Goal: Task Accomplishment & Management: Use online tool/utility

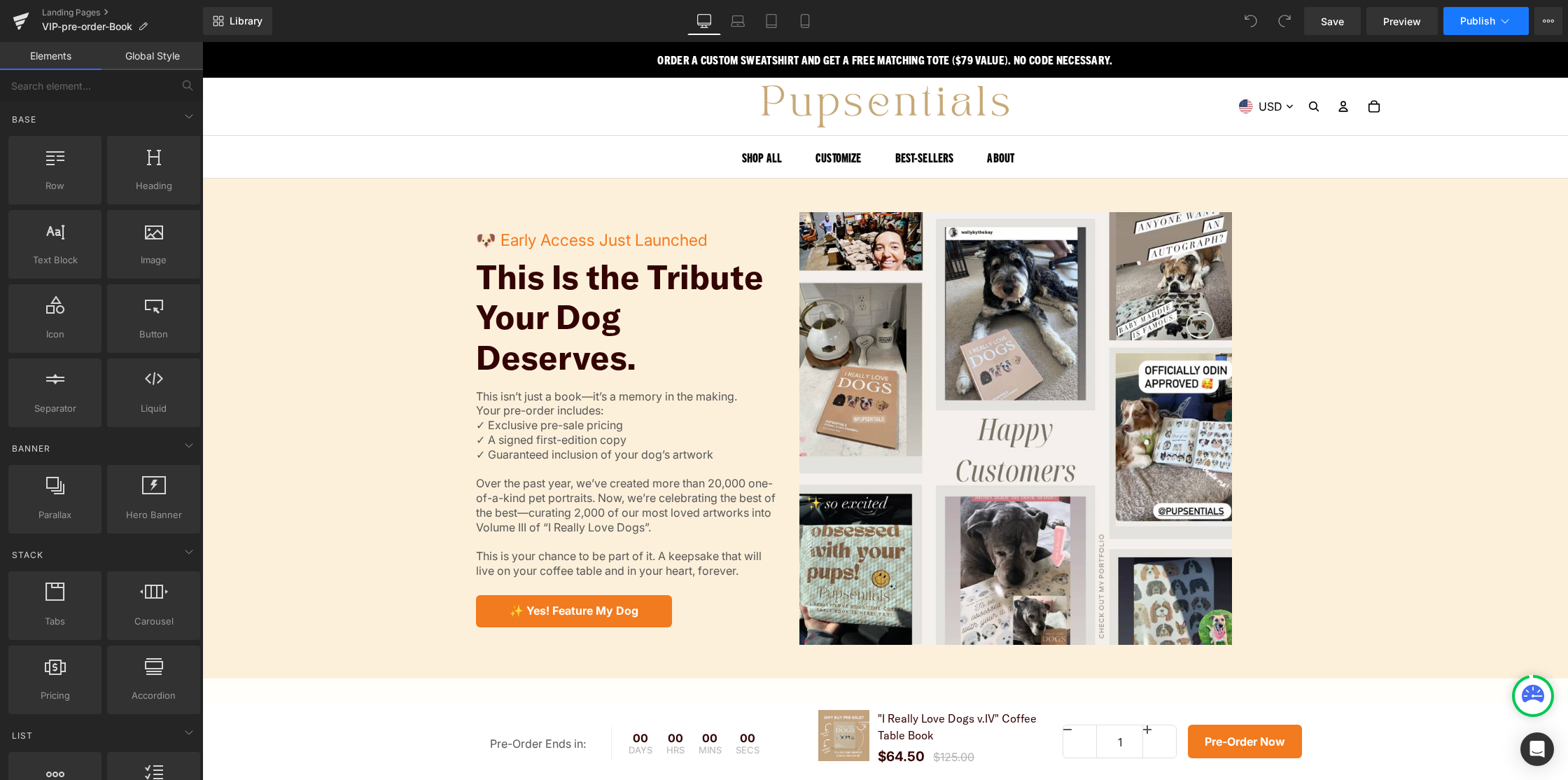
click at [1498, 17] on icon at bounding box center [1505, 20] width 14 height 14
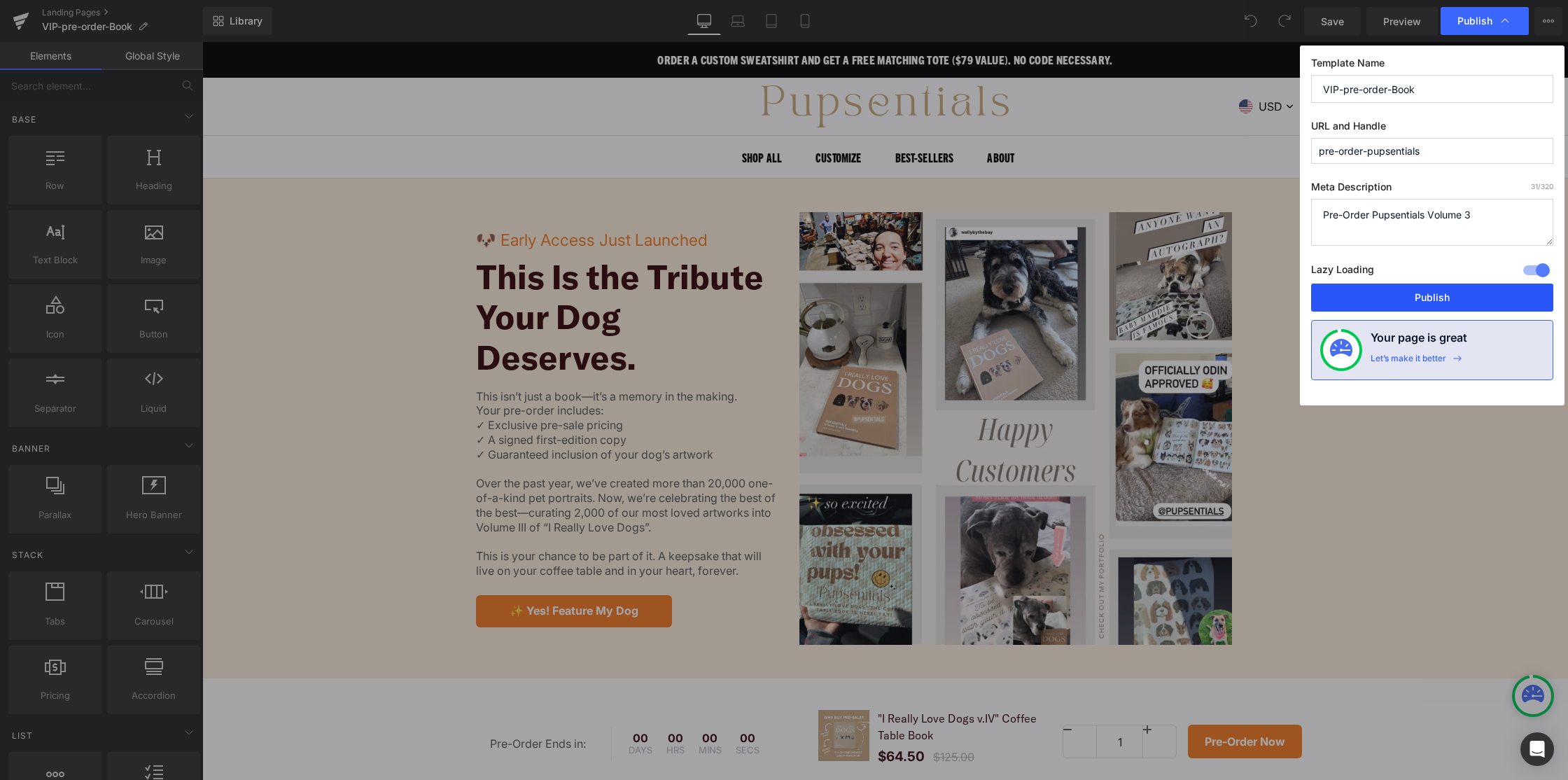
click at [1421, 290] on button "Publish" at bounding box center [1432, 297] width 242 height 28
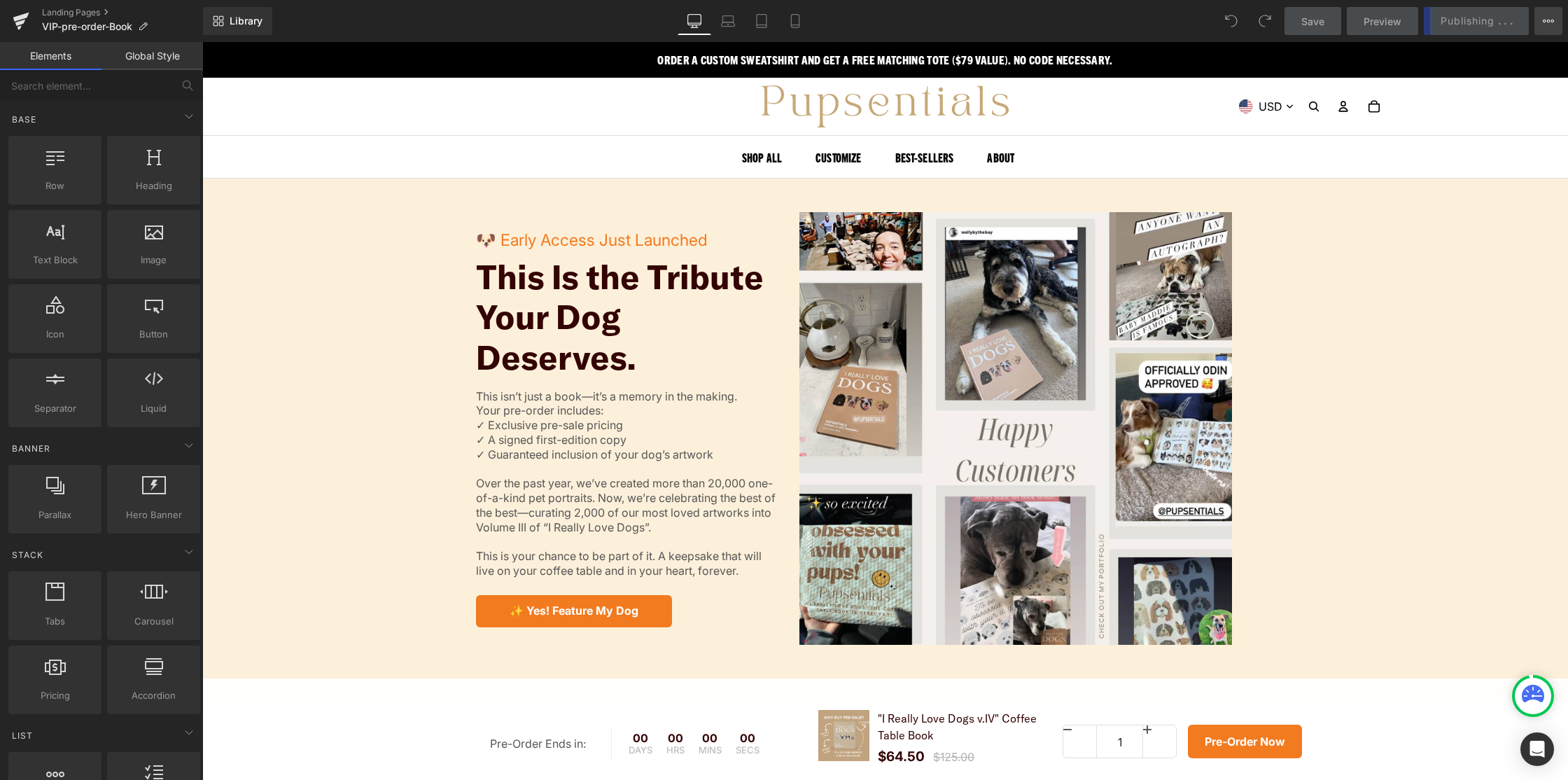
click at [1546, 20] on icon at bounding box center [1548, 20] width 11 height 11
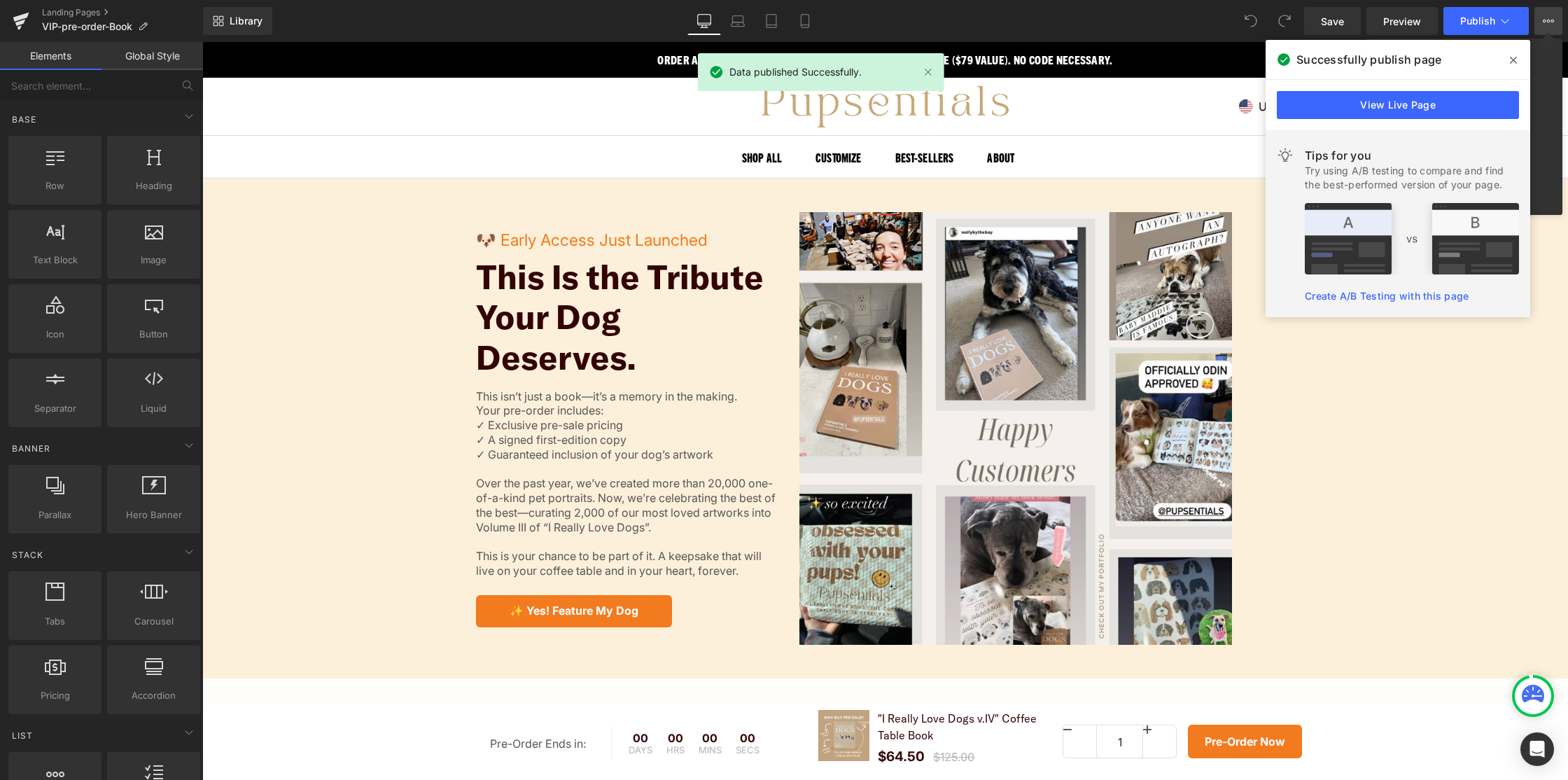
click at [1540, 29] on button "View Live Page View with current Template Save Template to Library Schedule Pub…" at bounding box center [1548, 21] width 28 height 28
click at [1546, 22] on icon at bounding box center [1548, 20] width 11 height 11
click at [1509, 57] on span at bounding box center [1514, 60] width 22 height 22
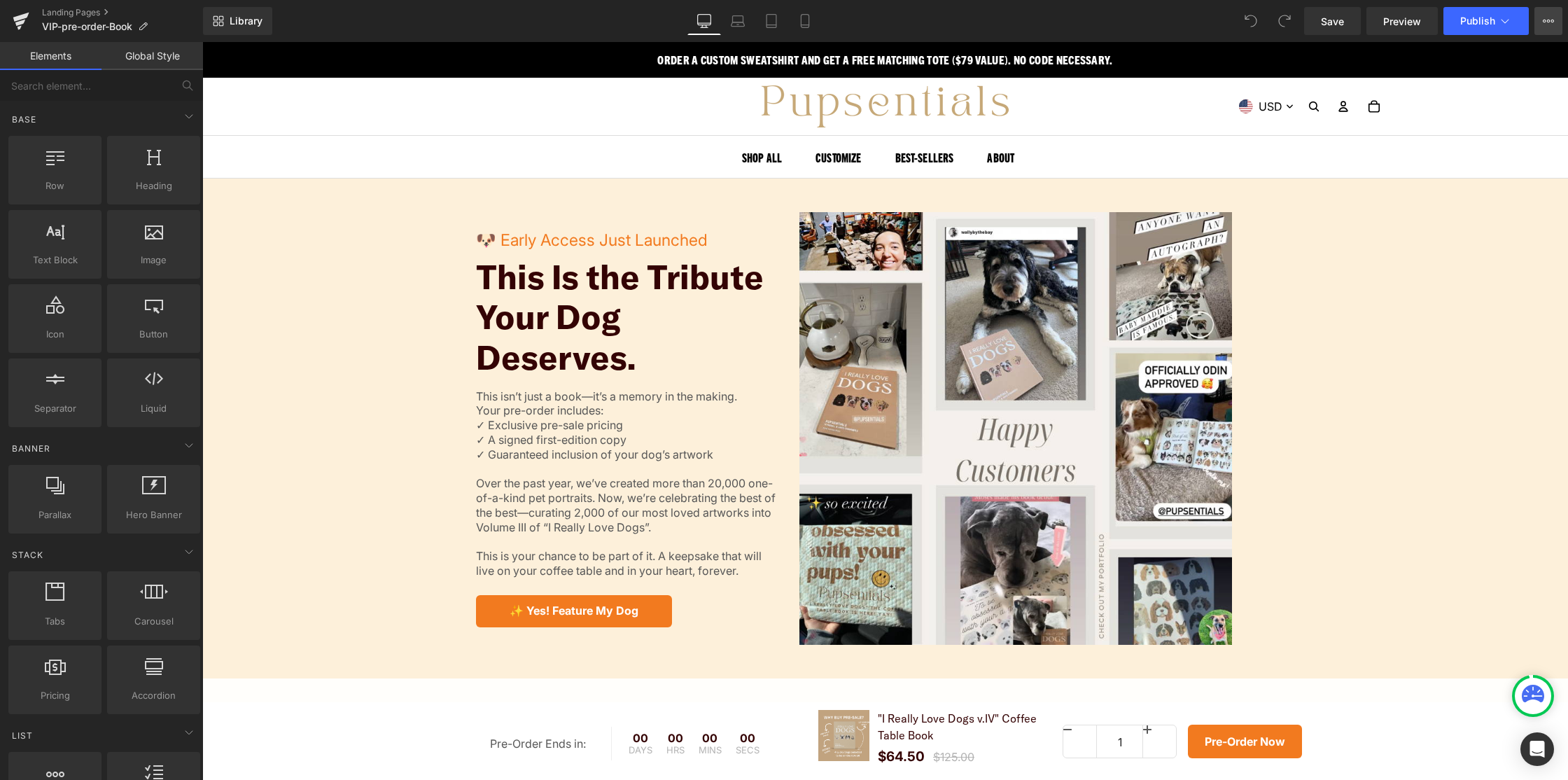
click at [1546, 19] on icon at bounding box center [1548, 20] width 11 height 11
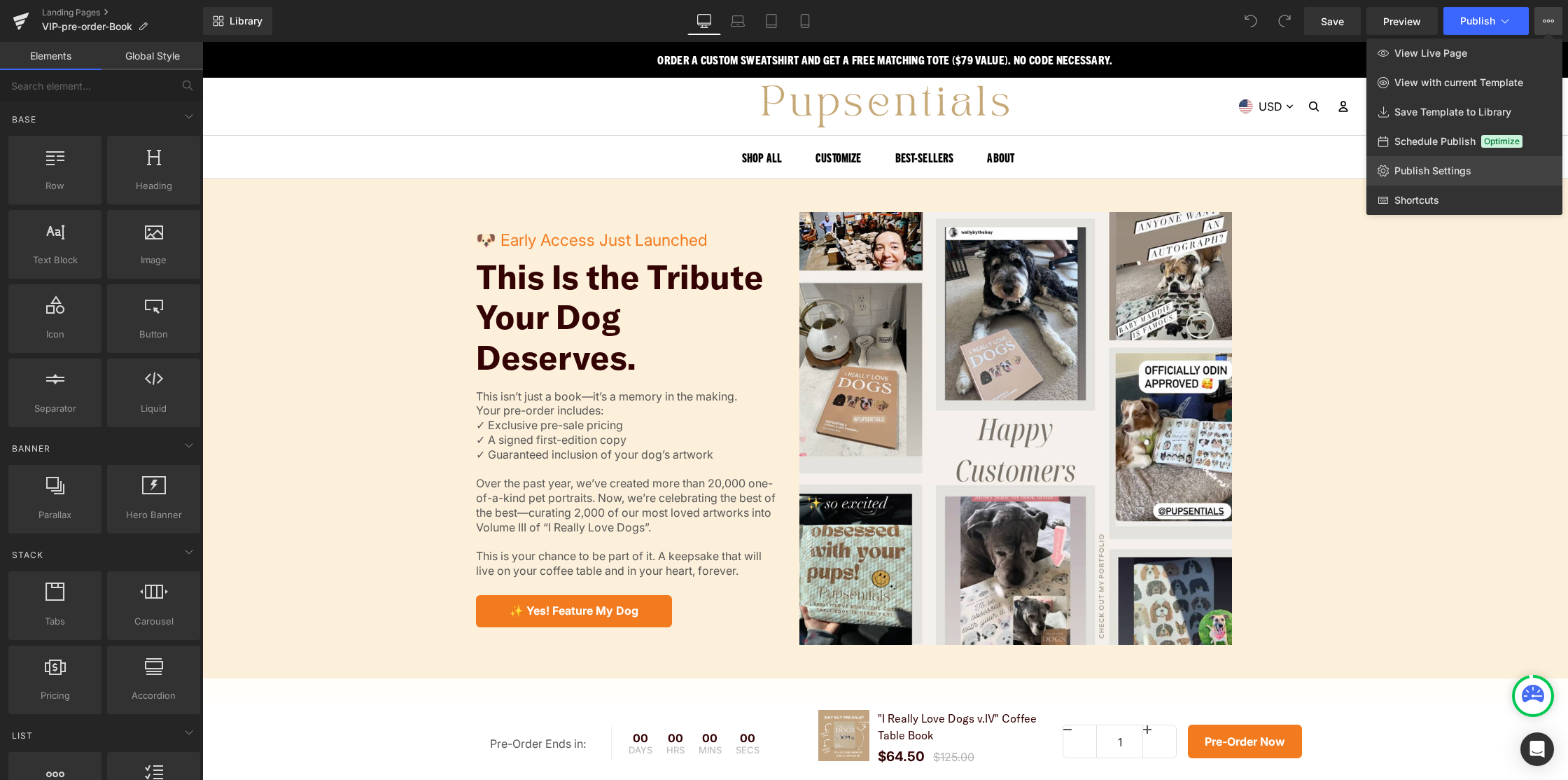
click at [1461, 177] on link "Publish Settings" at bounding box center [1465, 171] width 196 height 30
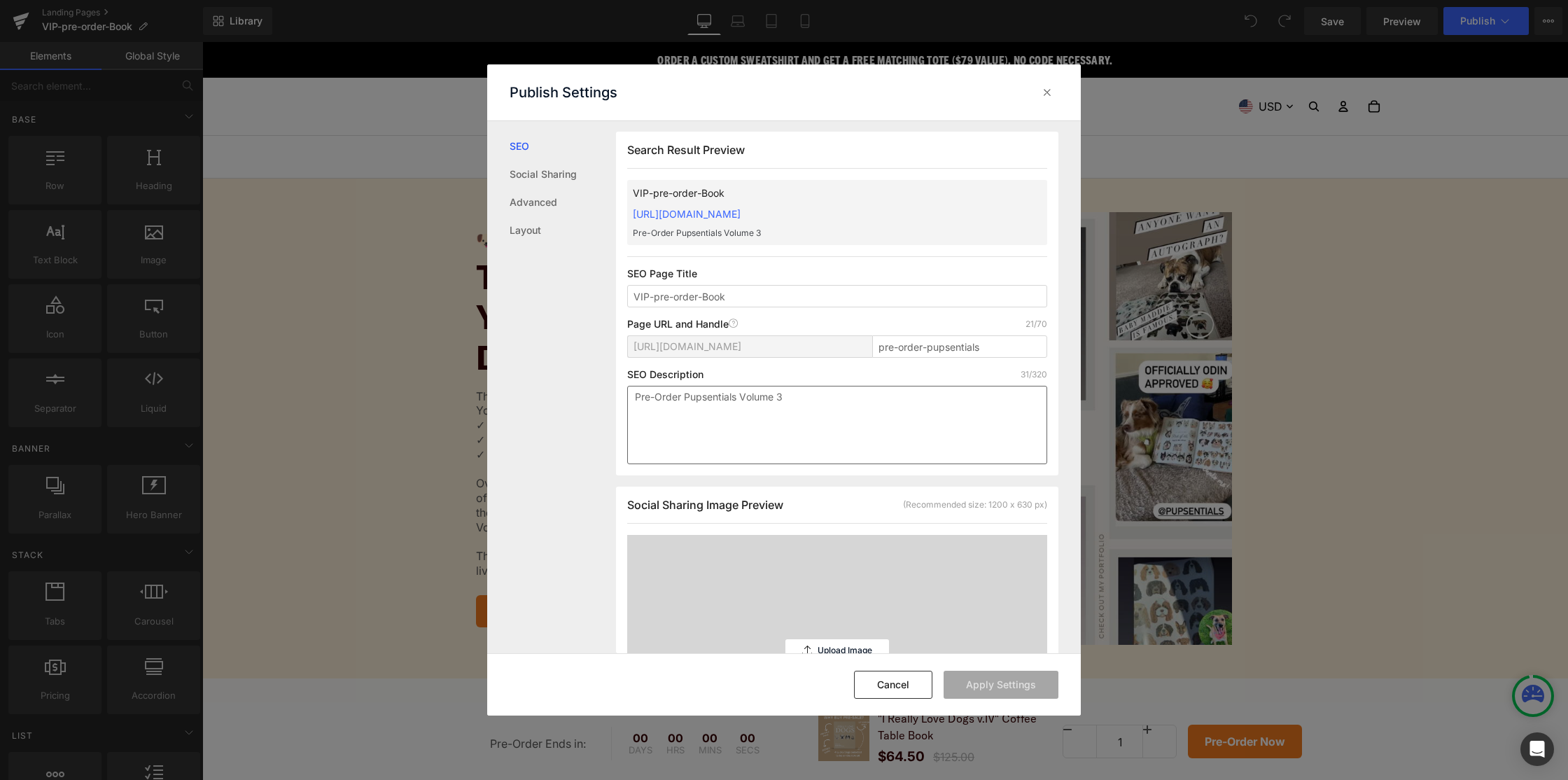
scroll to position [50, 0]
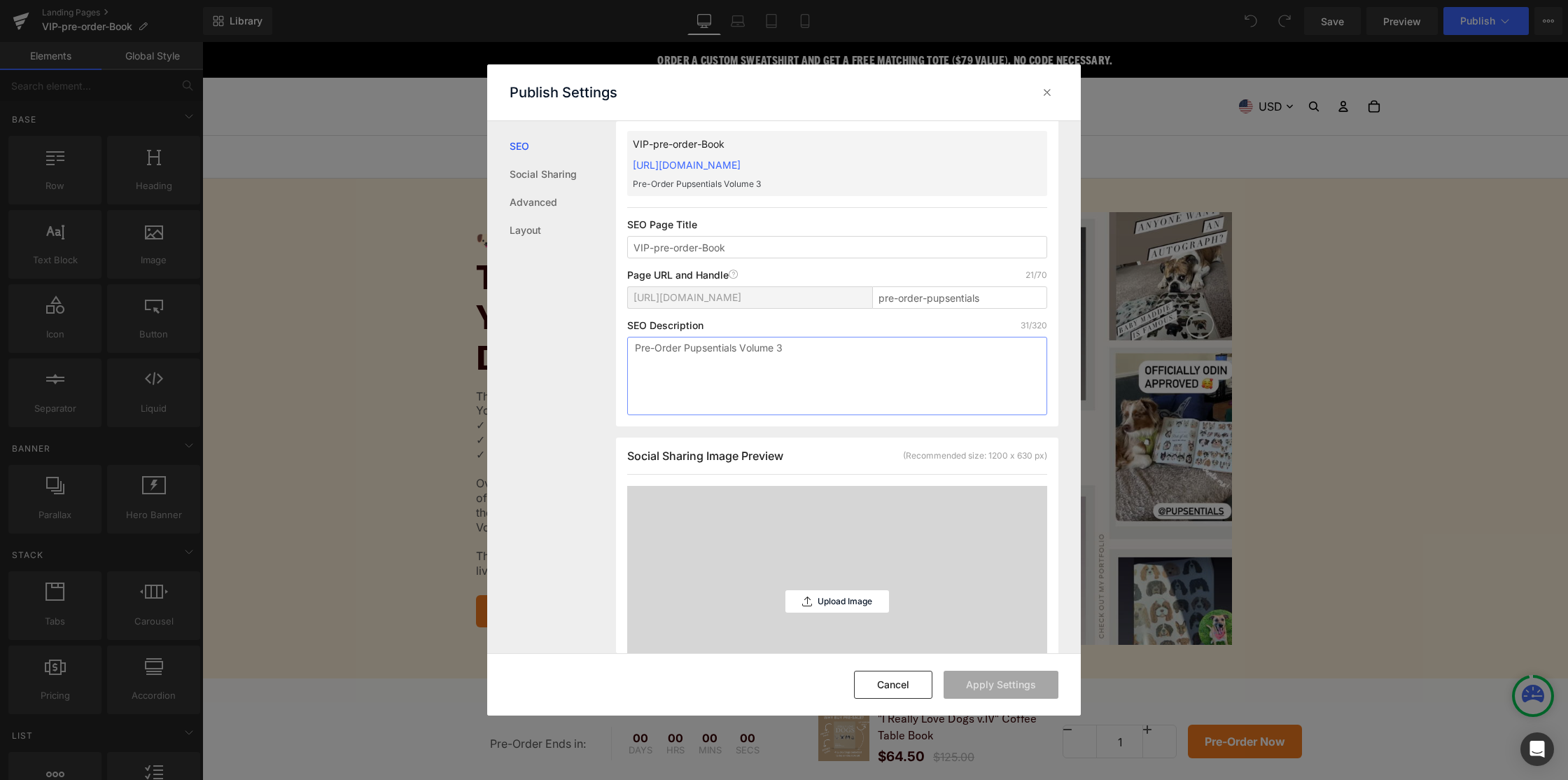
click at [798, 345] on textarea "Pre-Order Pupsentials Volume 3" at bounding box center [837, 376] width 420 height 78
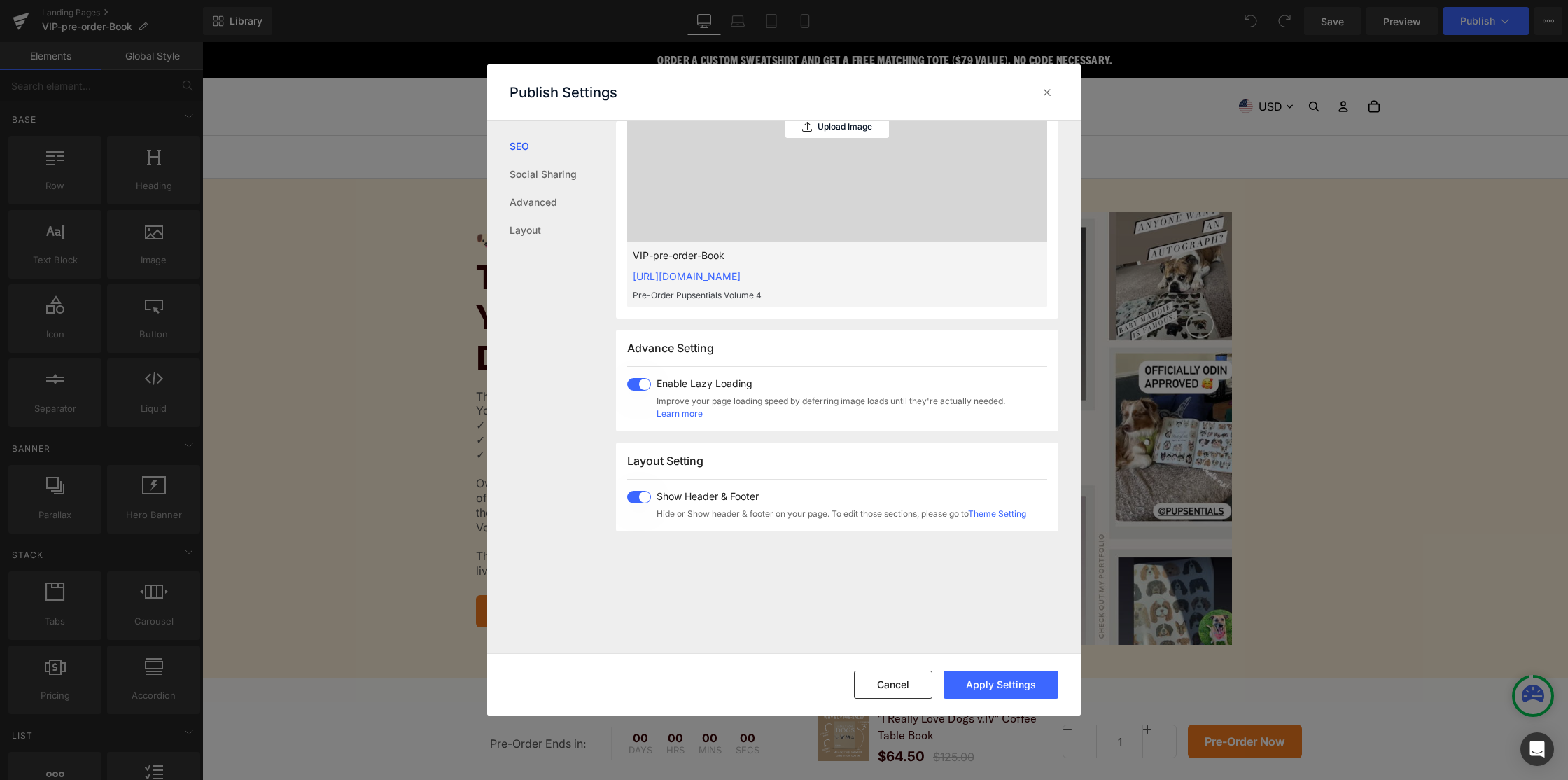
scroll to position [620, 0]
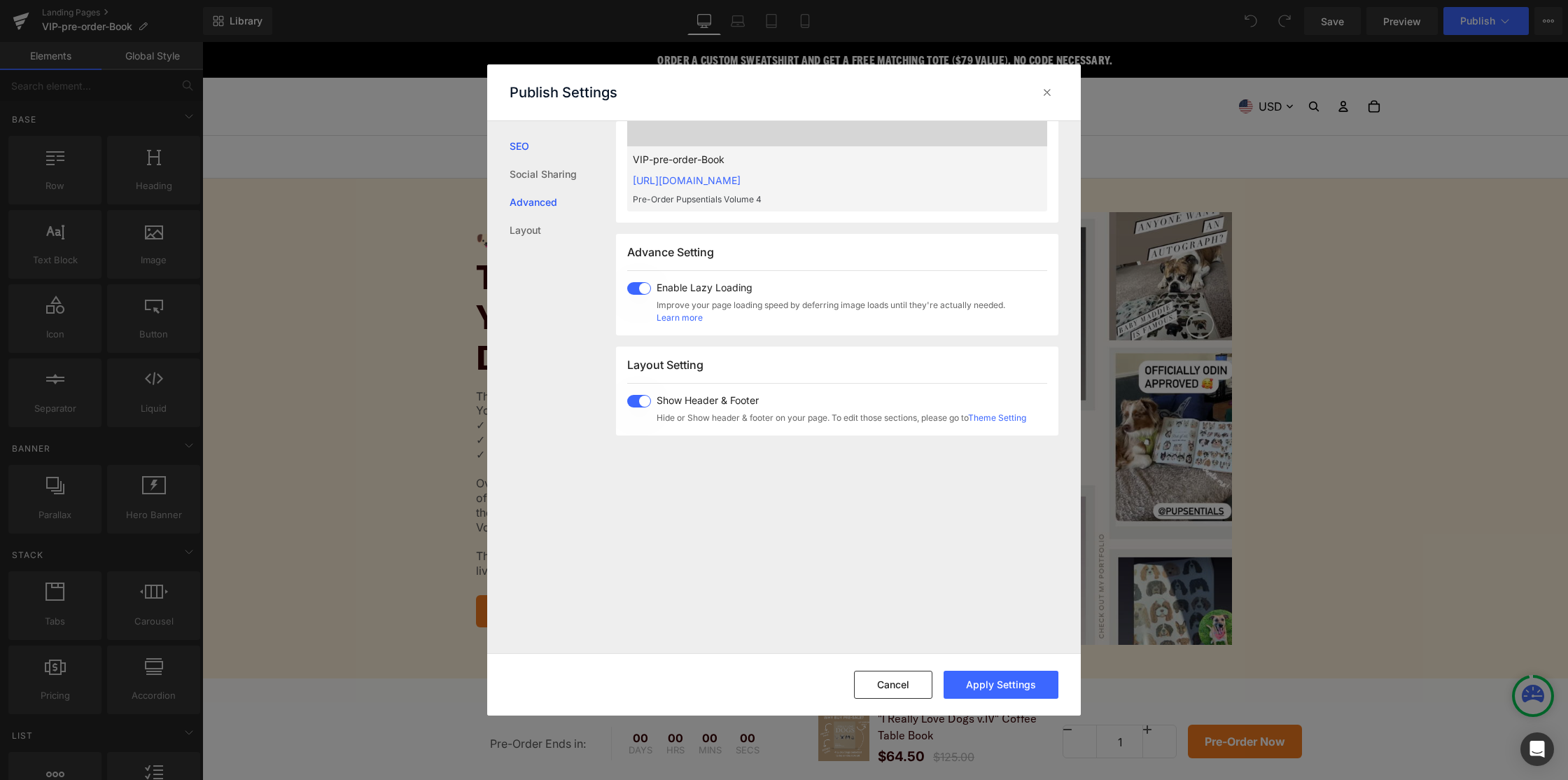
type textarea "Pre-Order Pupsentials Volume 4"
click at [527, 203] on link "Advanced" at bounding box center [562, 202] width 107 height 28
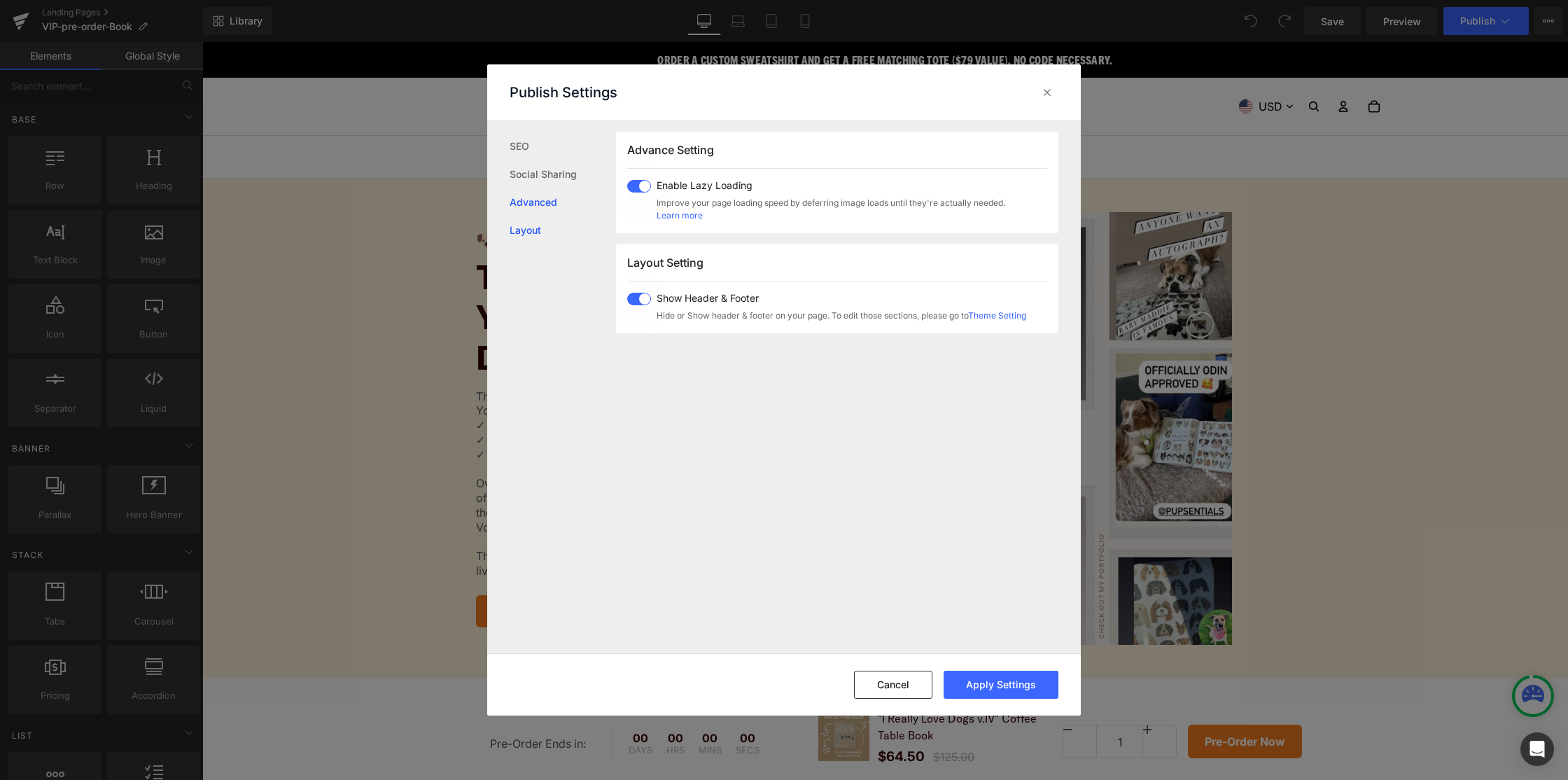
click at [526, 229] on link "Layout" at bounding box center [562, 230] width 107 height 28
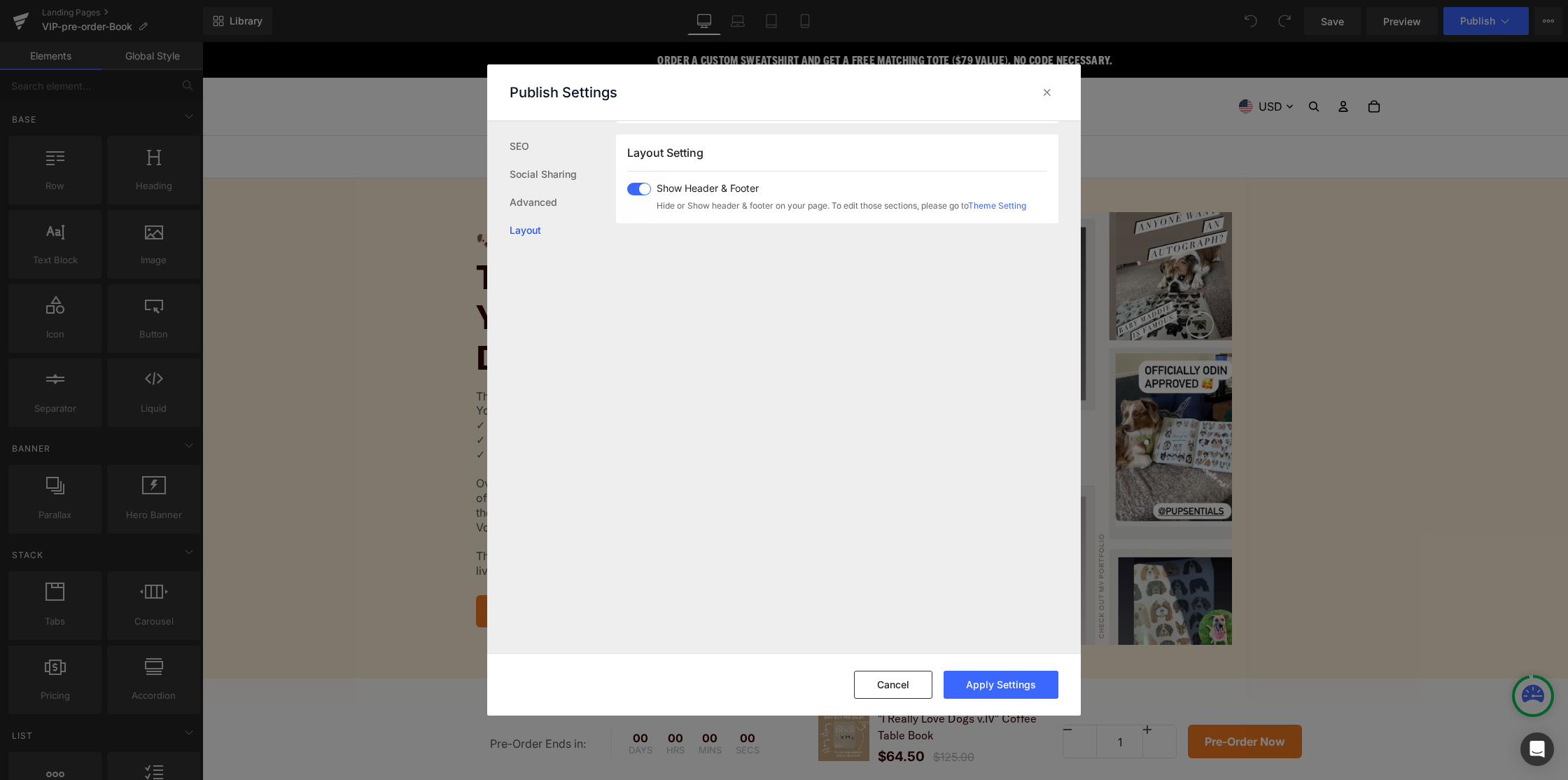
scroll to position [834, 0]
click at [989, 687] on button "Apply Settings" at bounding box center [1001, 684] width 115 height 28
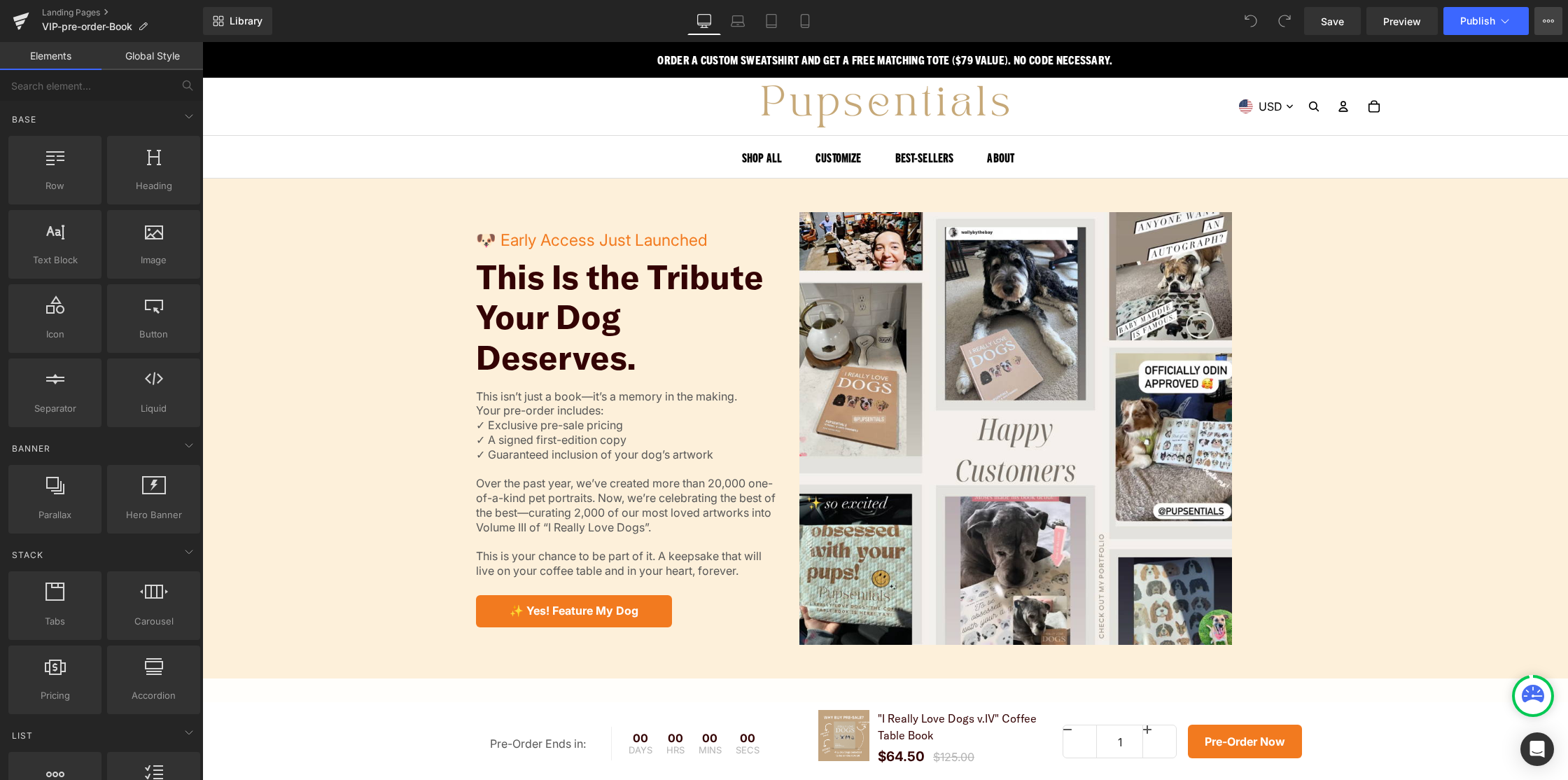
click at [1548, 20] on icon at bounding box center [1548, 21] width 4 height 3
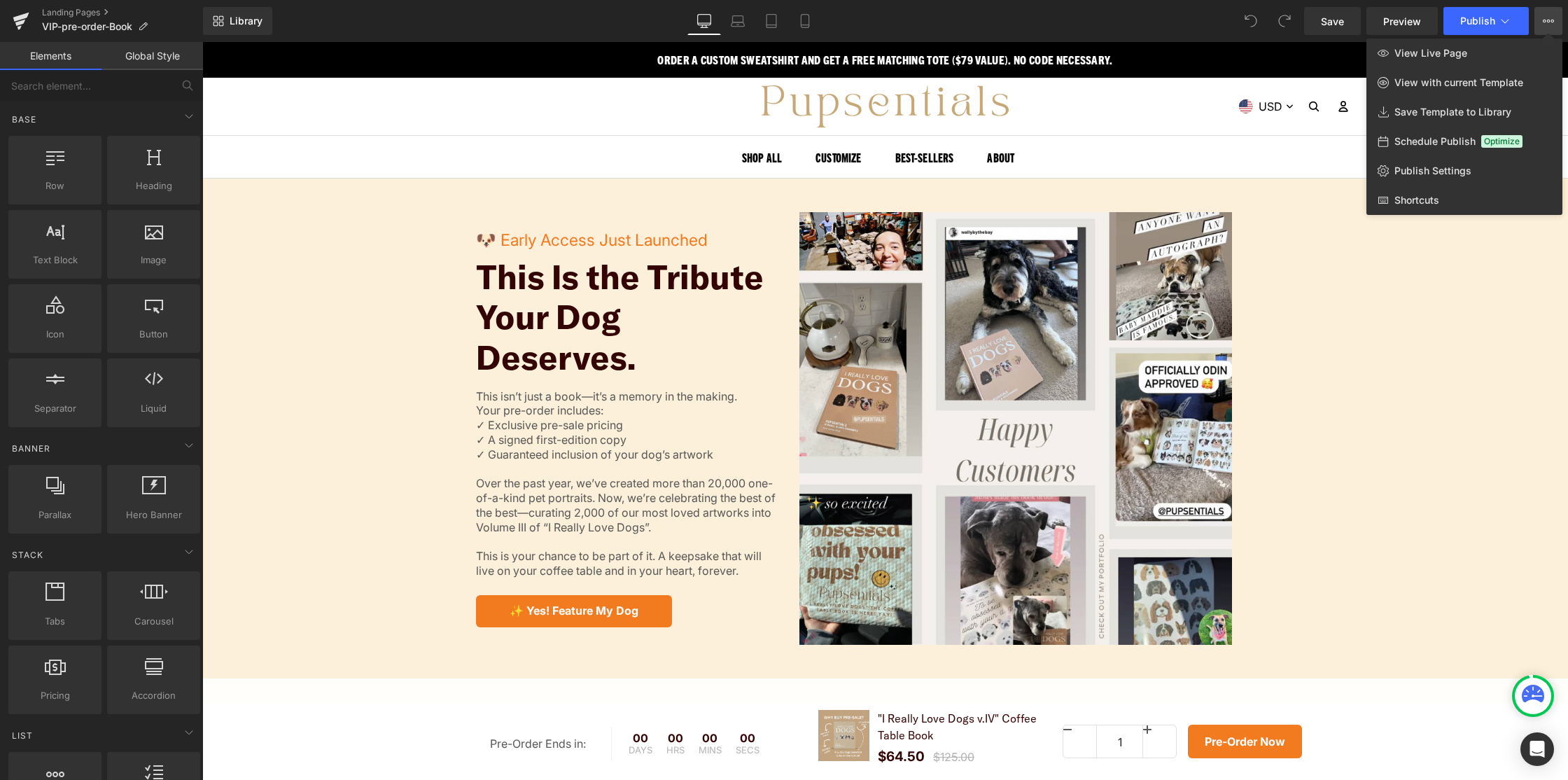
click at [149, 63] on link "Global Style" at bounding box center [152, 56] width 102 height 28
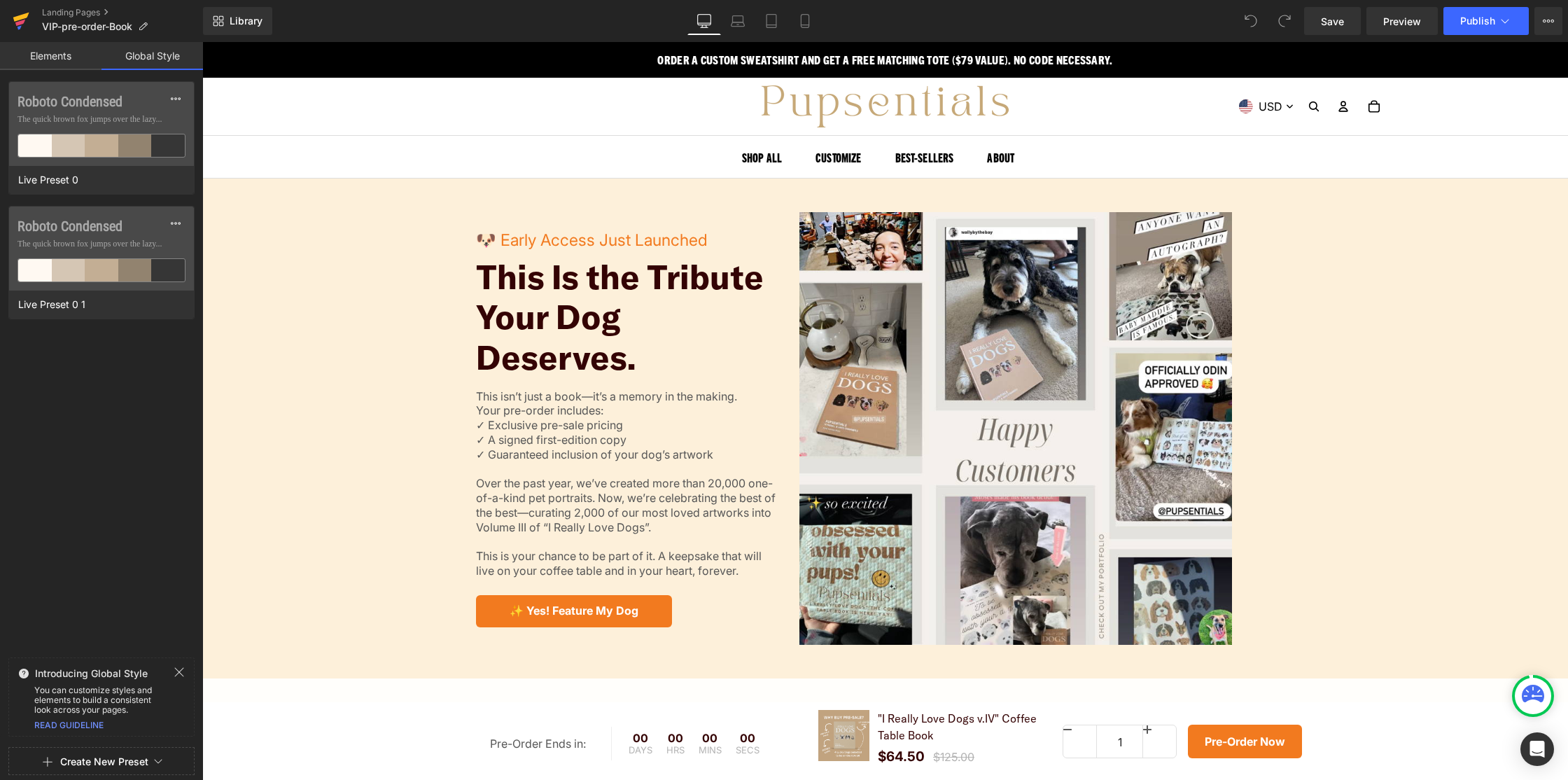
click at [18, 25] on icon at bounding box center [20, 22] width 10 height 7
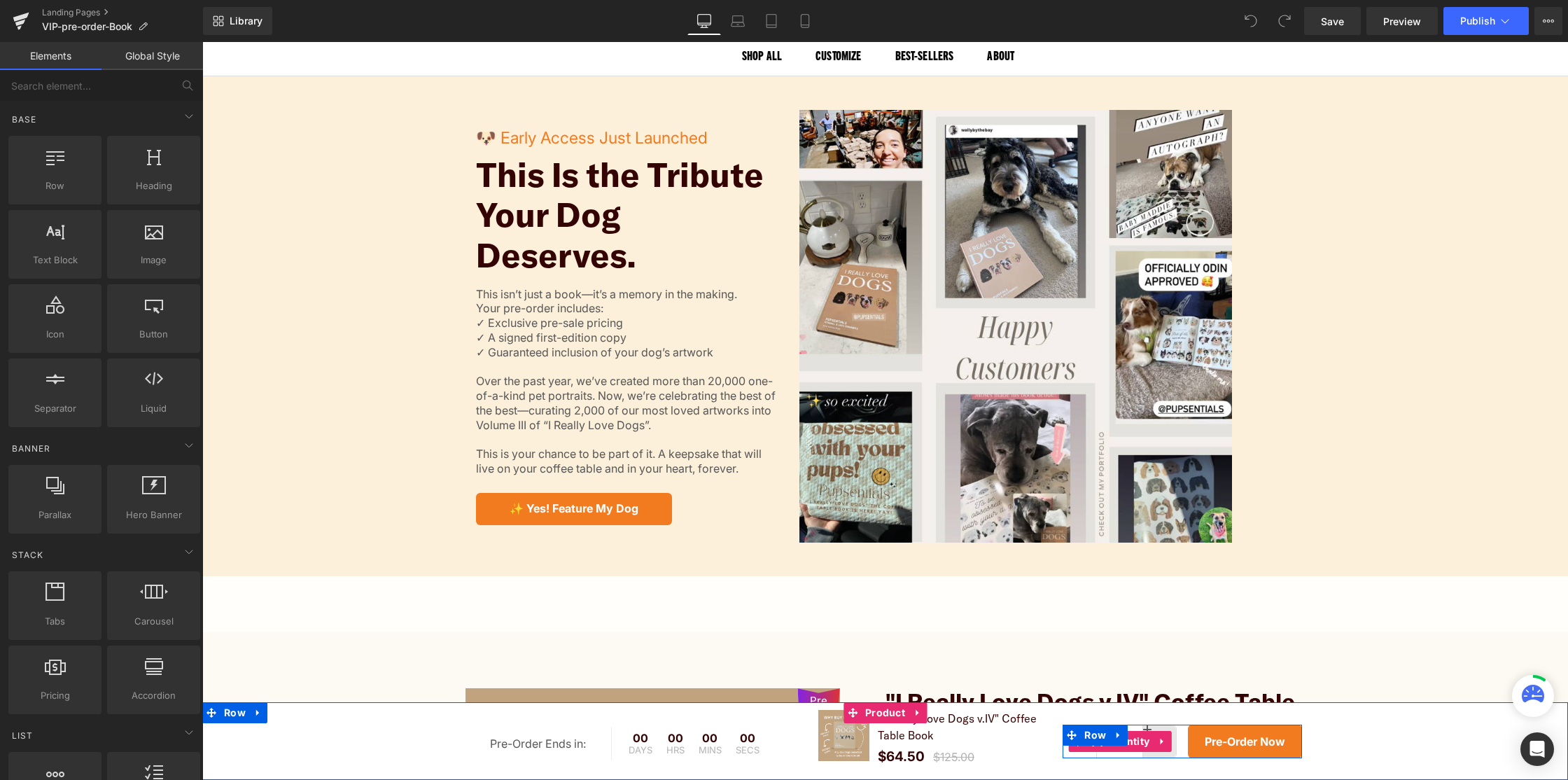
scroll to position [139, 0]
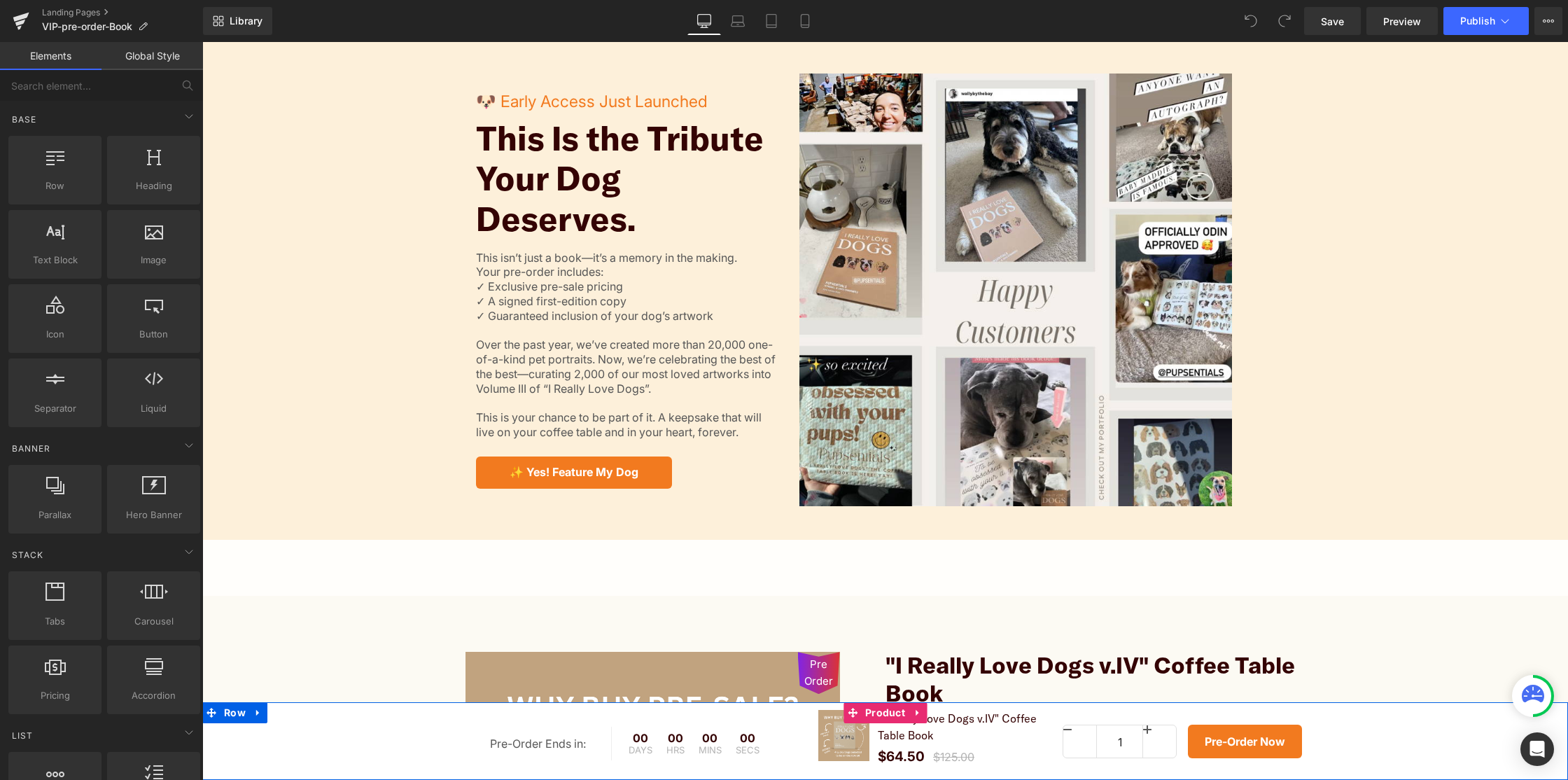
click at [989, 739] on link ""I Really Love Dogs v.IV" Coffee Table Book" at bounding box center [964, 726] width 189 height 33
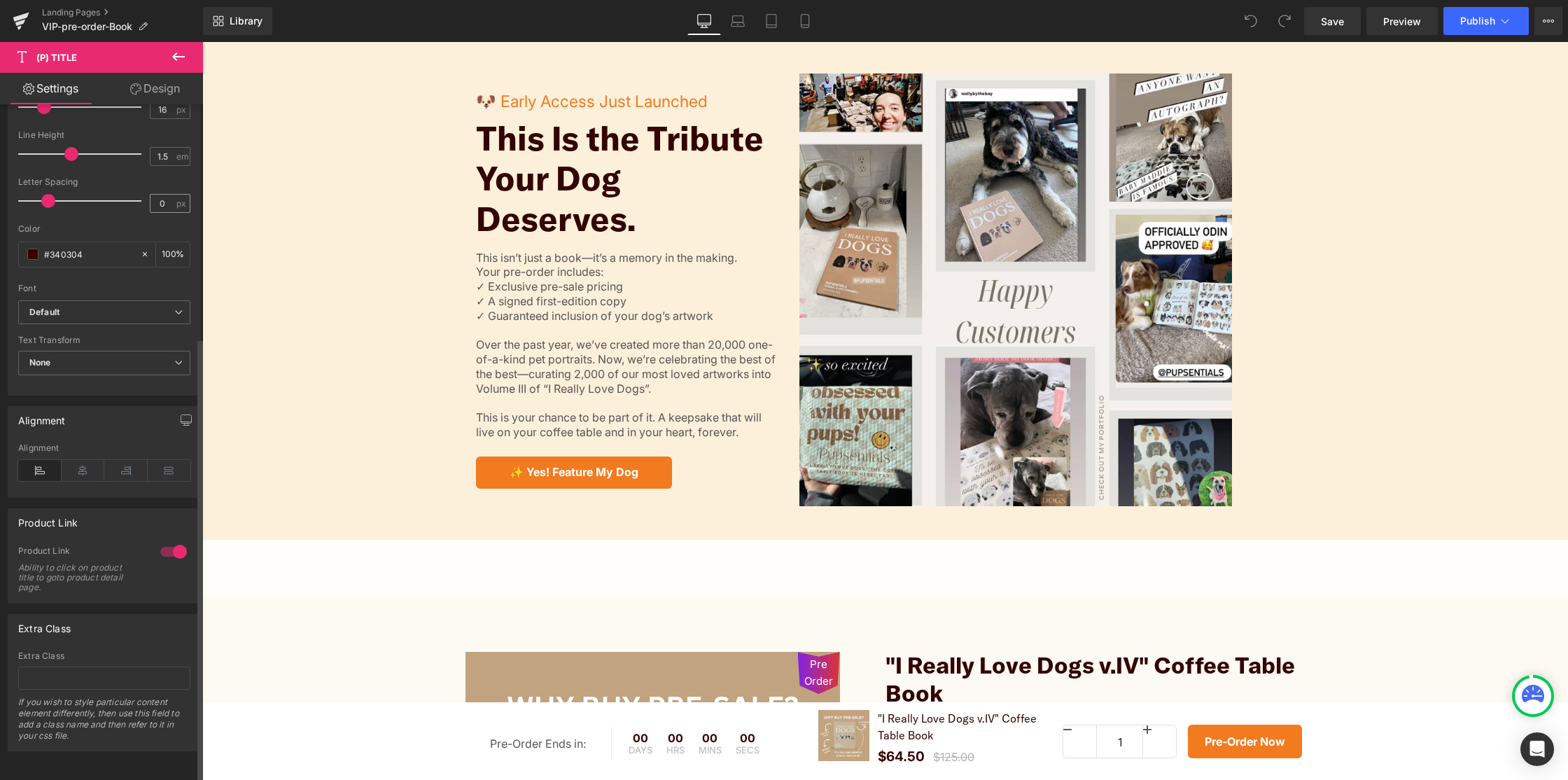
scroll to position [0, 0]
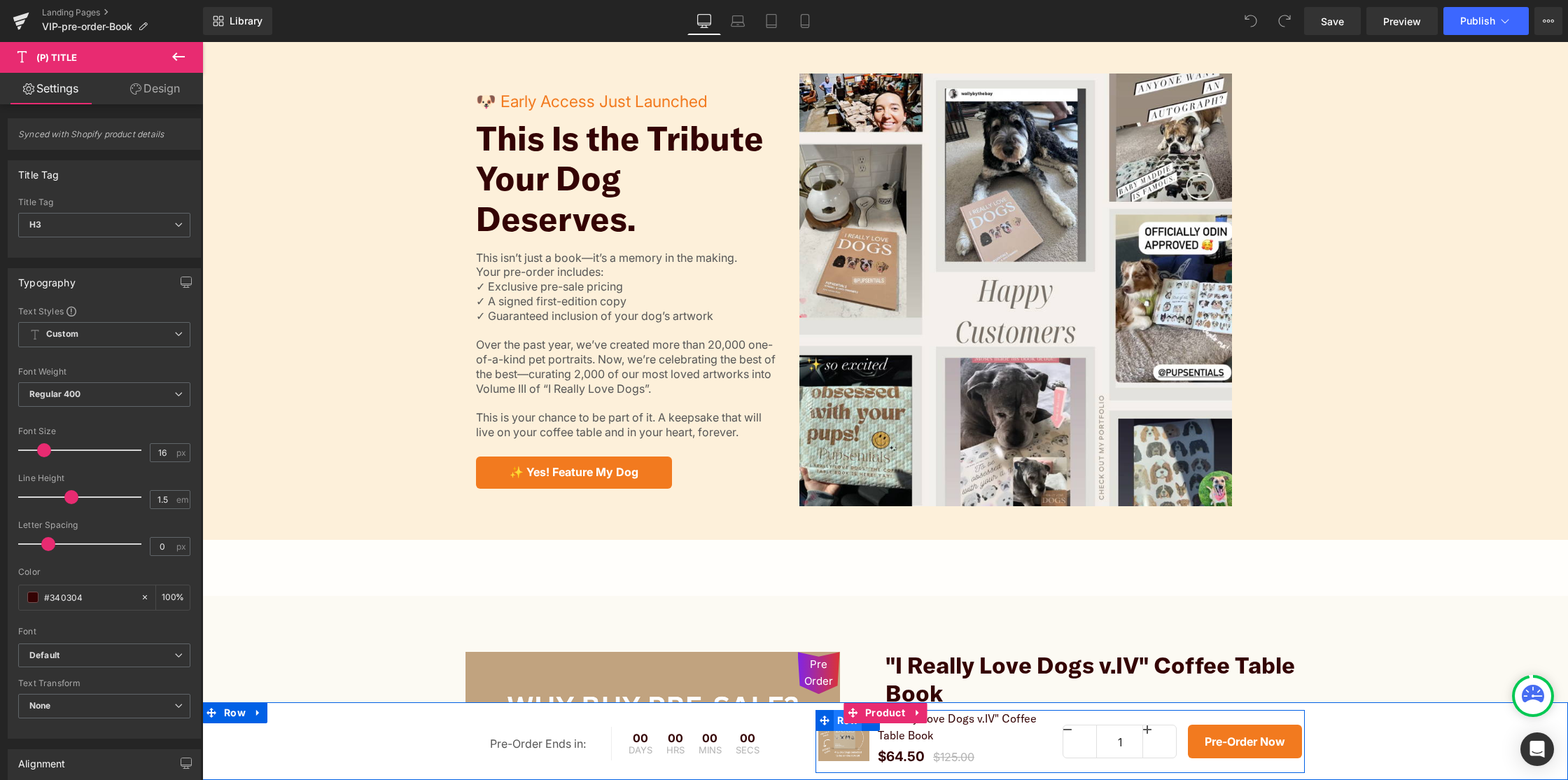
click at [834, 726] on span "Row" at bounding box center [848, 720] width 29 height 21
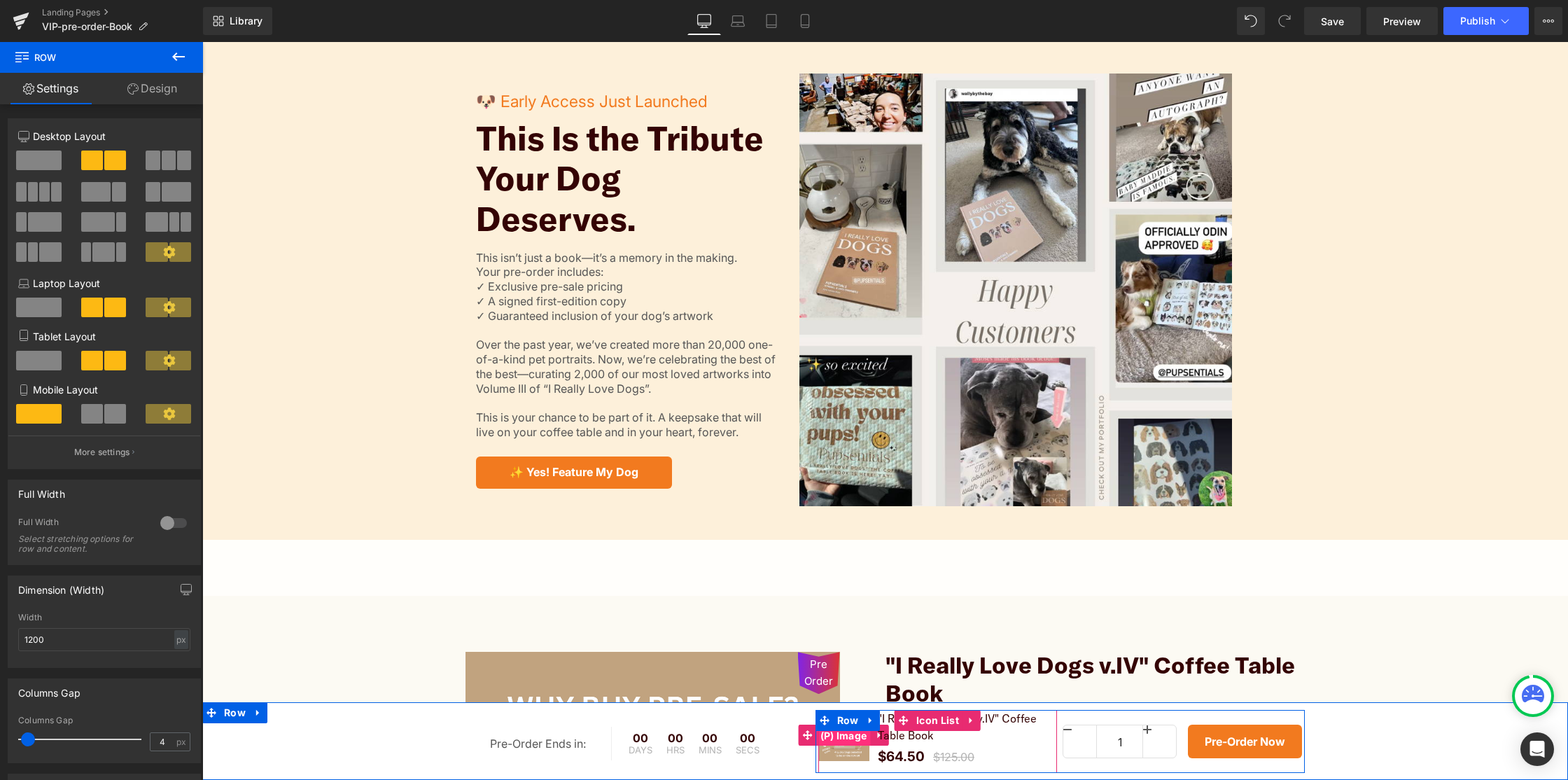
click at [831, 744] on span "(P) Image" at bounding box center [844, 736] width 54 height 21
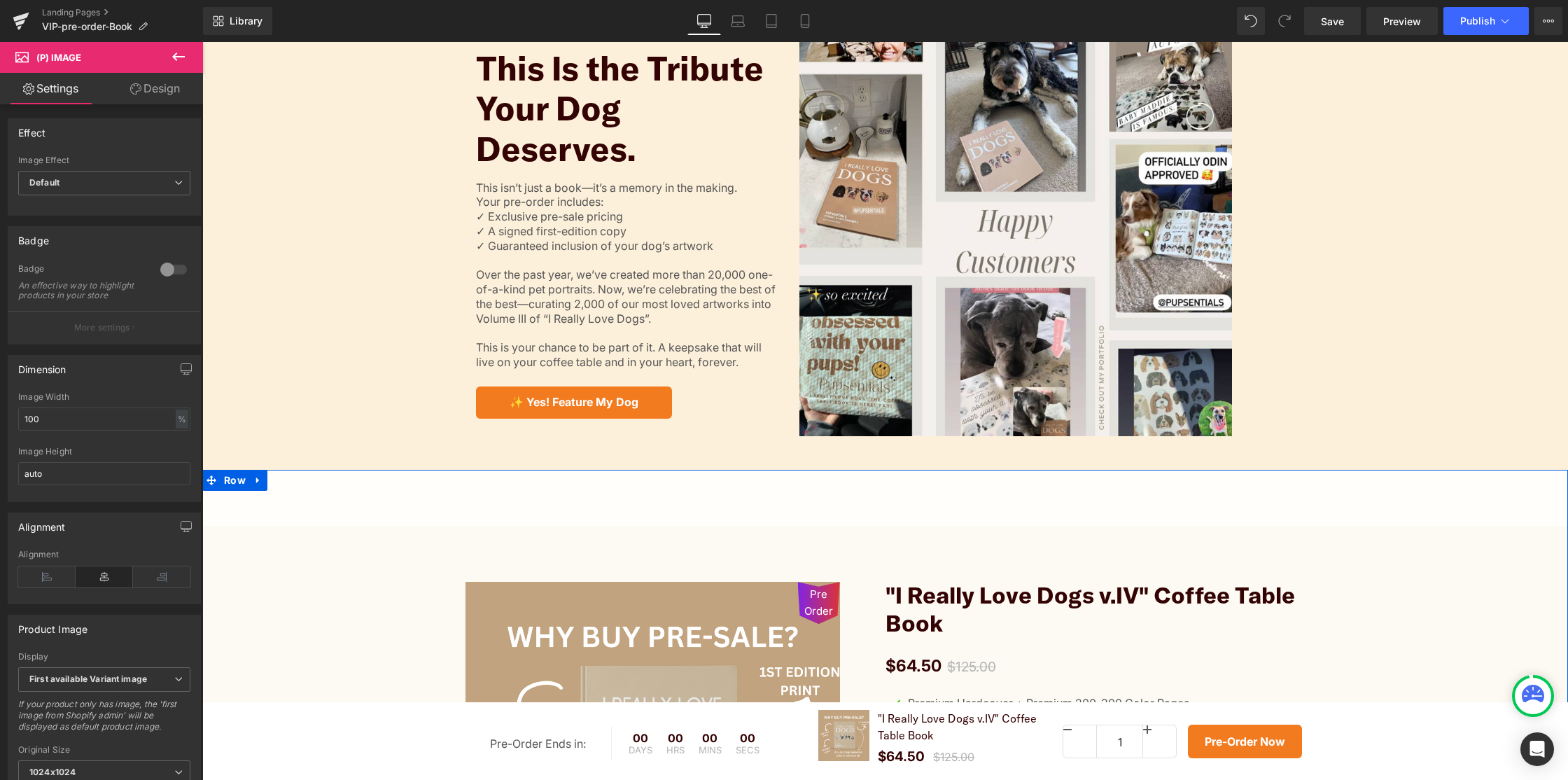
scroll to position [660, 0]
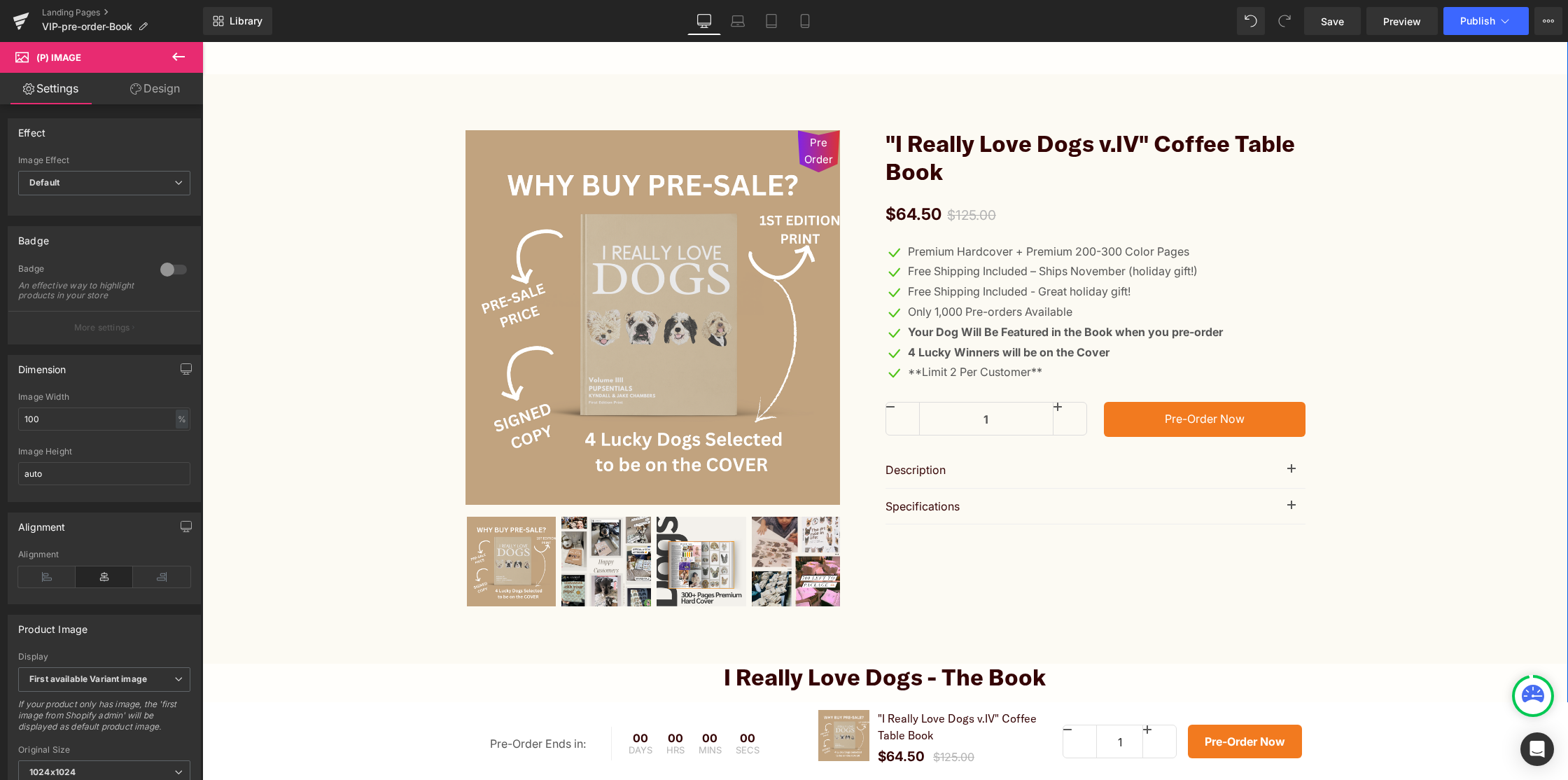
click at [658, 385] on img at bounding box center [653, 317] width 374 height 374
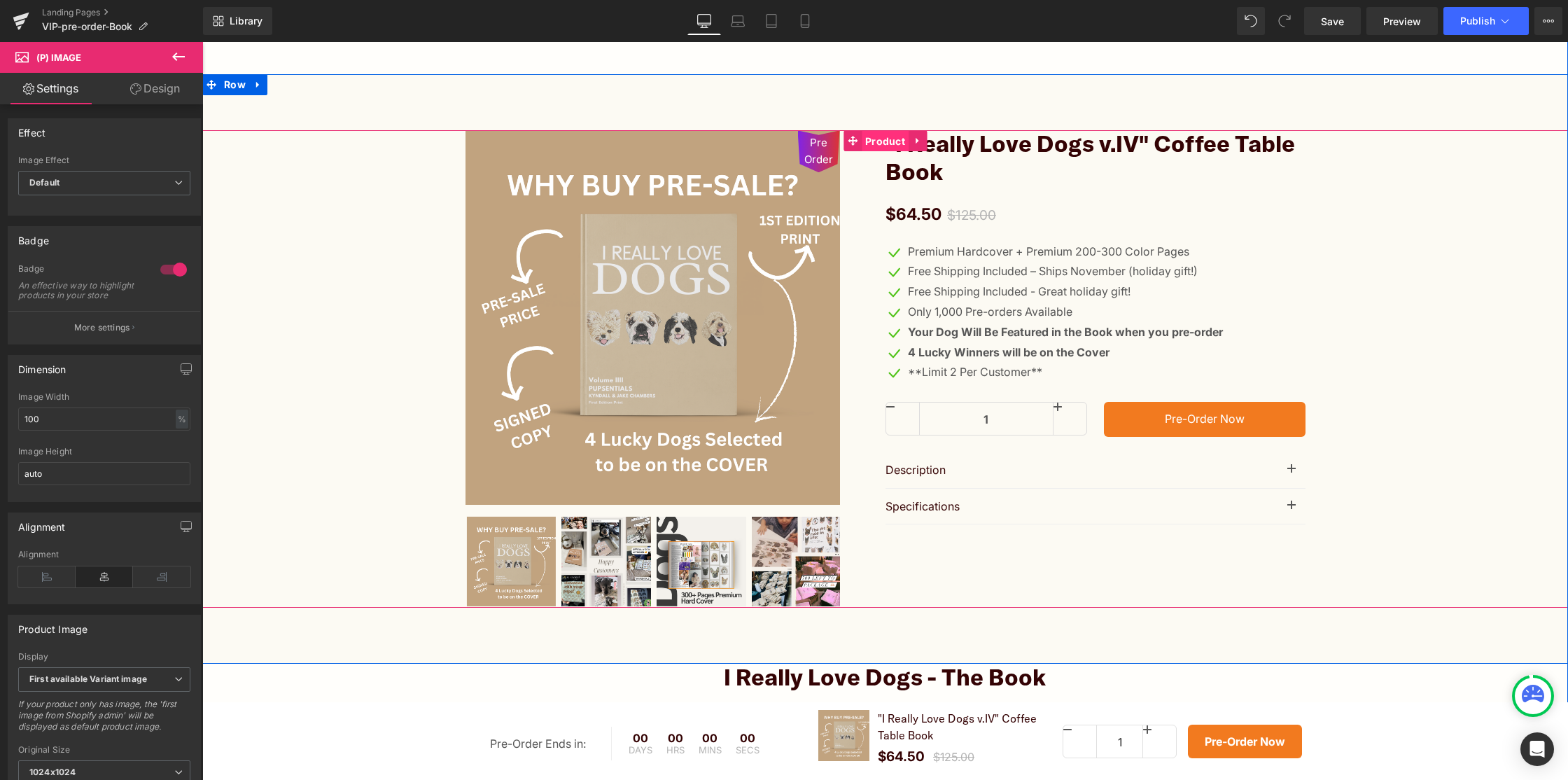
click at [884, 134] on span "Product" at bounding box center [885, 141] width 47 height 21
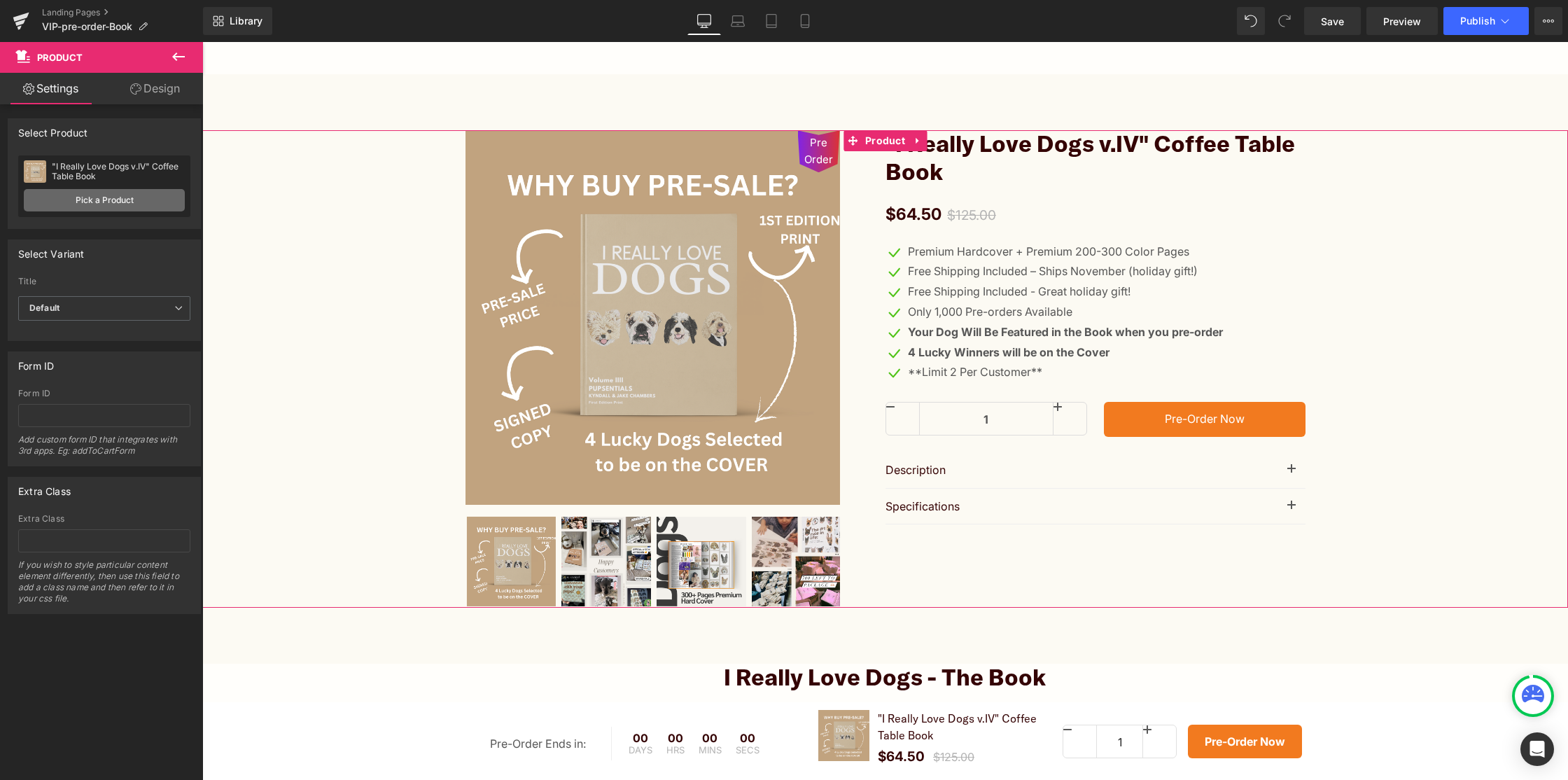
click at [112, 202] on link "Pick a Product" at bounding box center [104, 200] width 161 height 22
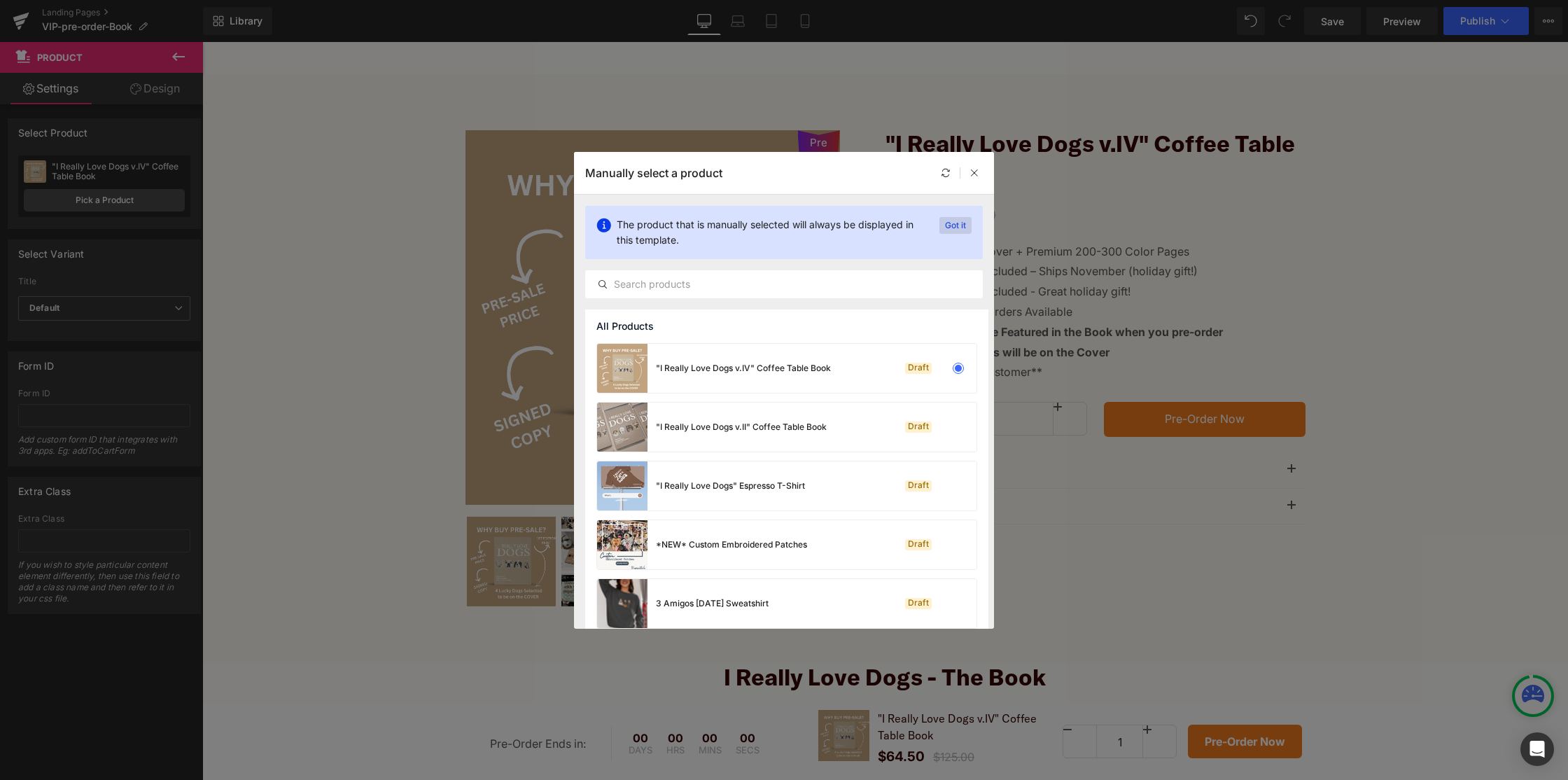
click at [956, 221] on p "Got it" at bounding box center [956, 225] width 32 height 17
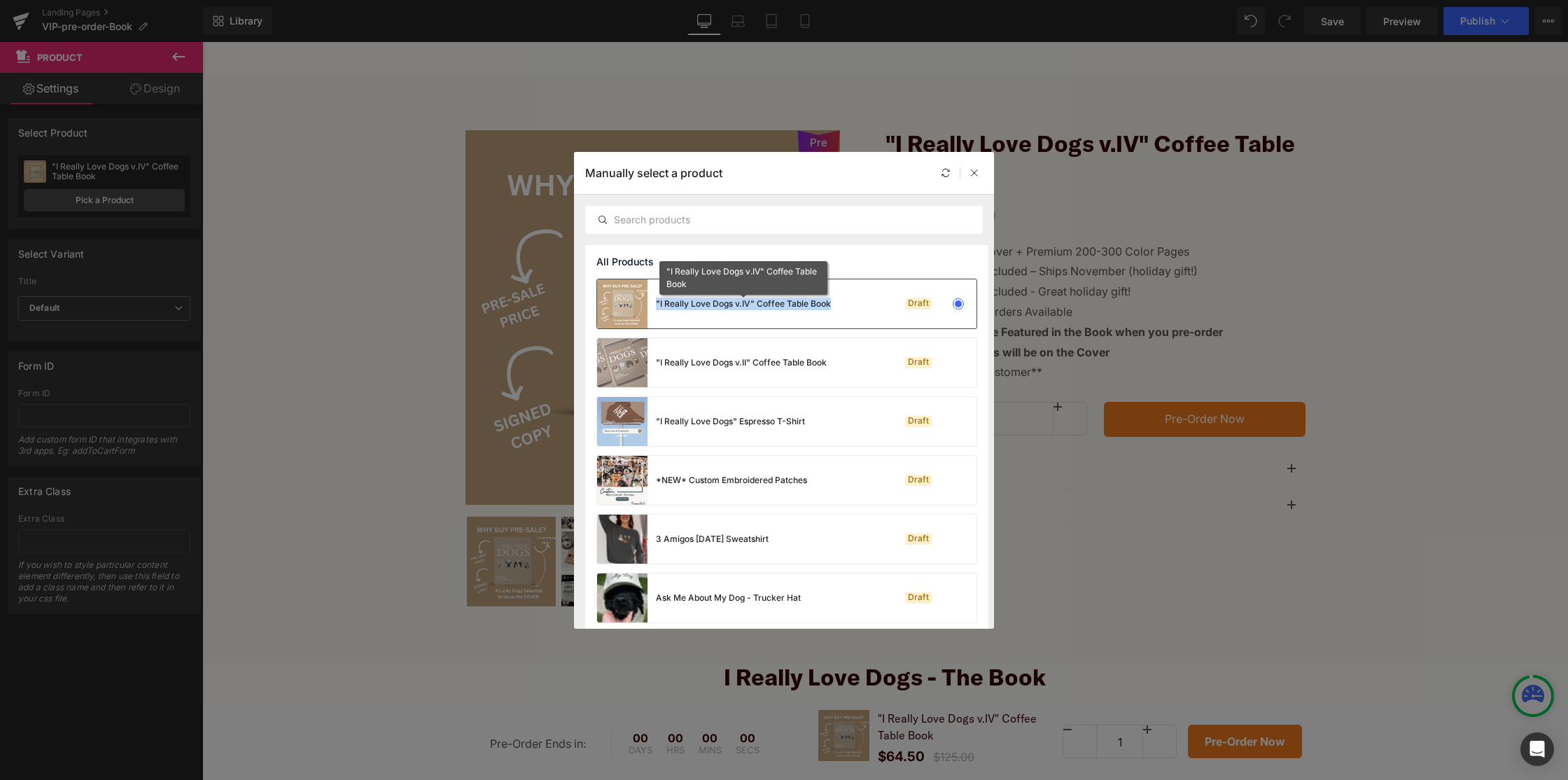
drag, startPoint x: 835, startPoint y: 303, endPoint x: 655, endPoint y: 304, distance: 180.0
click at [655, 304] on div ""I Really Love Dogs v.IV" Coffee Table Book Draft" at bounding box center [787, 304] width 379 height 49
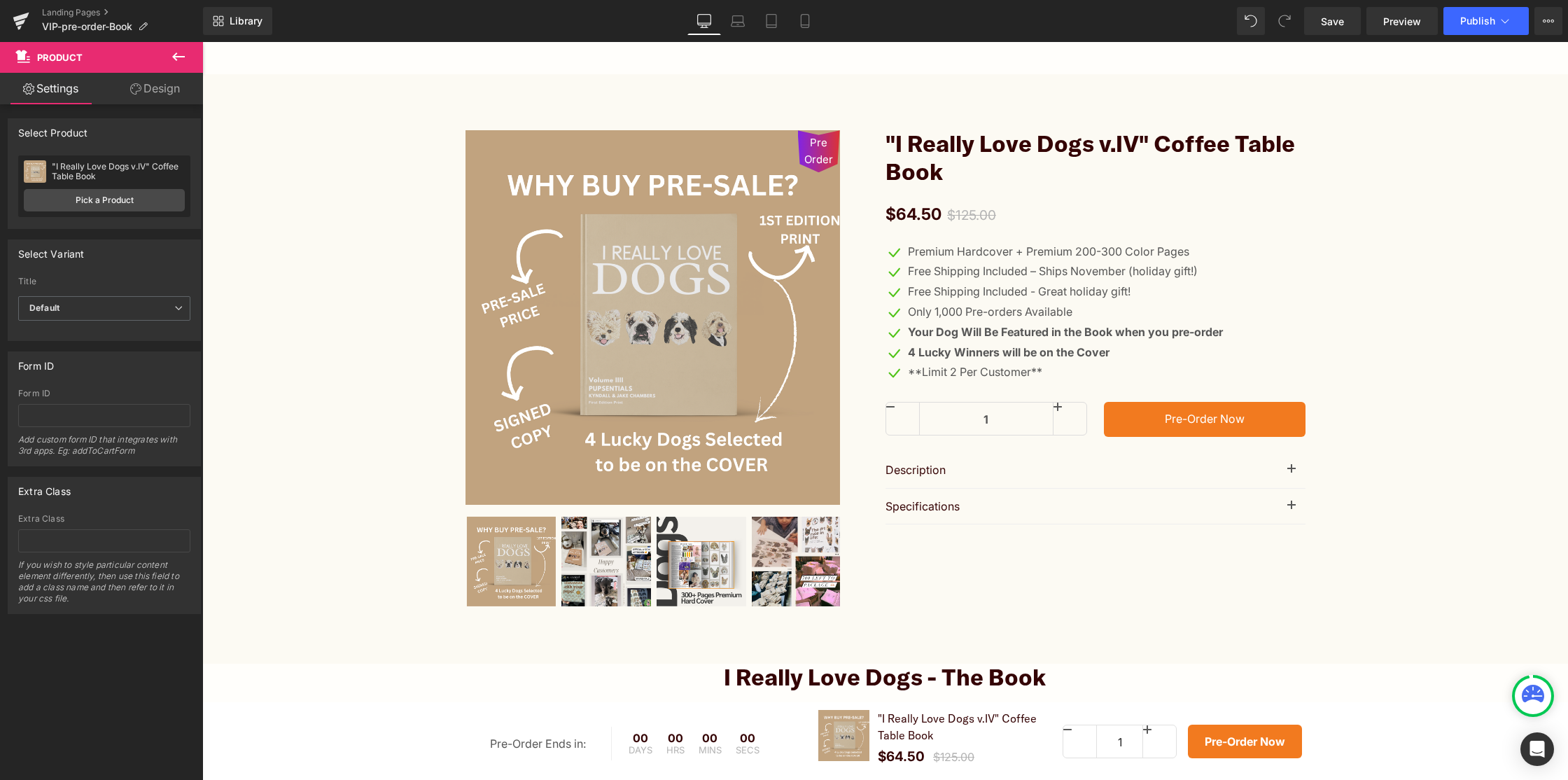
copy div ""I Really Love Dogs v.IV" Coffee Table Book"
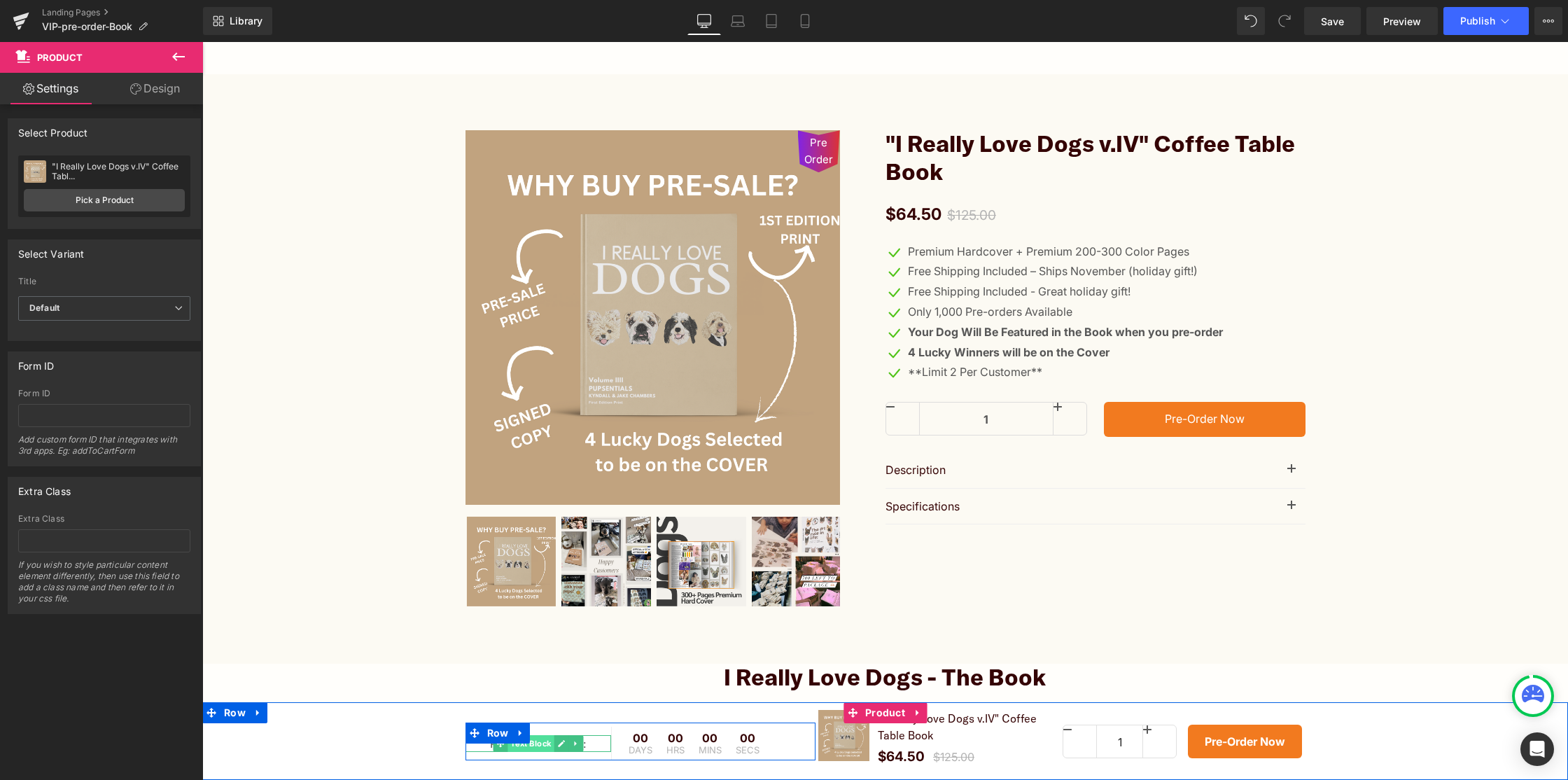
click at [546, 748] on span "Text Block" at bounding box center [531, 743] width 46 height 17
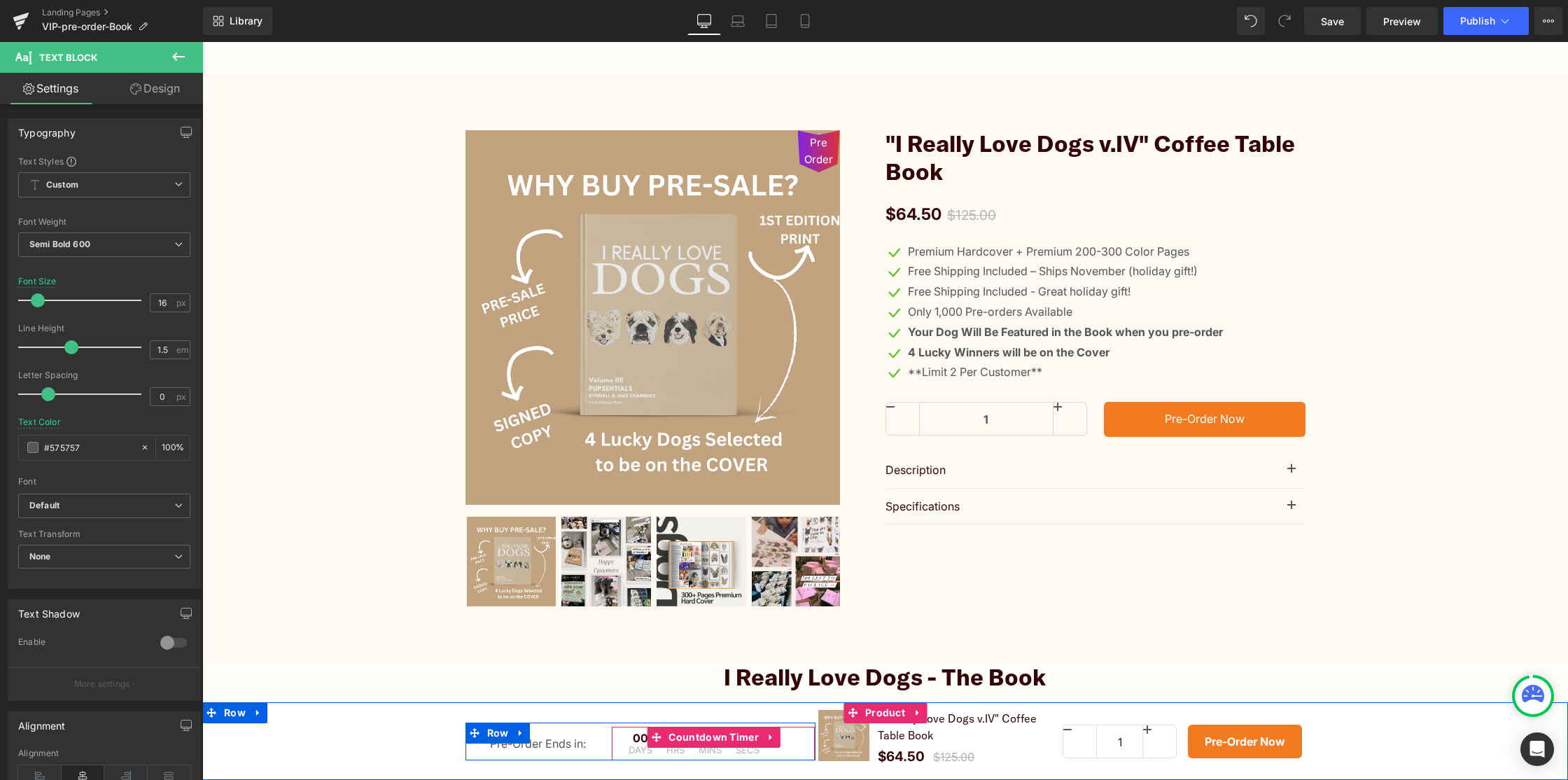
click at [651, 742] on span at bounding box center [656, 737] width 18 height 21
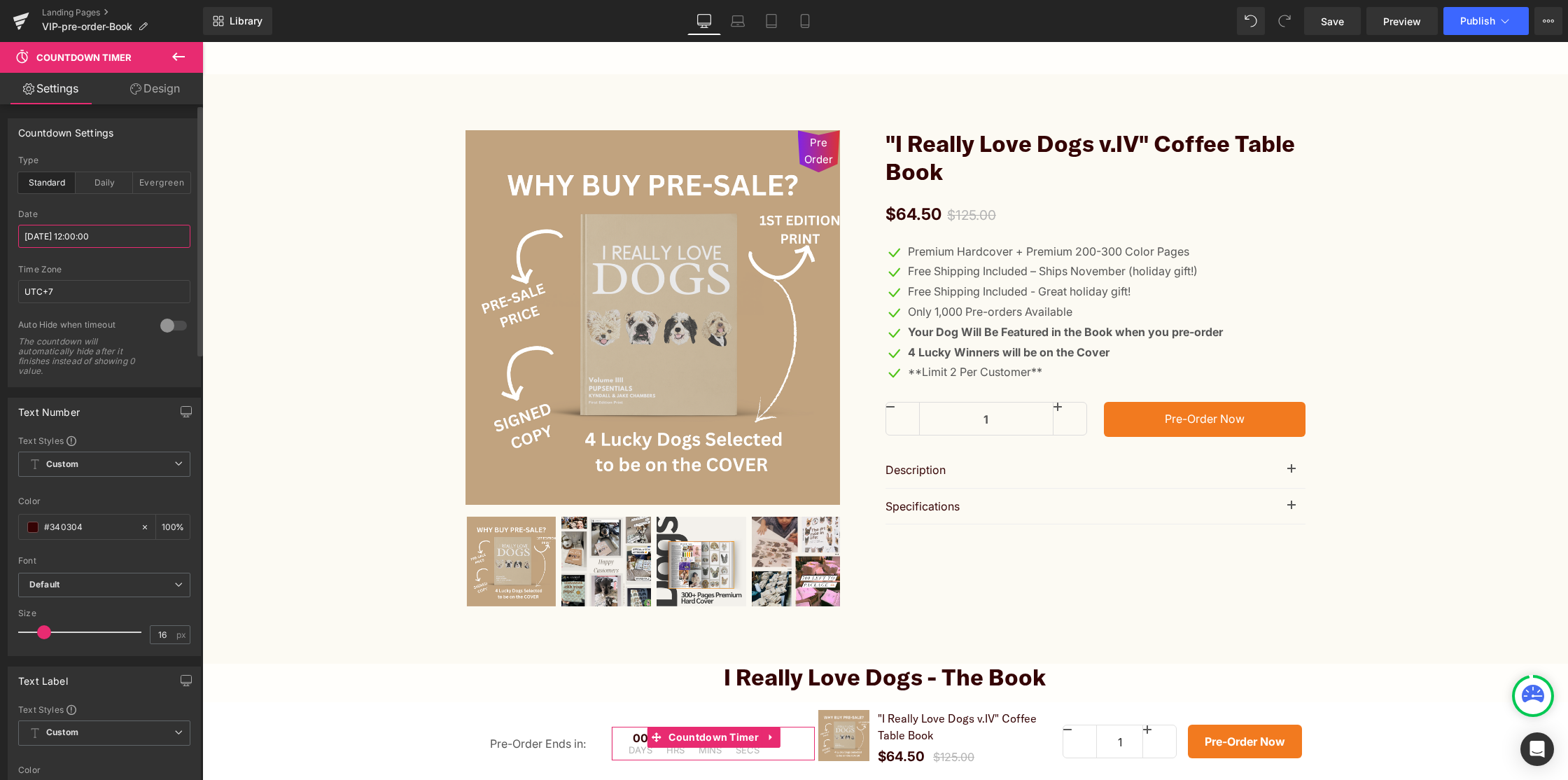
click at [128, 238] on input "2025/07/12 12:00:00" at bounding box center [104, 237] width 172 height 23
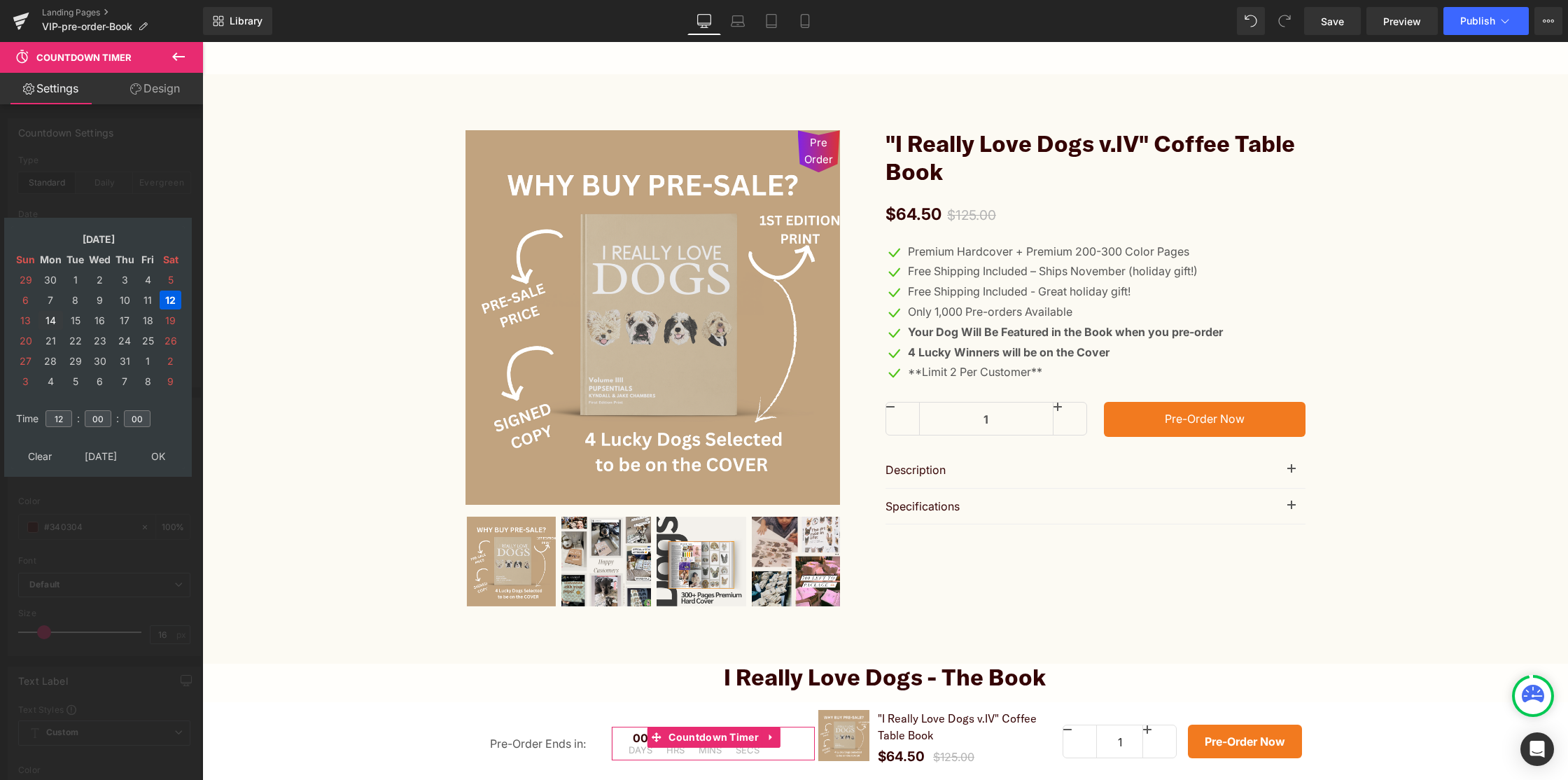
click at [46, 319] on td "14" at bounding box center [51, 320] width 25 height 19
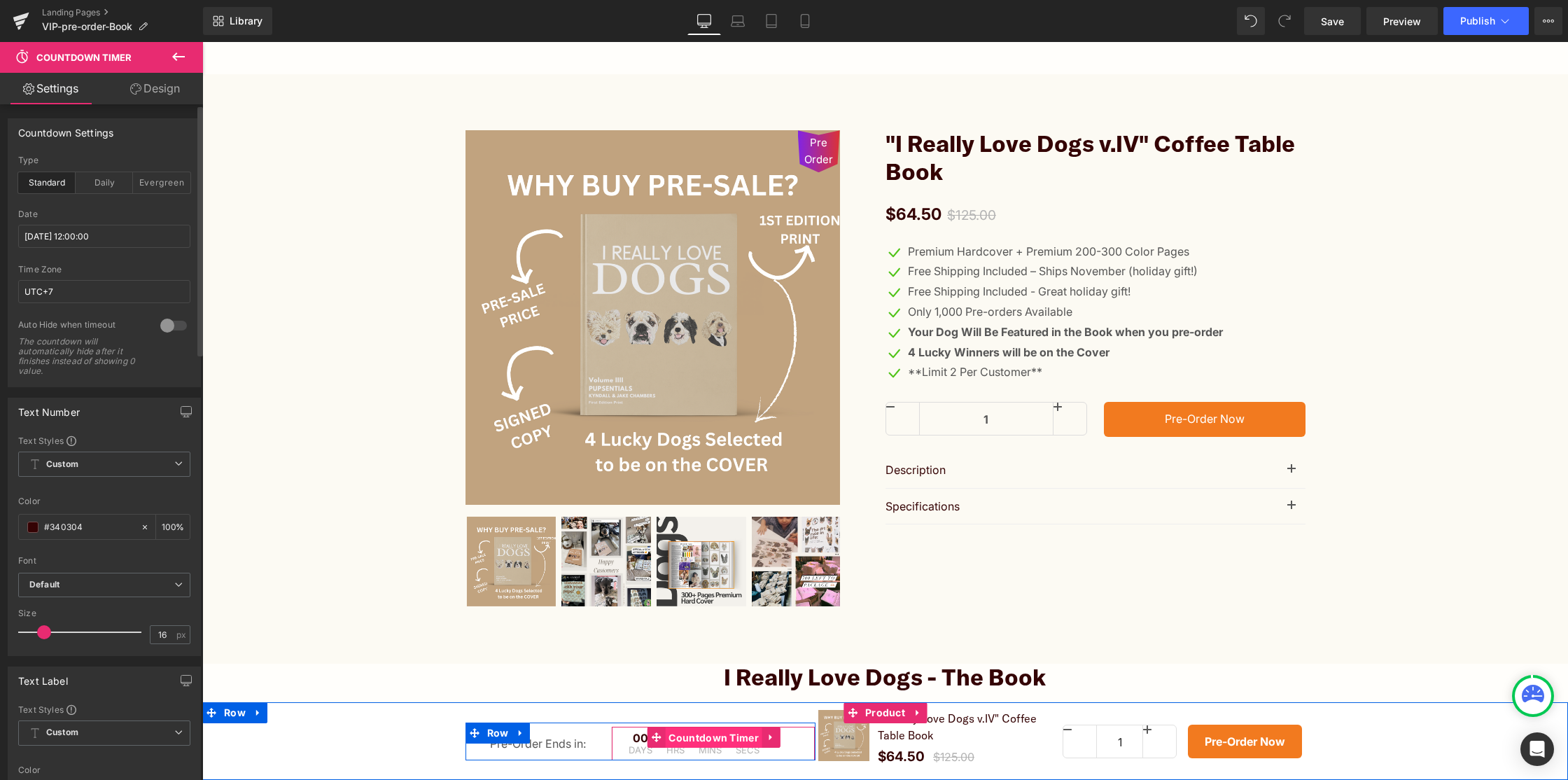
click at [724, 734] on span "Countdown Timer" at bounding box center [714, 738] width 97 height 21
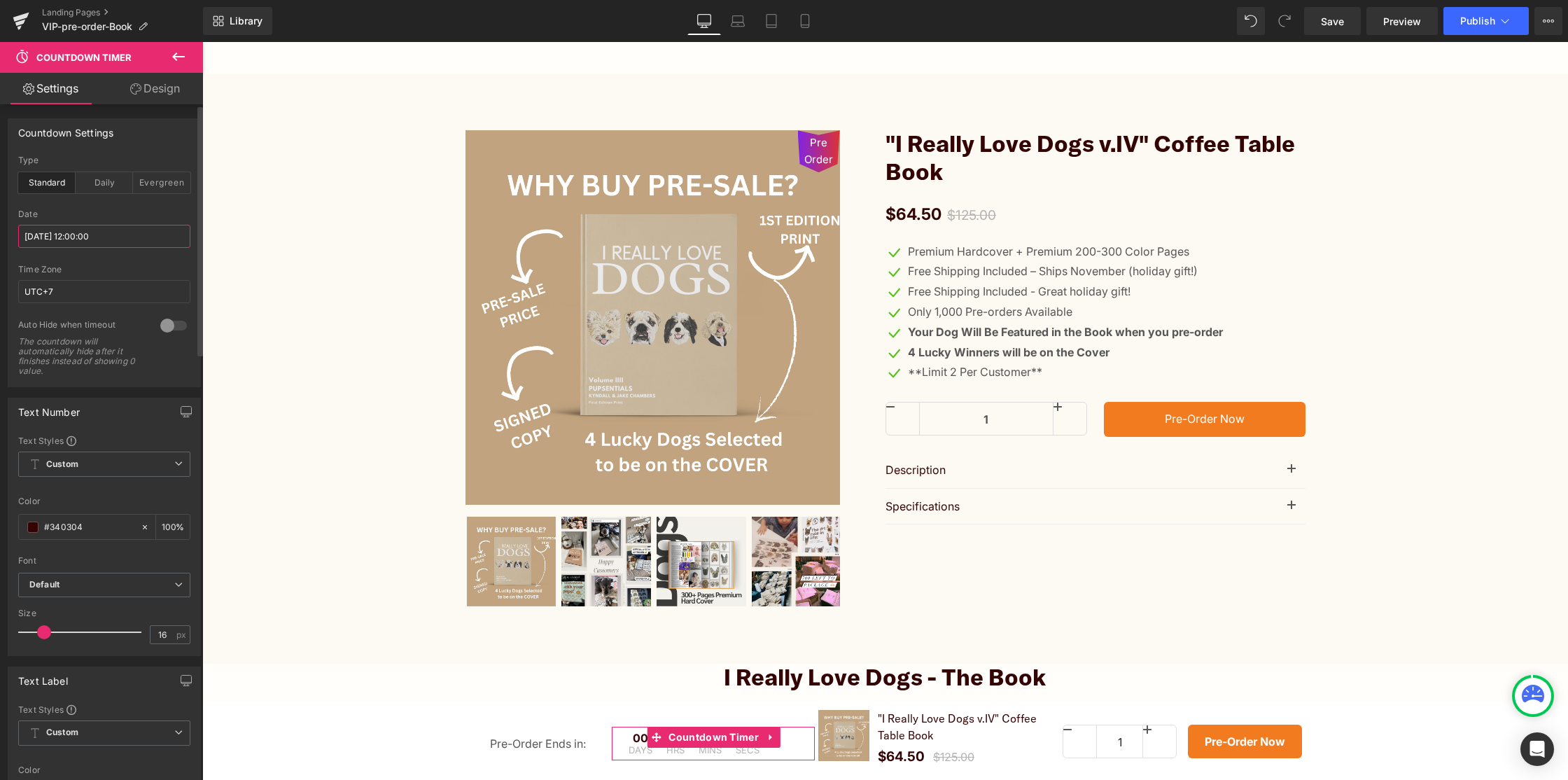
click at [89, 233] on input "2025/07/14 12:00:00" at bounding box center [104, 237] width 172 height 23
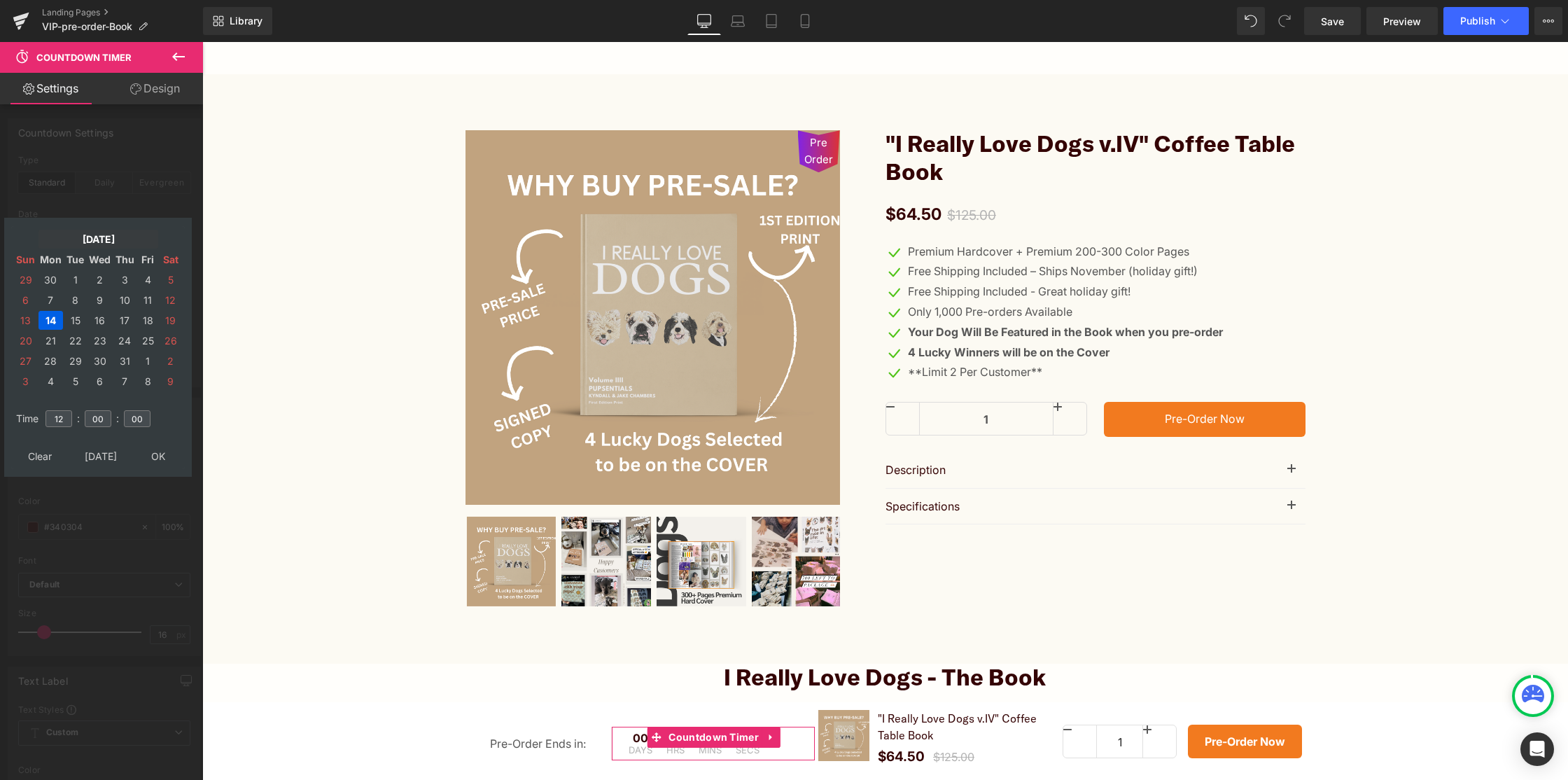
click at [104, 239] on td "Jul, 2025" at bounding box center [98, 239] width 120 height 19
click at [33, 398] on td "Sep" at bounding box center [35, 392] width 41 height 35
click at [104, 461] on td "OK" at bounding box center [98, 456] width 167 height 19
click at [118, 237] on td "Sep, 2025" at bounding box center [98, 239] width 120 height 19
click at [73, 354] on td "Aug" at bounding box center [77, 356] width 41 height 35
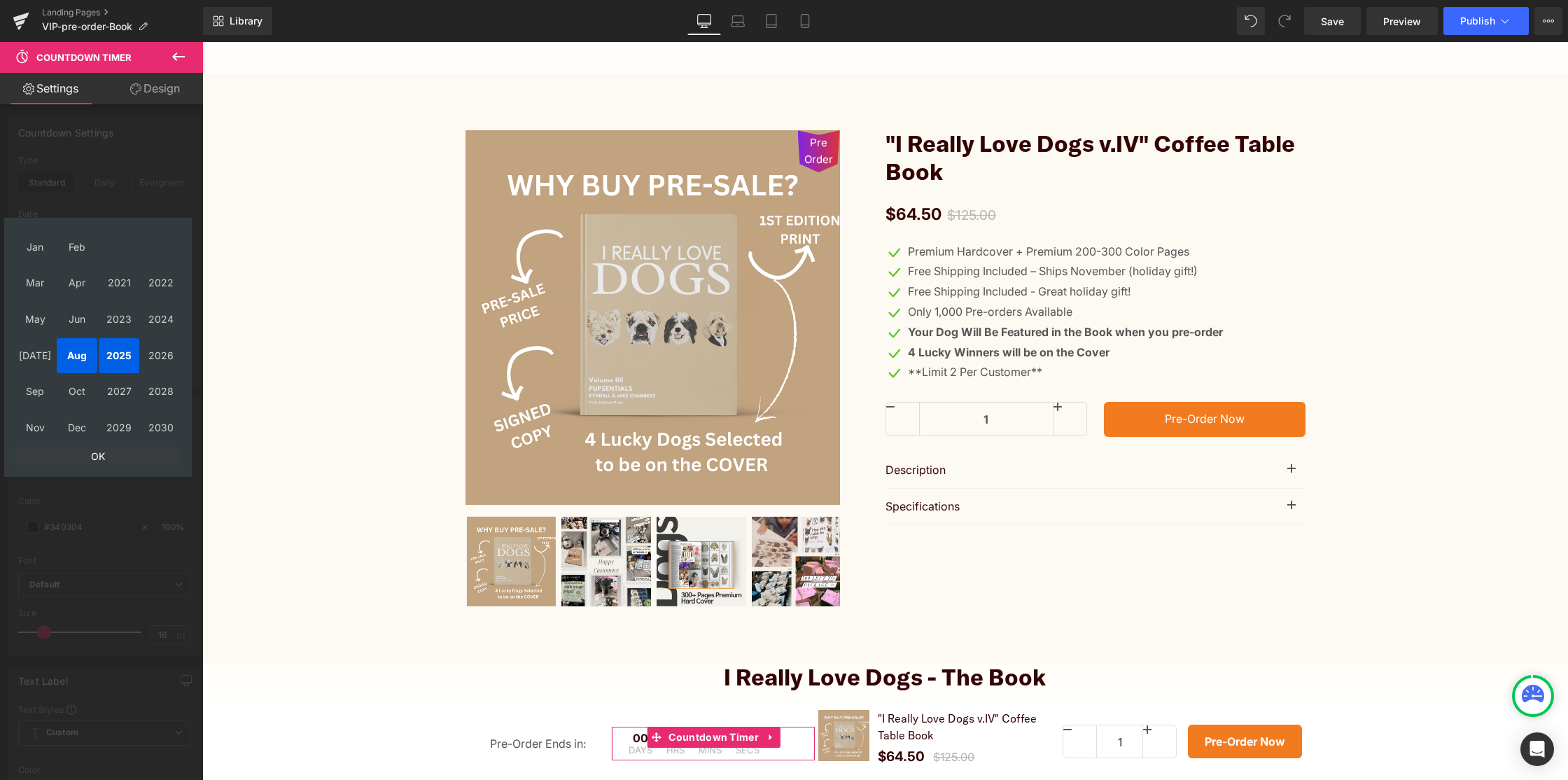
click at [97, 452] on td "OK" at bounding box center [98, 456] width 167 height 19
click at [40, 358] on td "25" at bounding box center [51, 361] width 25 height 19
type input "2025/08/25 12:00:00"
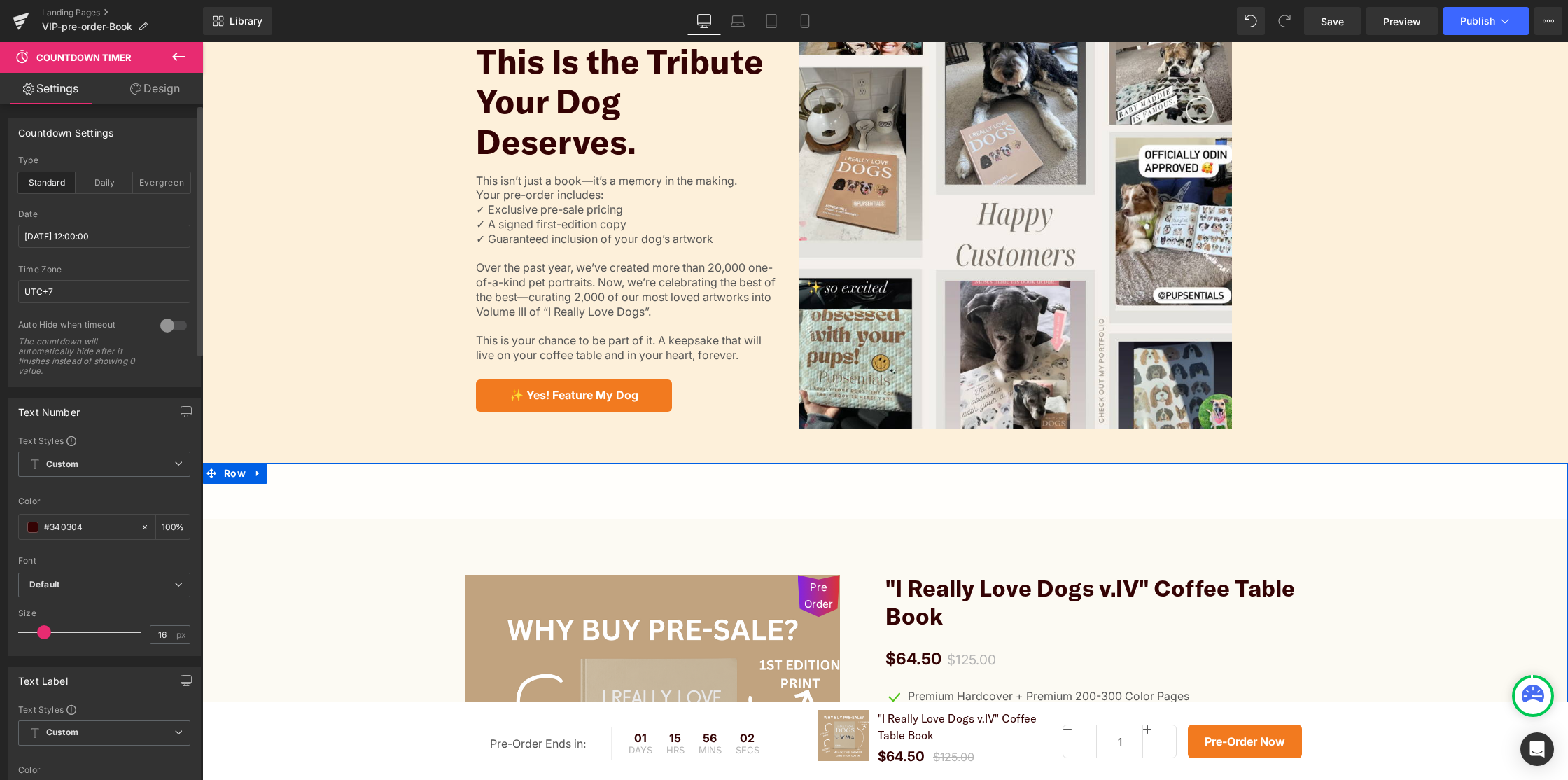
scroll to position [189, 0]
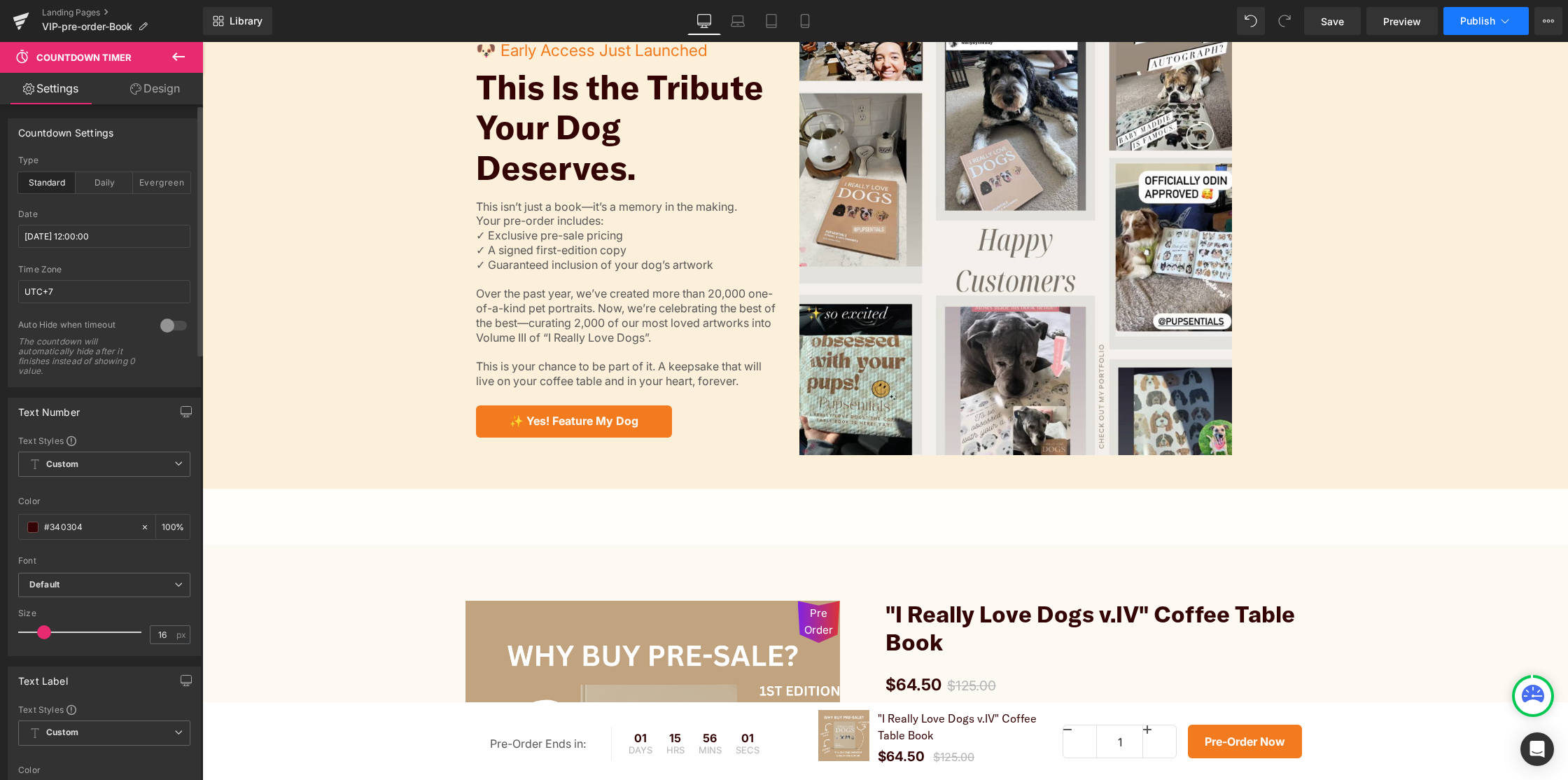
click at [1464, 24] on span "Publish" at bounding box center [1478, 20] width 35 height 11
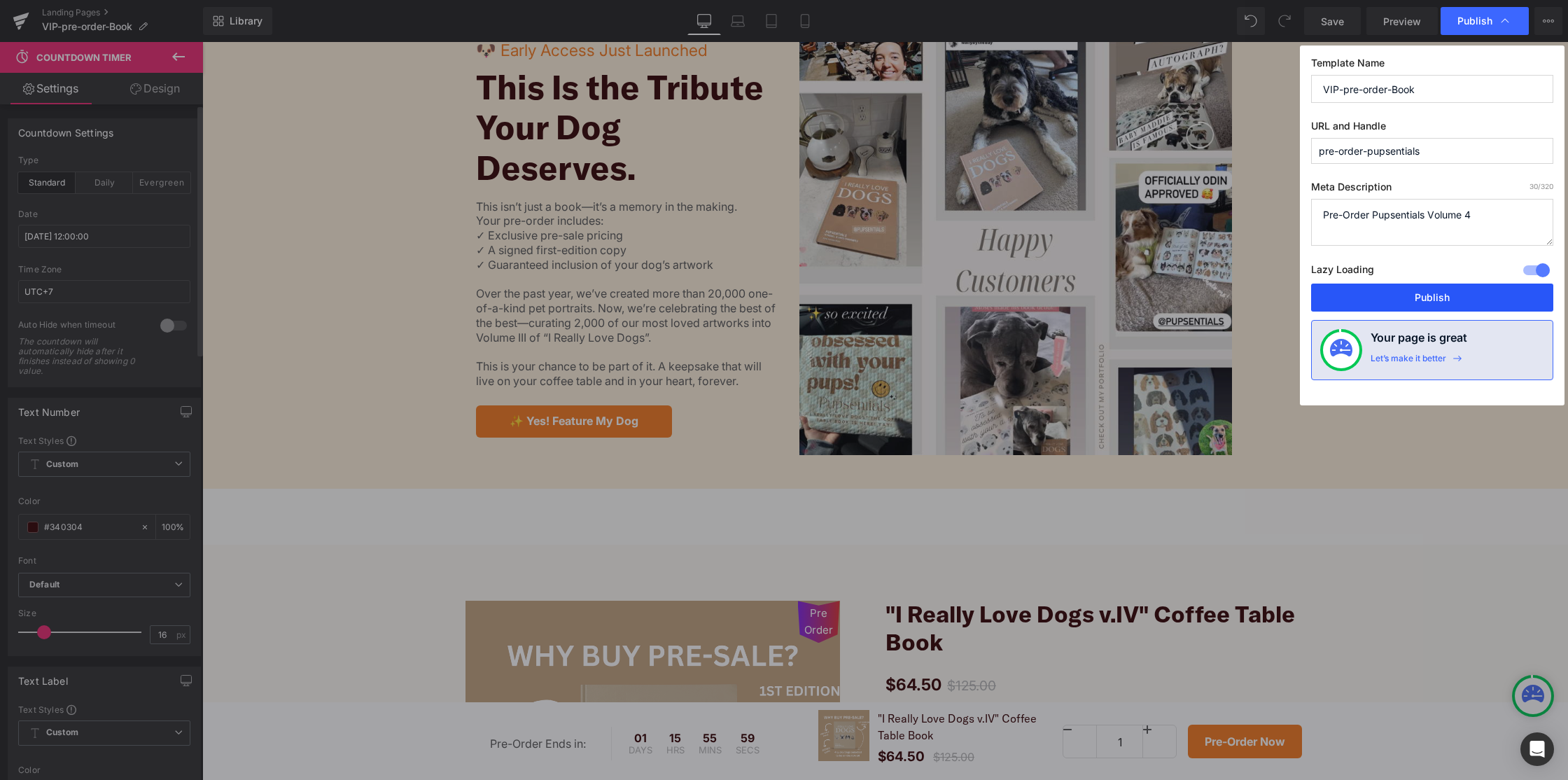
click at [1453, 304] on button "Publish" at bounding box center [1432, 297] width 242 height 28
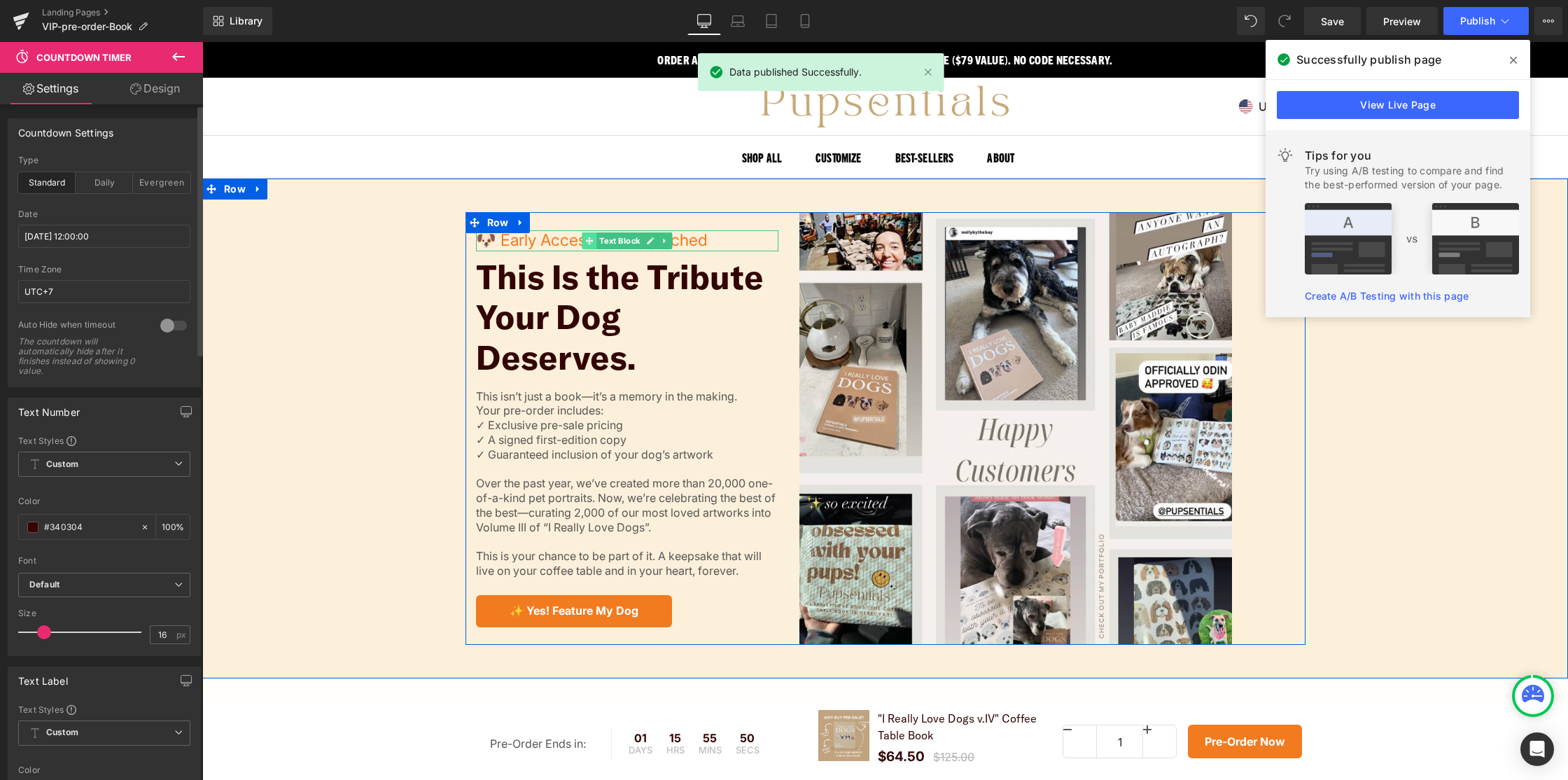
click at [591, 247] on span at bounding box center [590, 240] width 15 height 17
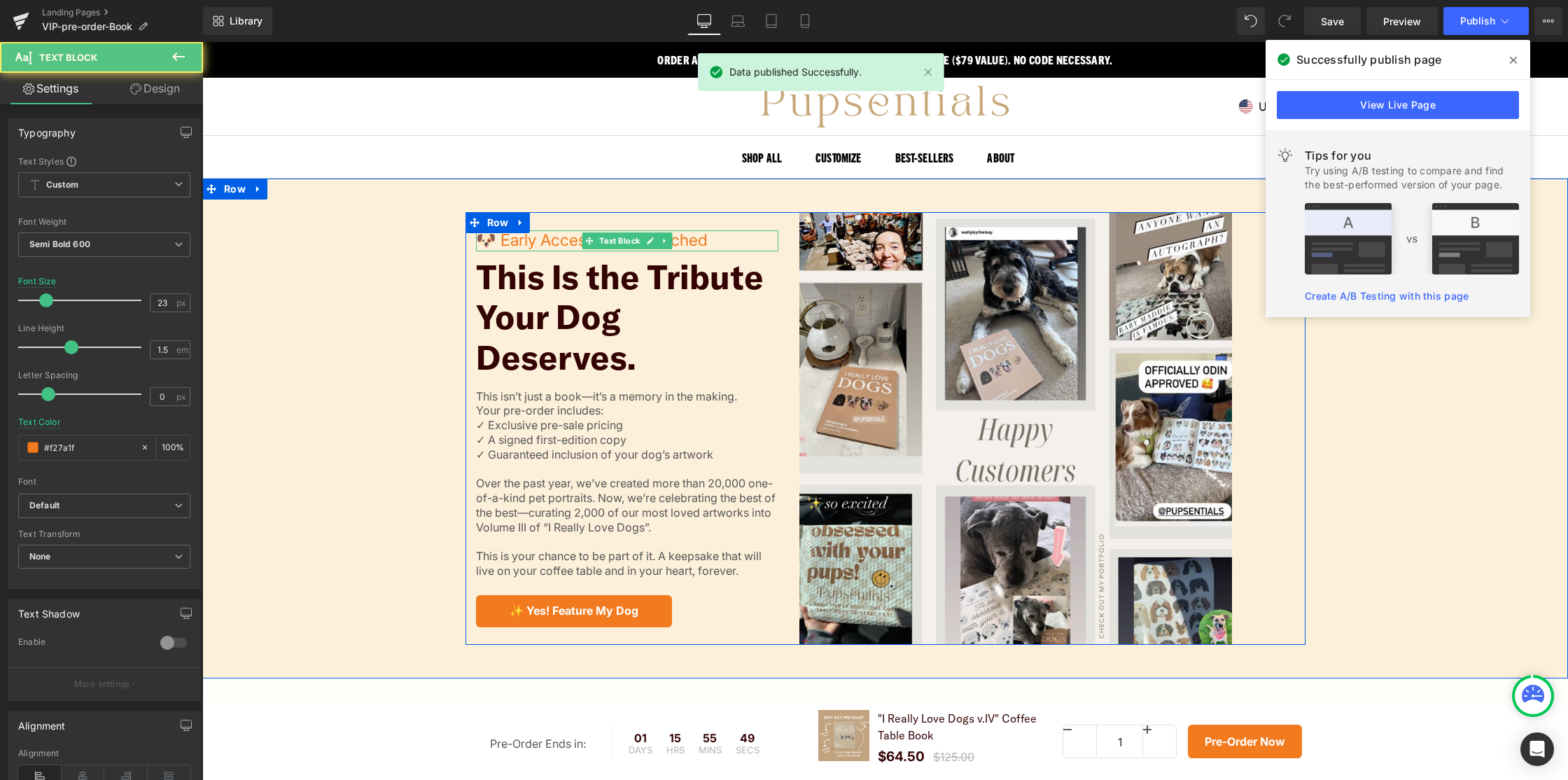
click at [568, 244] on p "🐶 Early Access Just Launched" at bounding box center [628, 240] width 303 height 21
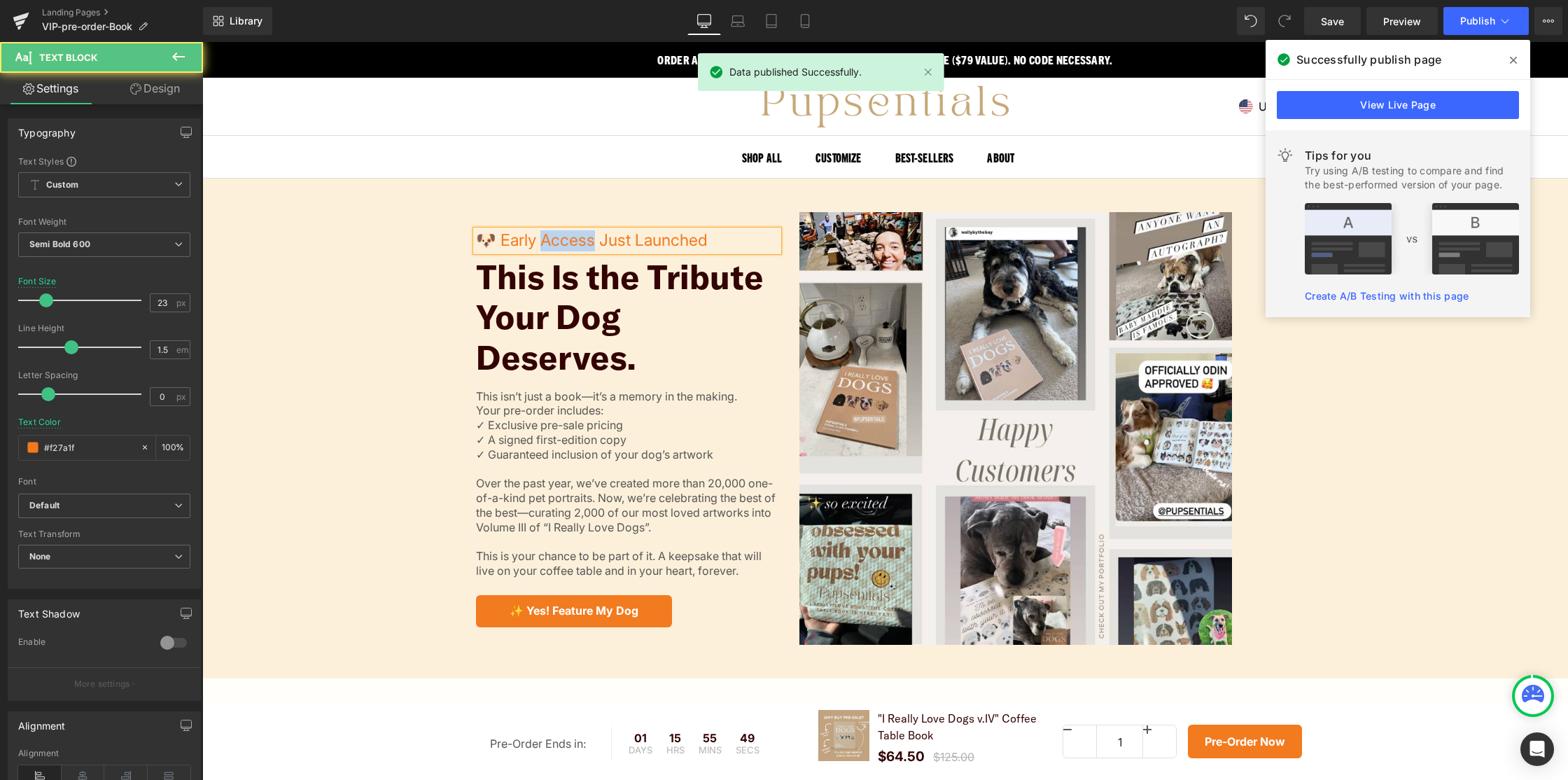
click at [568, 244] on p "🐶 Early Access Just Launched" at bounding box center [628, 240] width 303 height 21
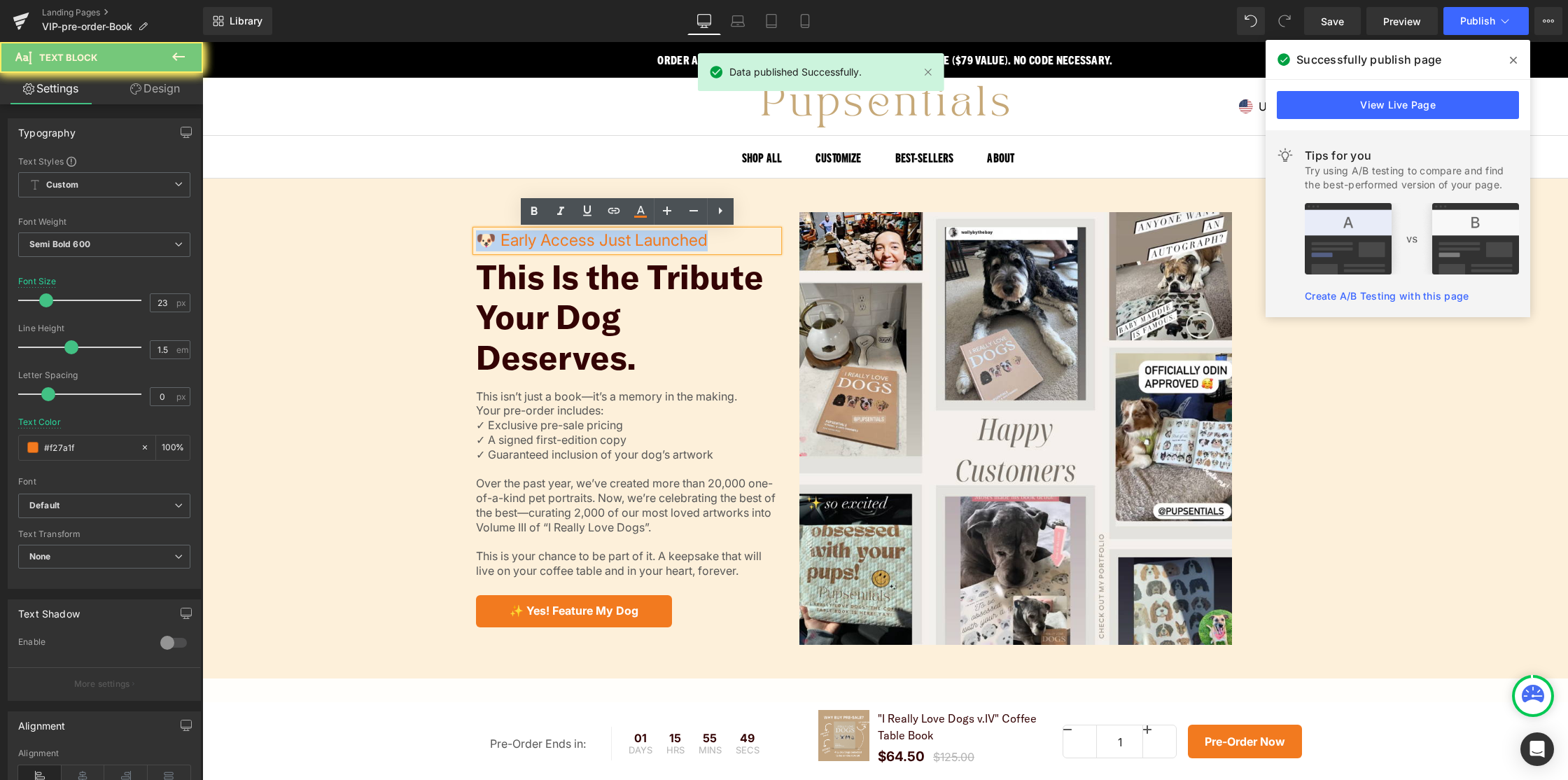
click at [568, 244] on p "🐶 Early Access Just Launched" at bounding box center [628, 240] width 303 height 21
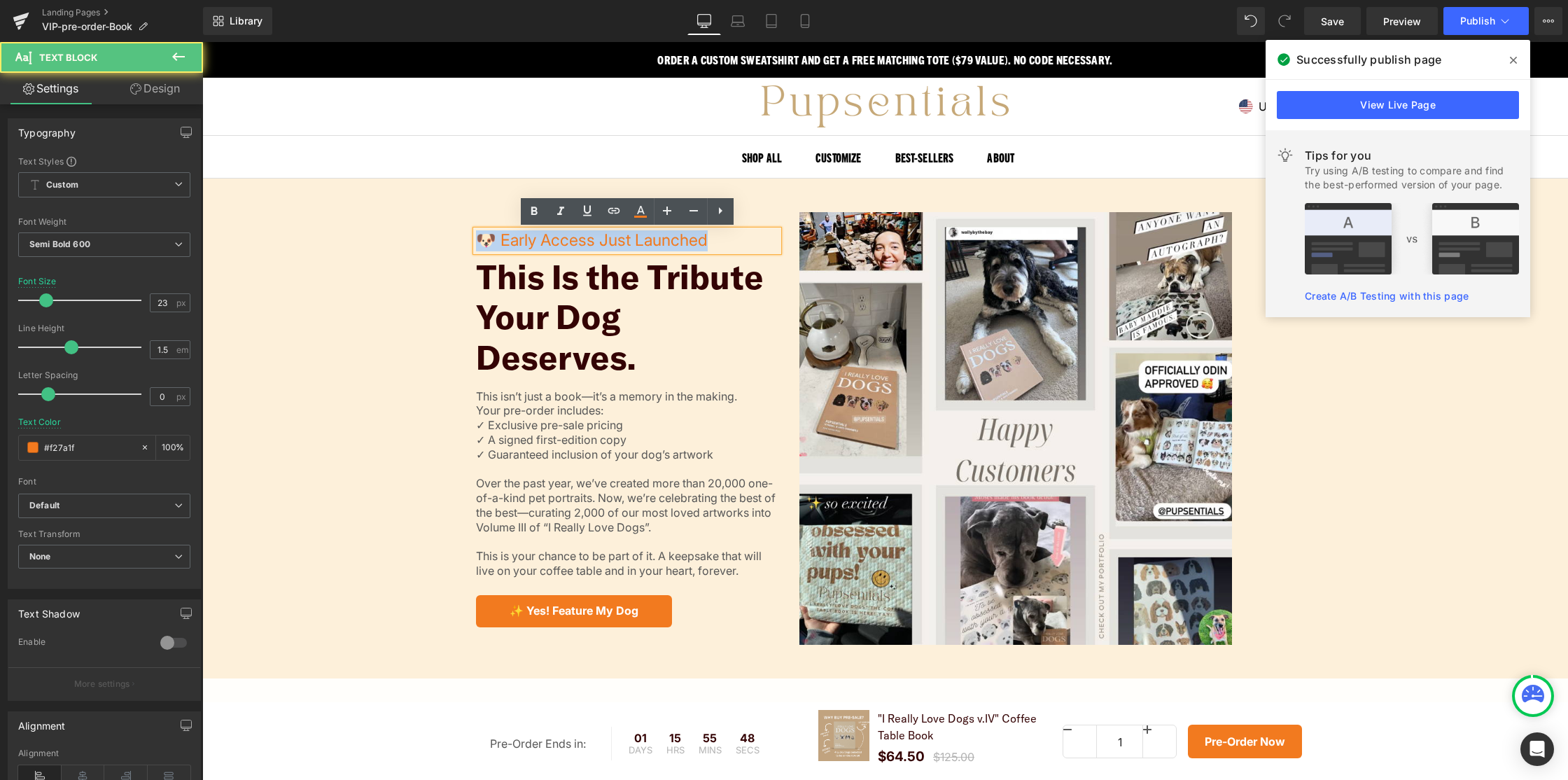
click at [694, 241] on p "🐶 Early Access Just Launched" at bounding box center [628, 240] width 303 height 21
drag, startPoint x: 591, startPoint y: 234, endPoint x: 496, endPoint y: 235, distance: 95.0
click at [496, 235] on p "🐶 Early Access Just Launched" at bounding box center [628, 240] width 303 height 21
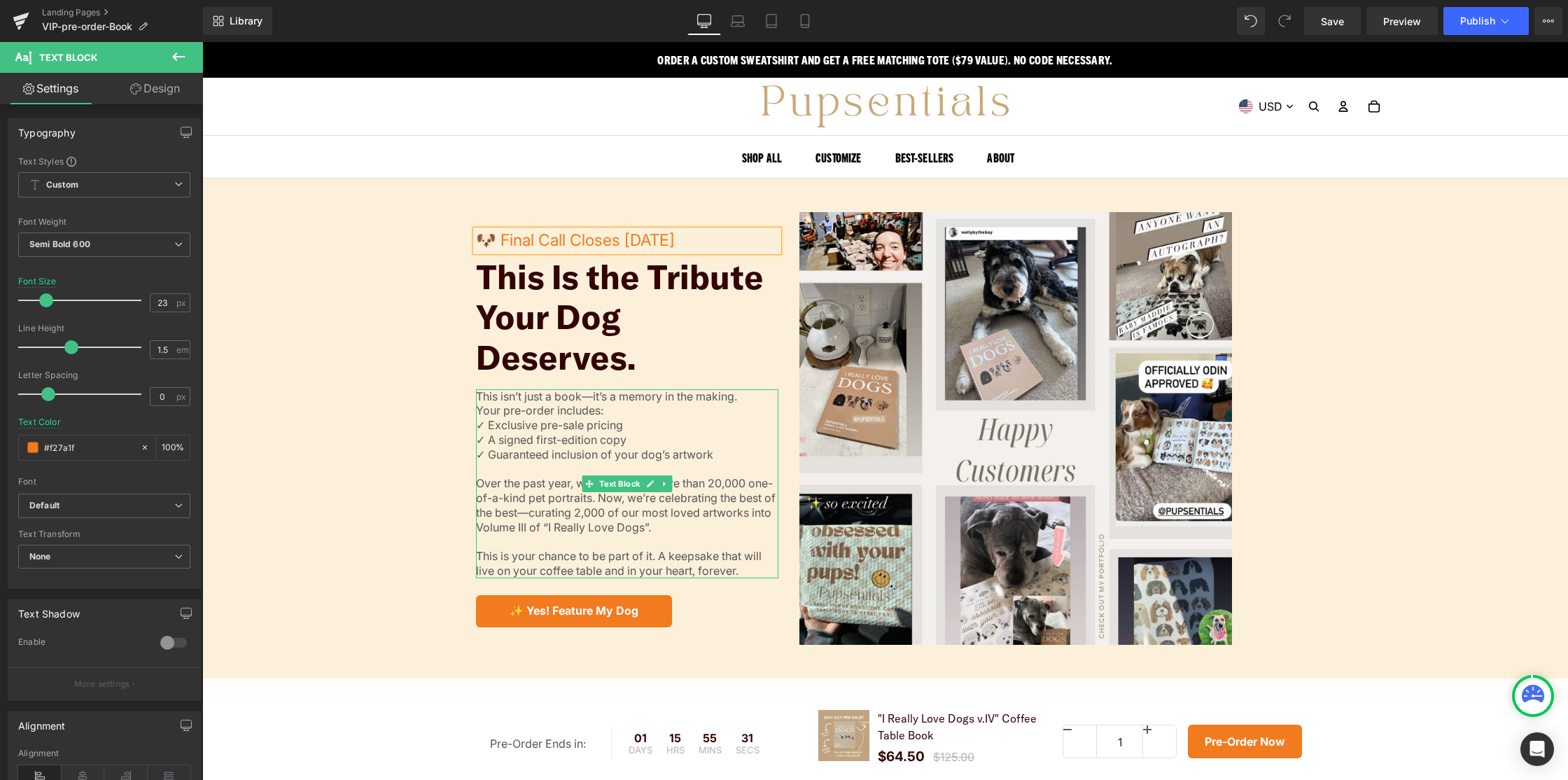
click at [549, 424] on p "✓ Exclusive pre-sale pricing" at bounding box center [628, 425] width 303 height 15
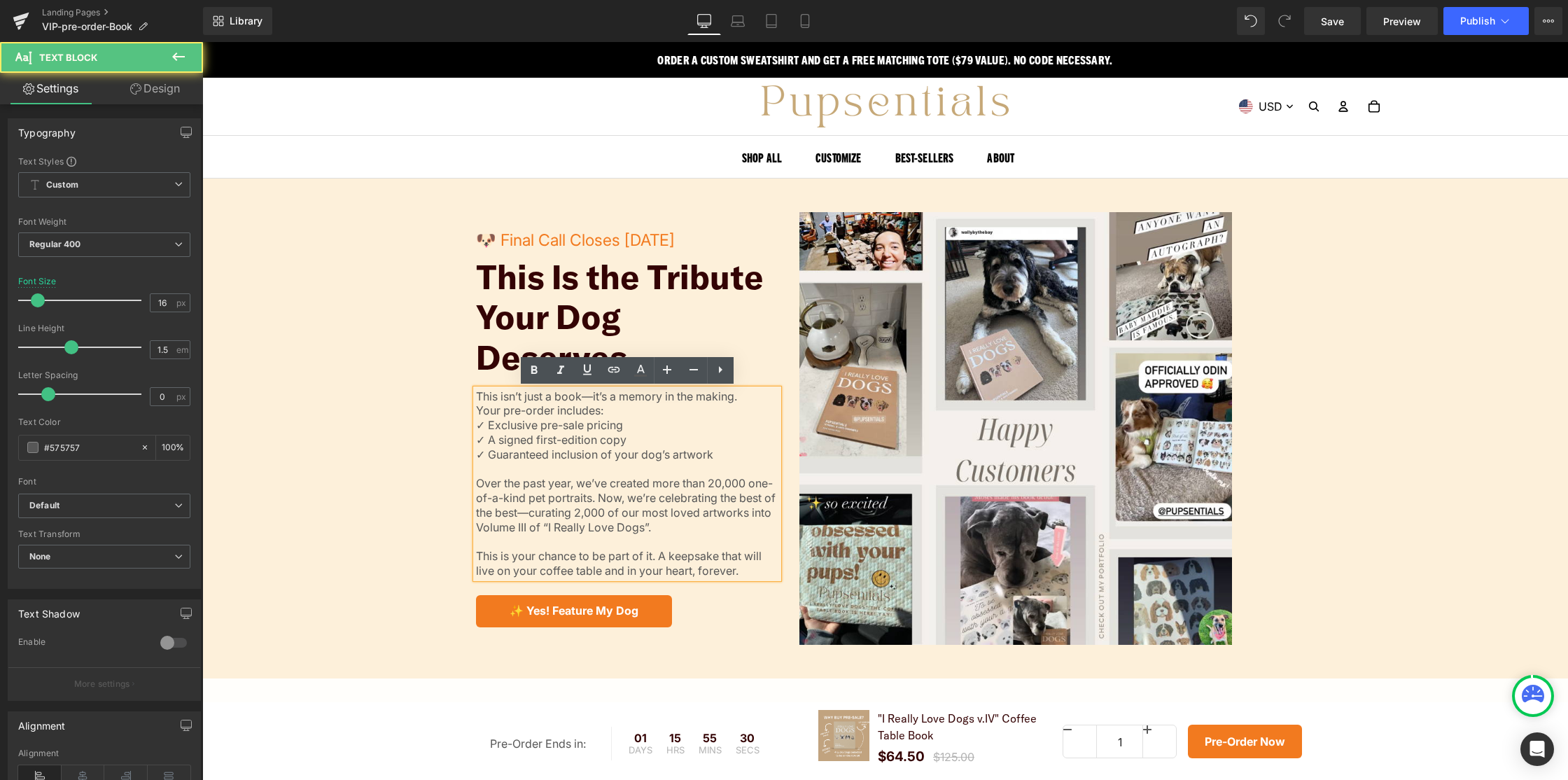
click at [600, 455] on p "✓ Guaranteed inclusion of your dog’s artwork" at bounding box center [628, 455] width 303 height 15
click at [601, 528] on p "Over the past year, we’ve created more than 20,000 one-of-a-kind pet portraits.…" at bounding box center [628, 498] width 303 height 73
click at [716, 451] on p "✓ Guaranteed inclusion of your dog’s artwork" at bounding box center [628, 455] width 303 height 15
click at [485, 422] on p "✓ Exclusive pre-sale pricing" at bounding box center [628, 425] width 303 height 15
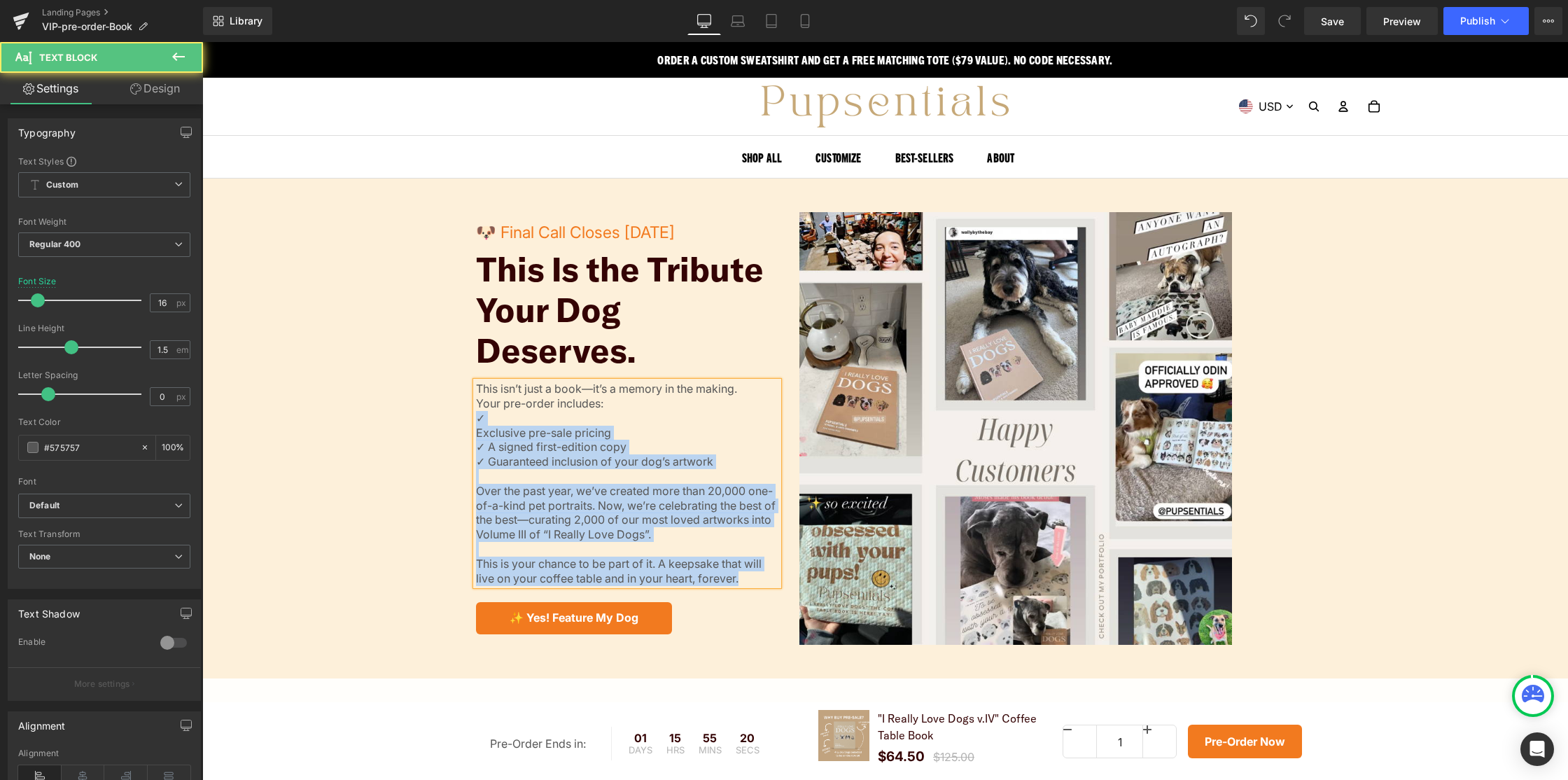
click at [476, 414] on div "This isn’t just a book—it’s a memory in the making. Your pre-order includes: ✓ …" at bounding box center [628, 483] width 303 height 204
copy div "✓ Exclusive pre-sale pricing ✓ A signed first-edition copy ✓ Guaranteed inclusi…"
click at [481, 415] on p "✓ Exclusive pre-sale pricing" at bounding box center [628, 425] width 303 height 30
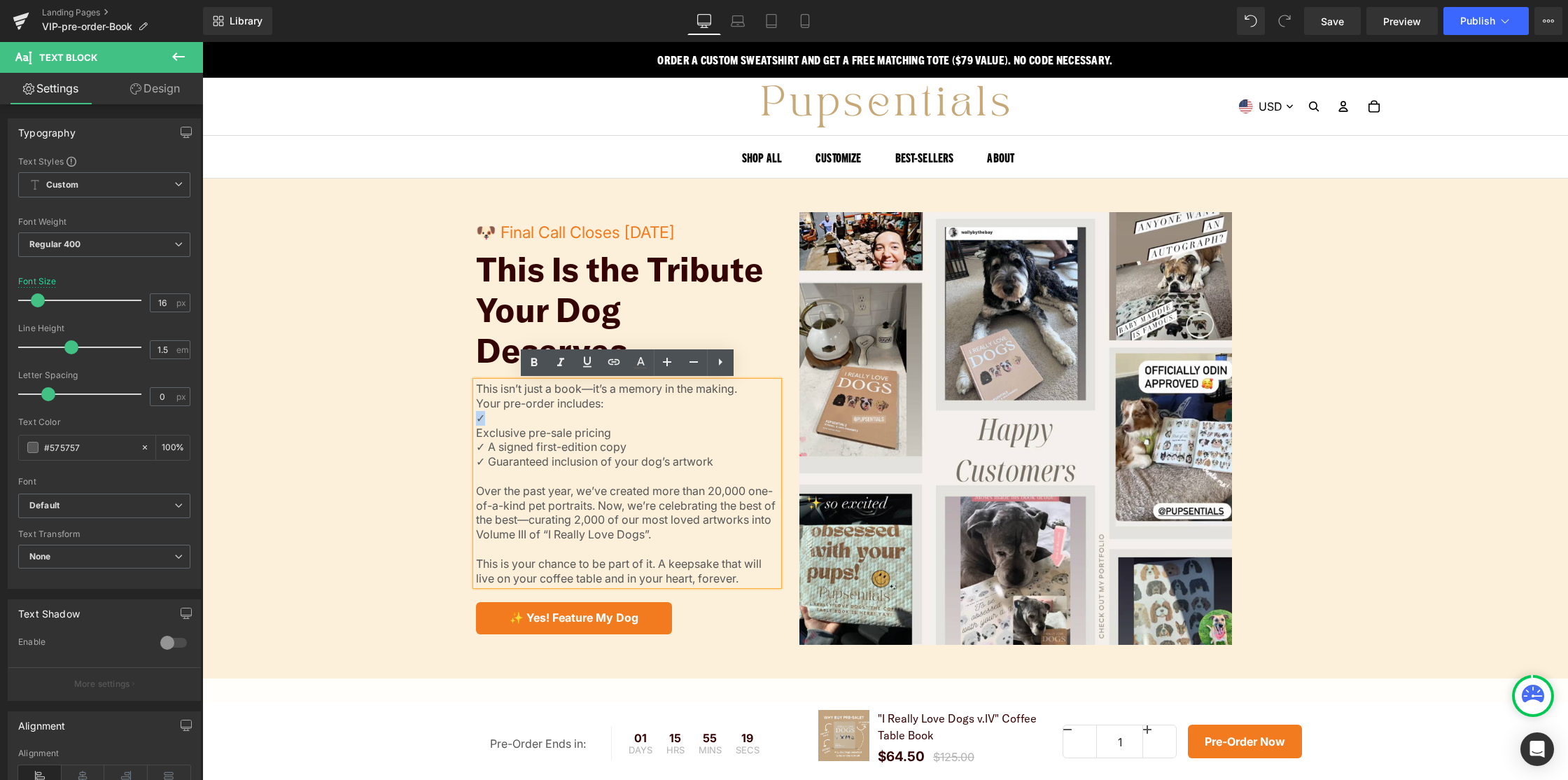
drag, startPoint x: 486, startPoint y: 414, endPoint x: 477, endPoint y: 414, distance: 9.0
click at [477, 414] on p "✓ Exclusive pre-sale pricing" at bounding box center [628, 425] width 303 height 30
copy p "✓"
click at [478, 430] on p "✓ Exclusive pre-sale pricing" at bounding box center [628, 425] width 303 height 30
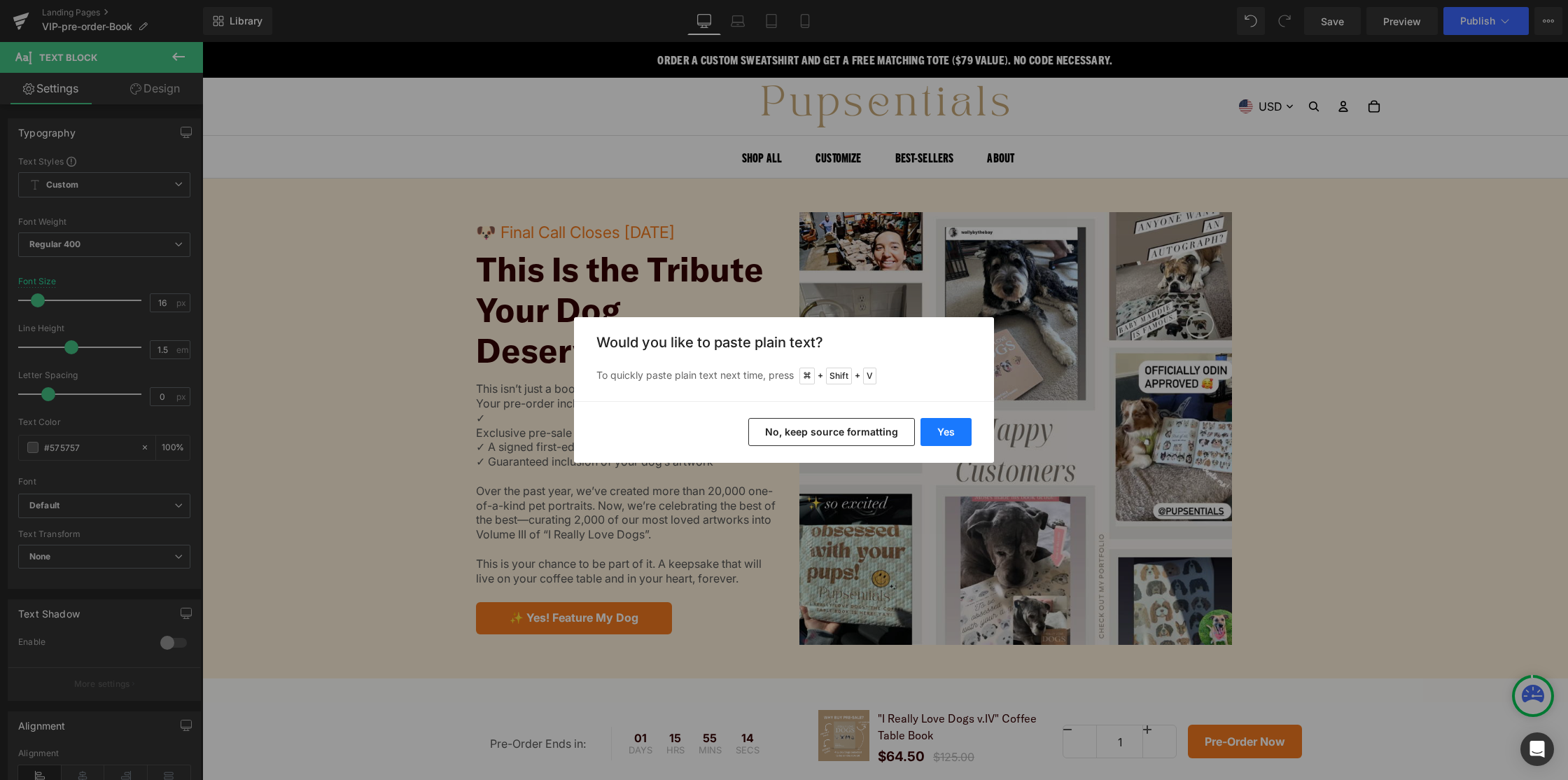
click at [951, 429] on button "Yes" at bounding box center [946, 432] width 51 height 28
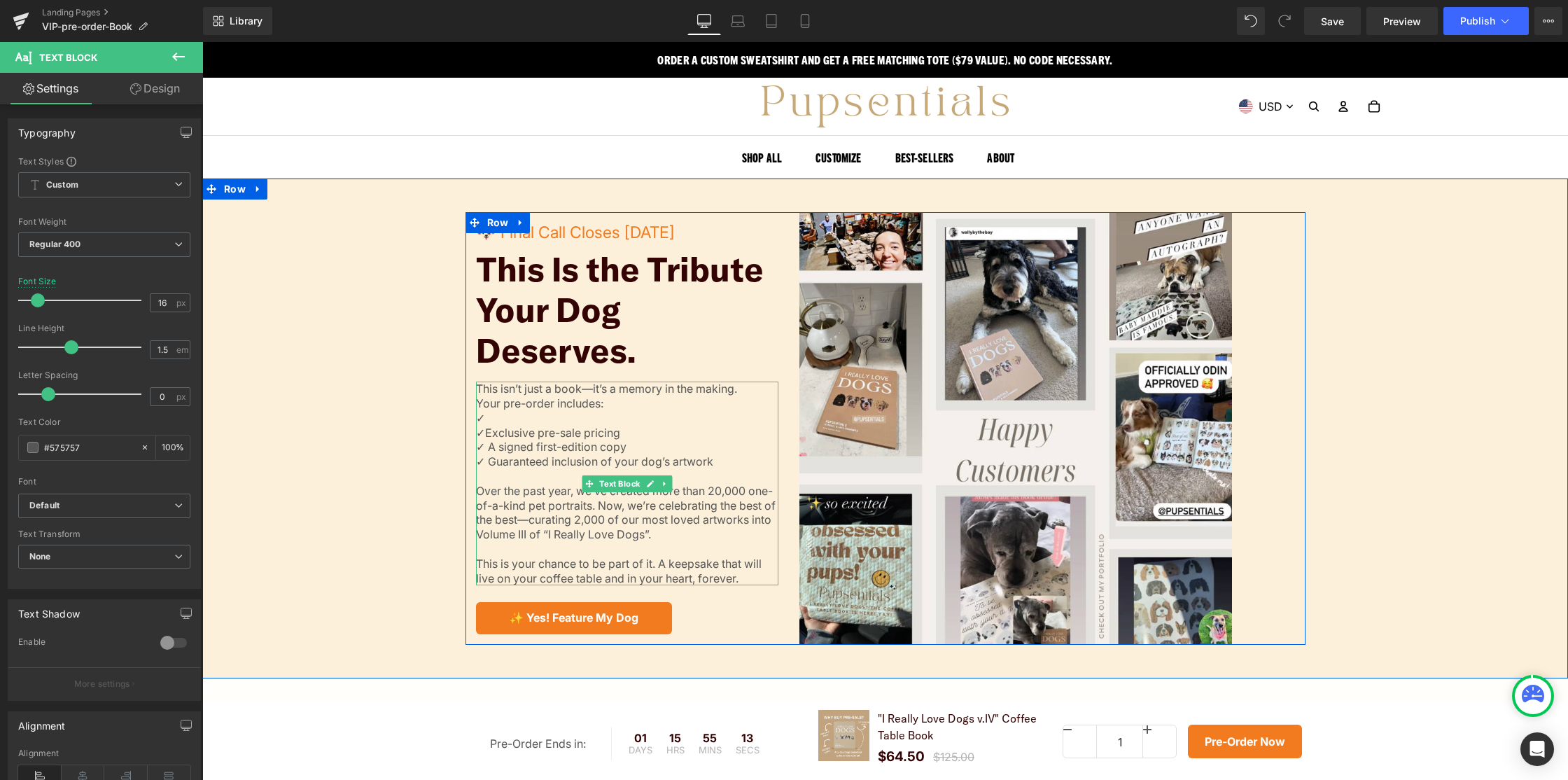
click at [535, 422] on p "✓ ✓Exclusive pre-sale pricing" at bounding box center [628, 425] width 303 height 30
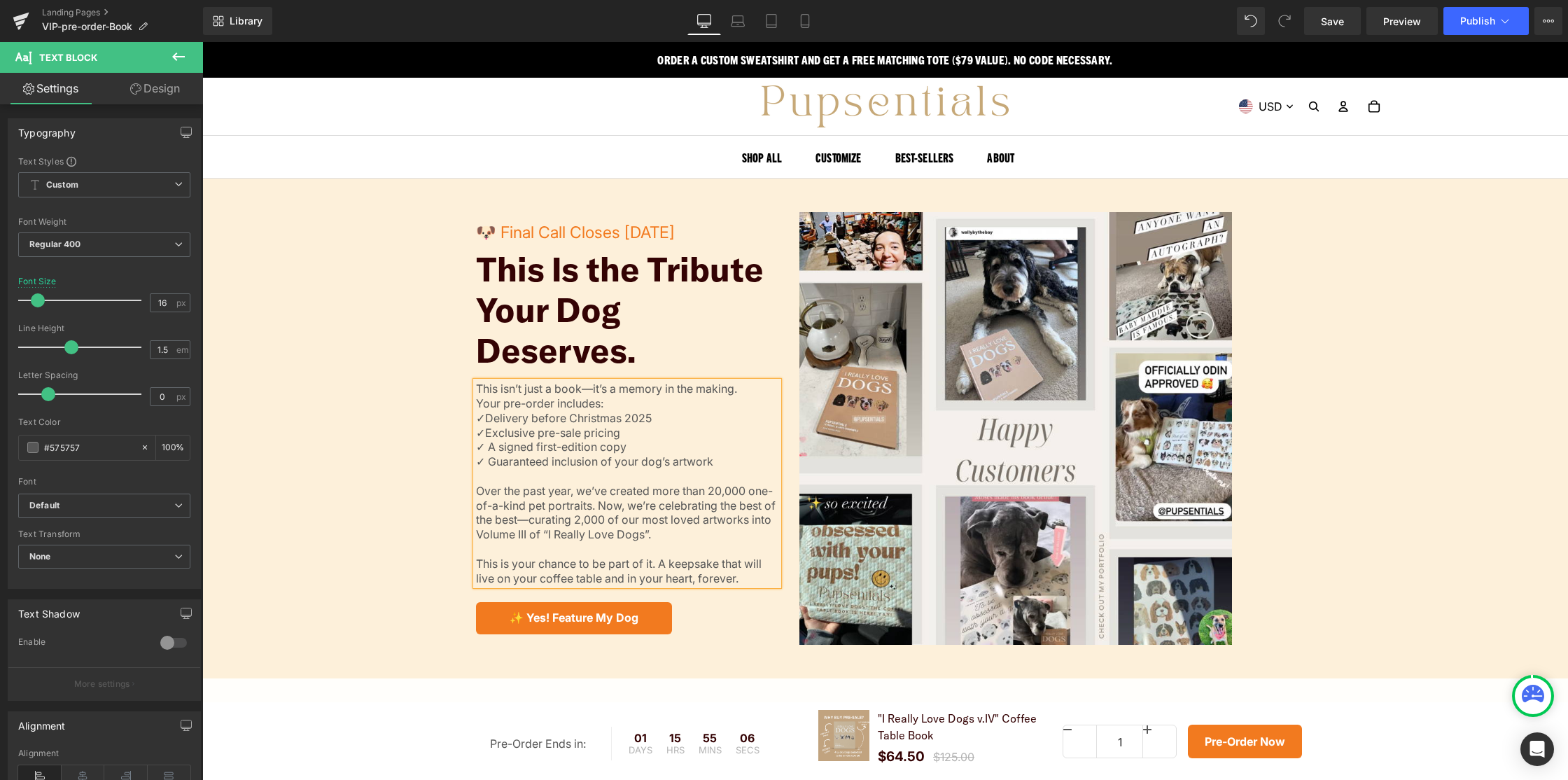
click at [382, 429] on div "🐶 Final Call Closes August 24th Text Block This Is the Tribute Your Dog Deserve…" at bounding box center [885, 428] width 1366 height 432
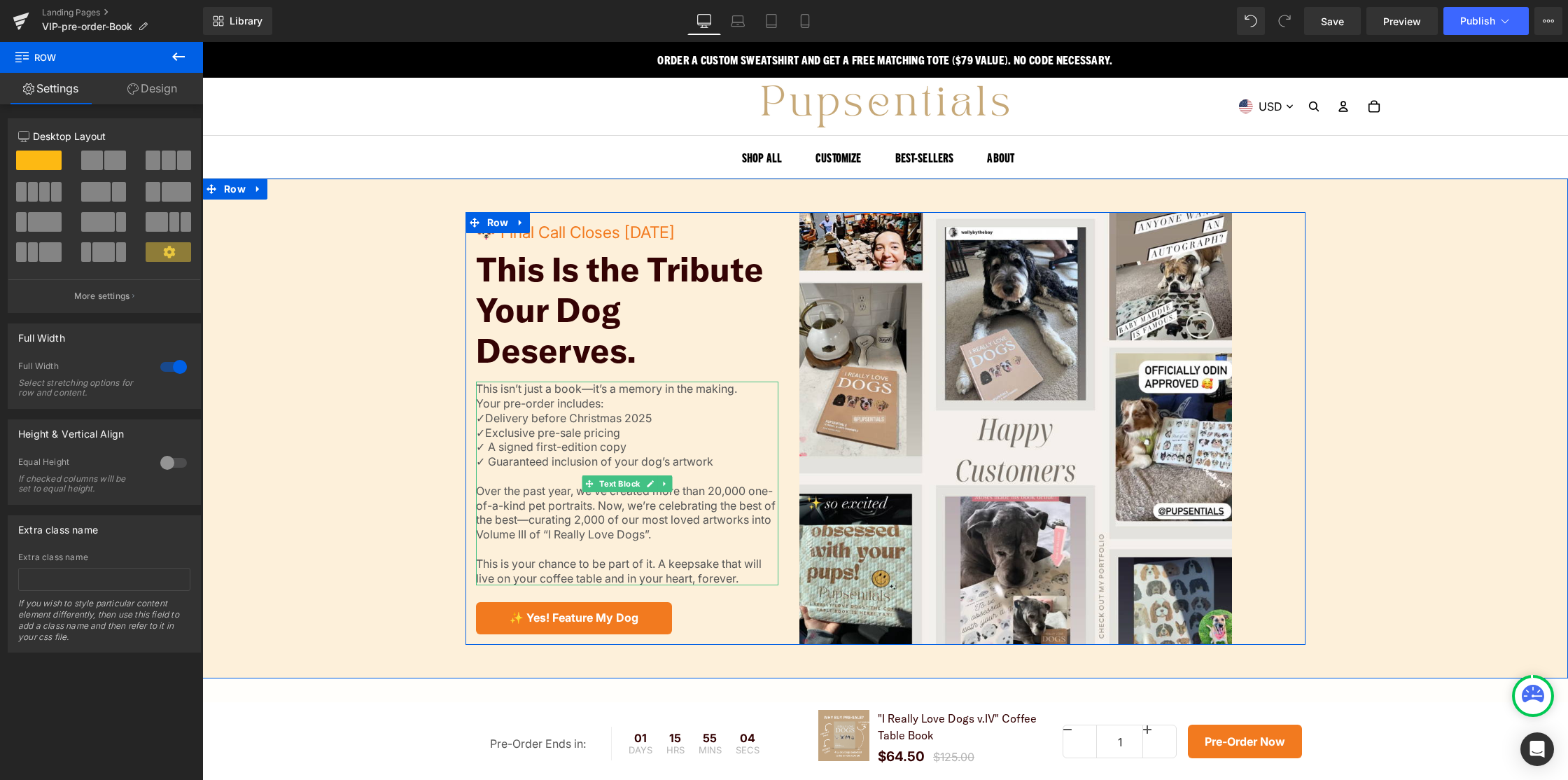
click at [555, 414] on p "✓Delivery before Christmas 2025 ✓Exclusive pre-sale pricing" at bounding box center [628, 425] width 303 height 30
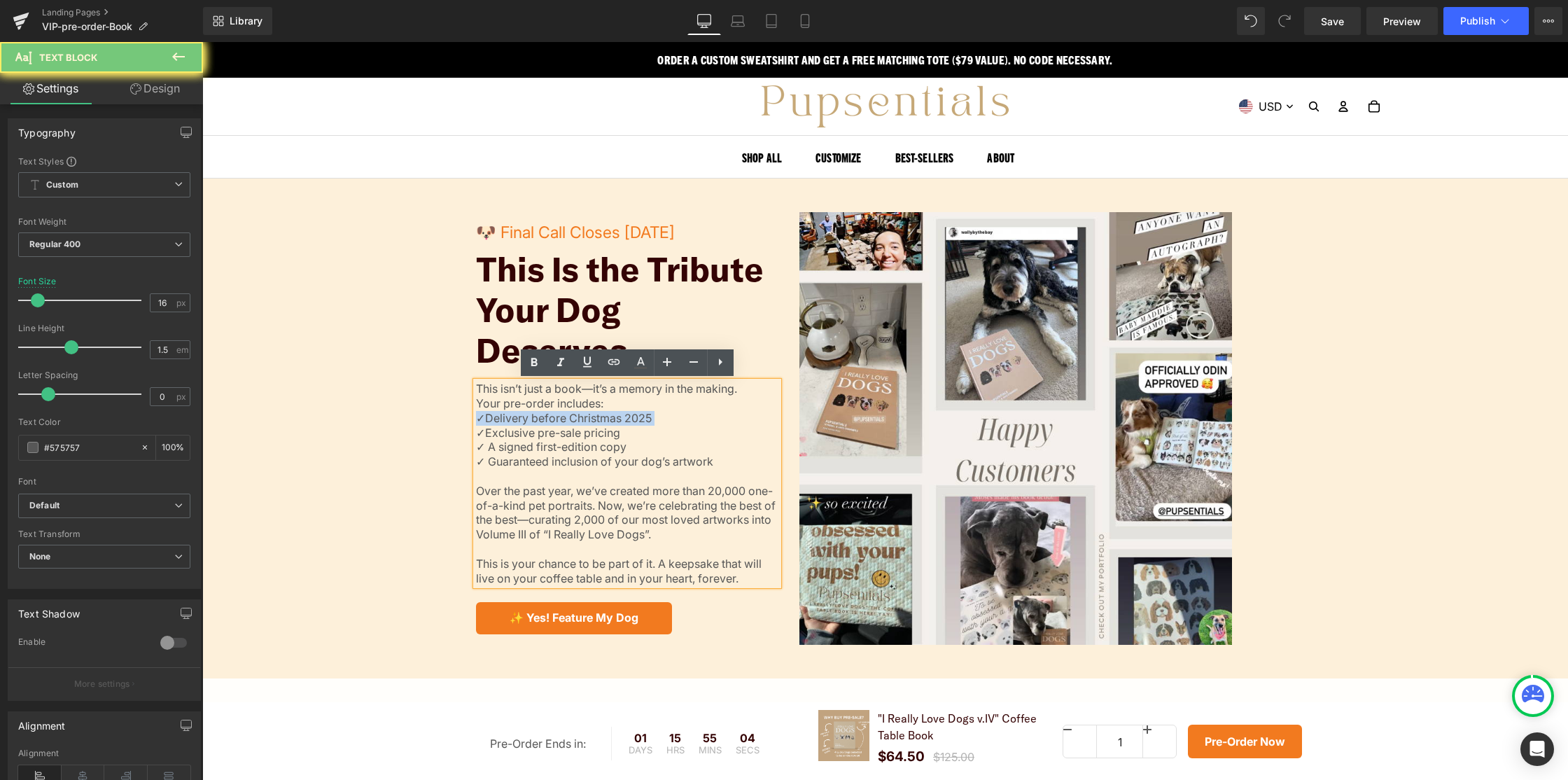
click at [555, 414] on p "✓Delivery before Christmas 2025 ✓Exclusive pre-sale pricing" at bounding box center [628, 425] width 303 height 30
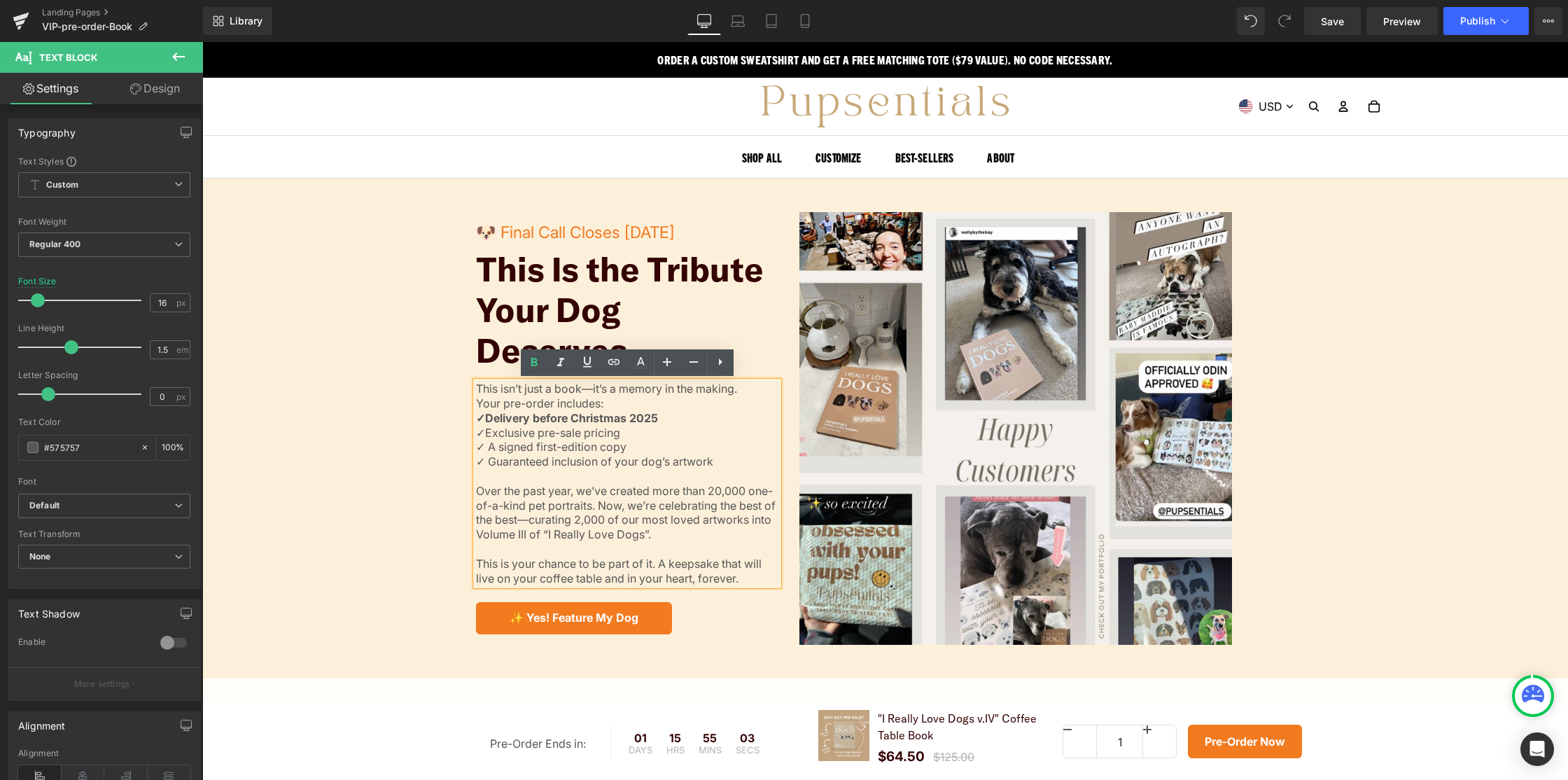
click at [406, 429] on div "🐶 Final Call Closes August 24th Text Block This Is the Tribute Your Dog Deserve…" at bounding box center [885, 428] width 1366 height 432
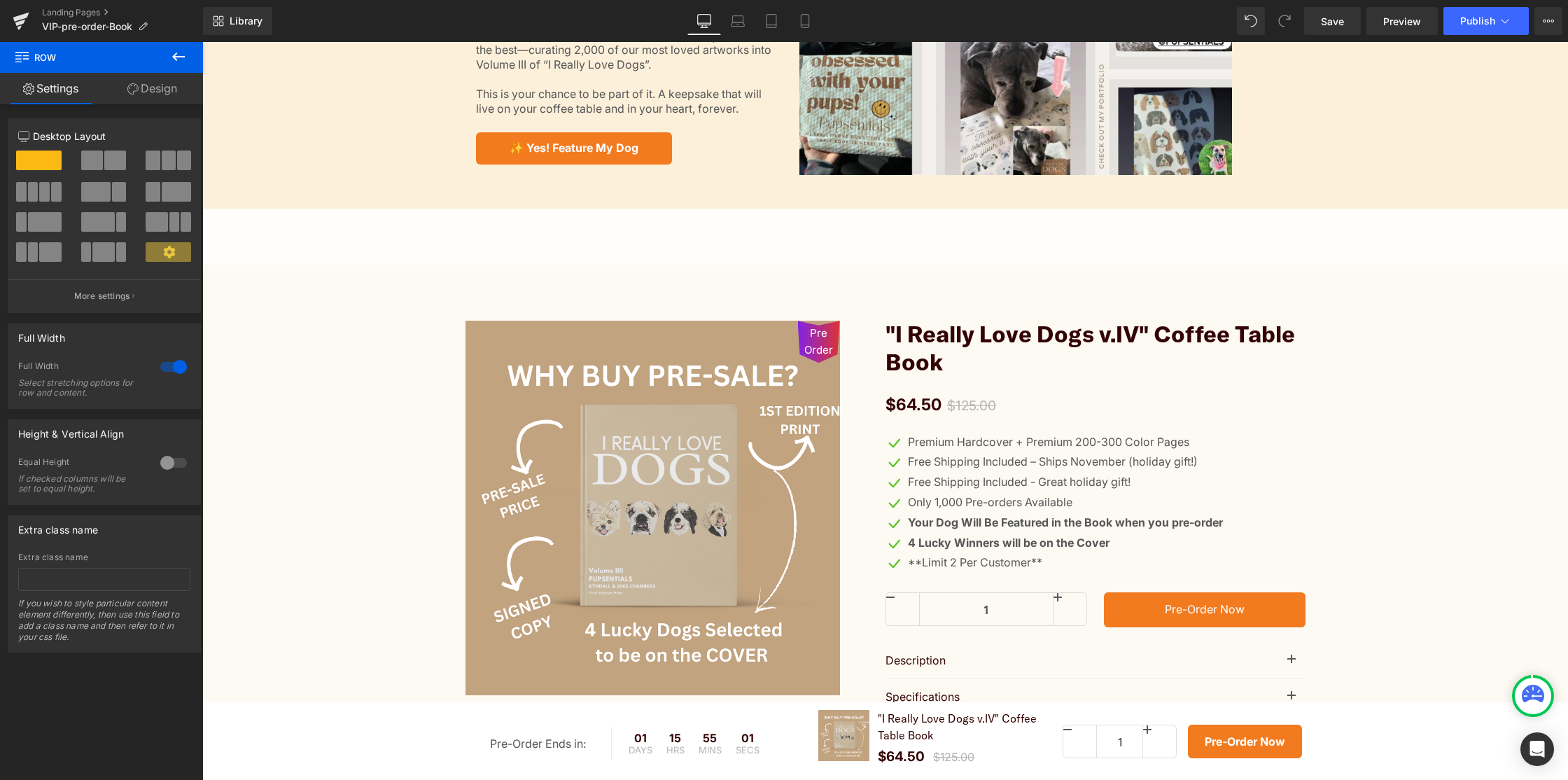
scroll to position [609, 0]
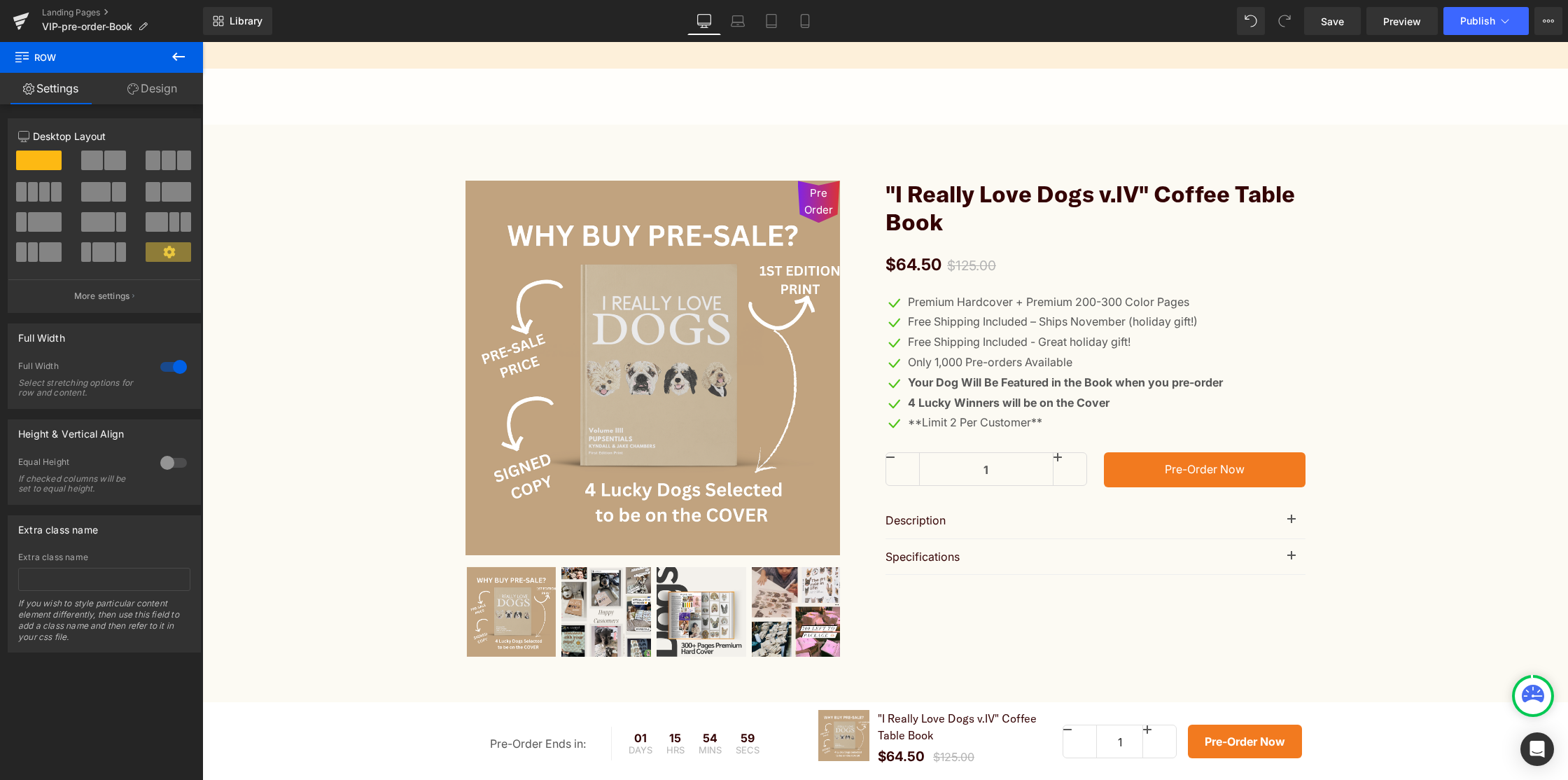
click at [1022, 355] on span at bounding box center [1027, 361] width 15 height 17
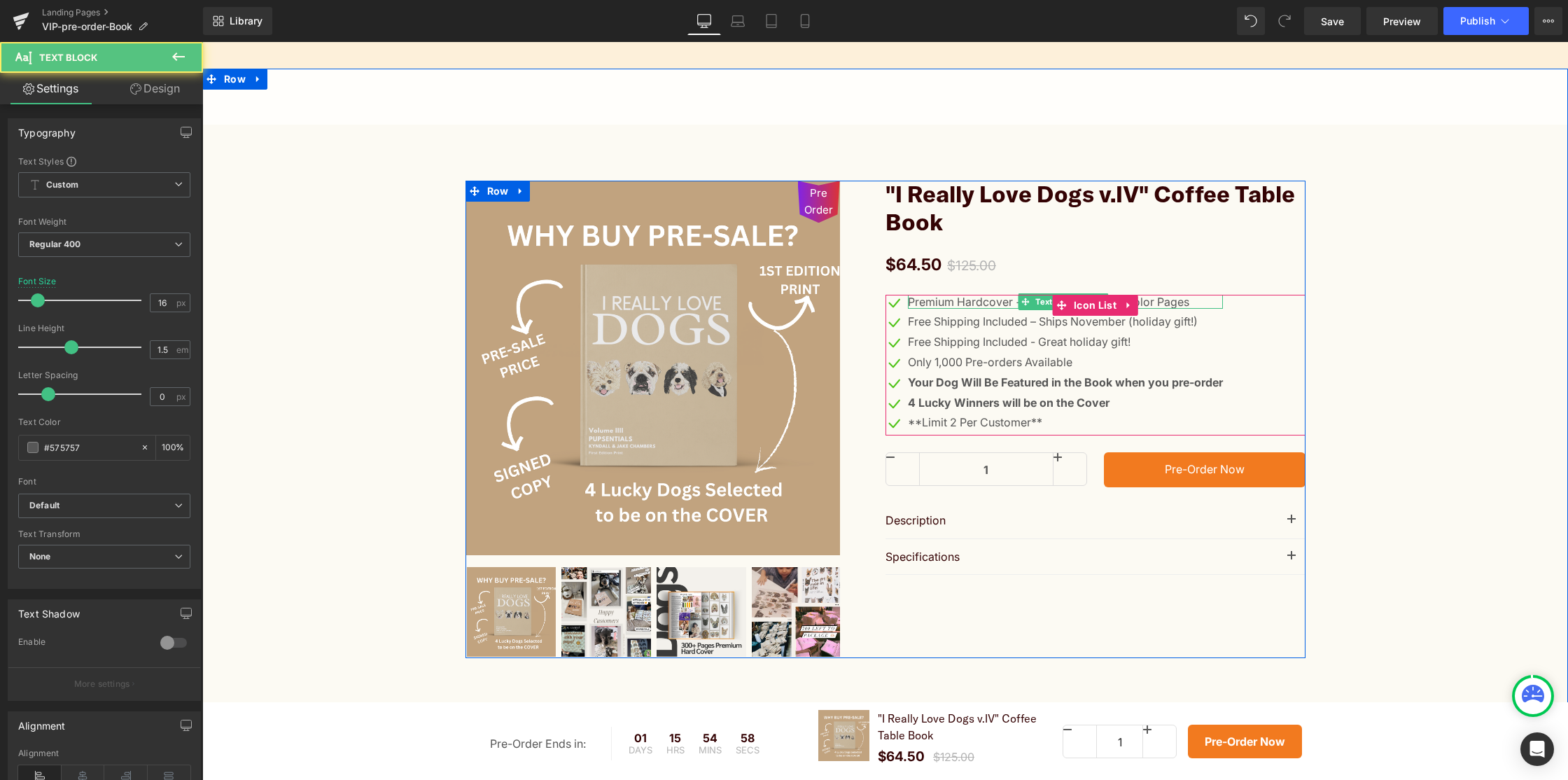
click at [1183, 302] on p "Premium Hardcover + Premium 200-300 Color Pages" at bounding box center [1065, 302] width 315 height 15
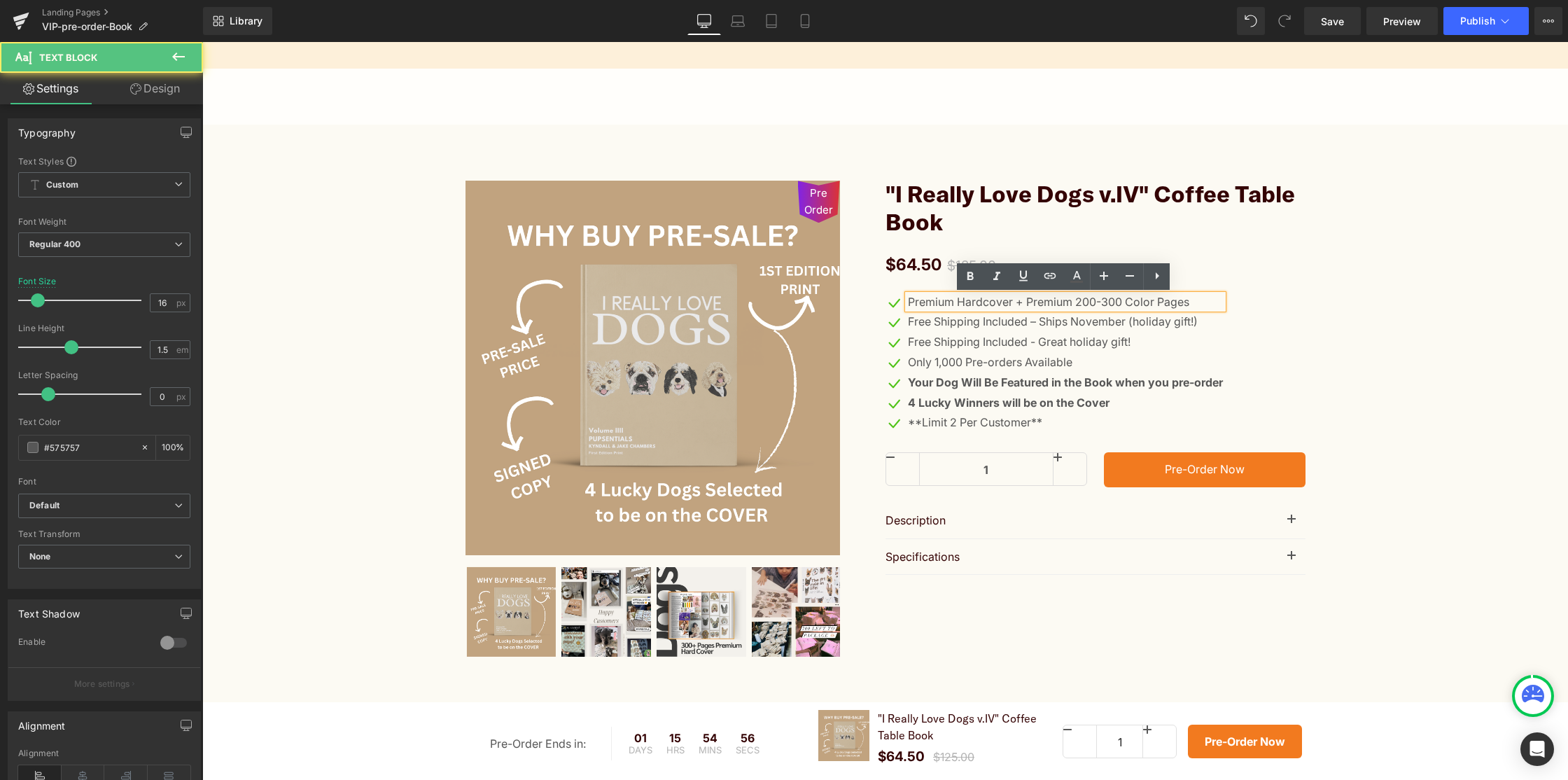
click at [1185, 300] on p "Premium Hardcover + Premium 200-300 Color Pages" at bounding box center [1065, 302] width 315 height 15
click at [1039, 302] on p "Premium Hardcover + Premium 200-300 Color Pages" at bounding box center [1065, 302] width 315 height 15
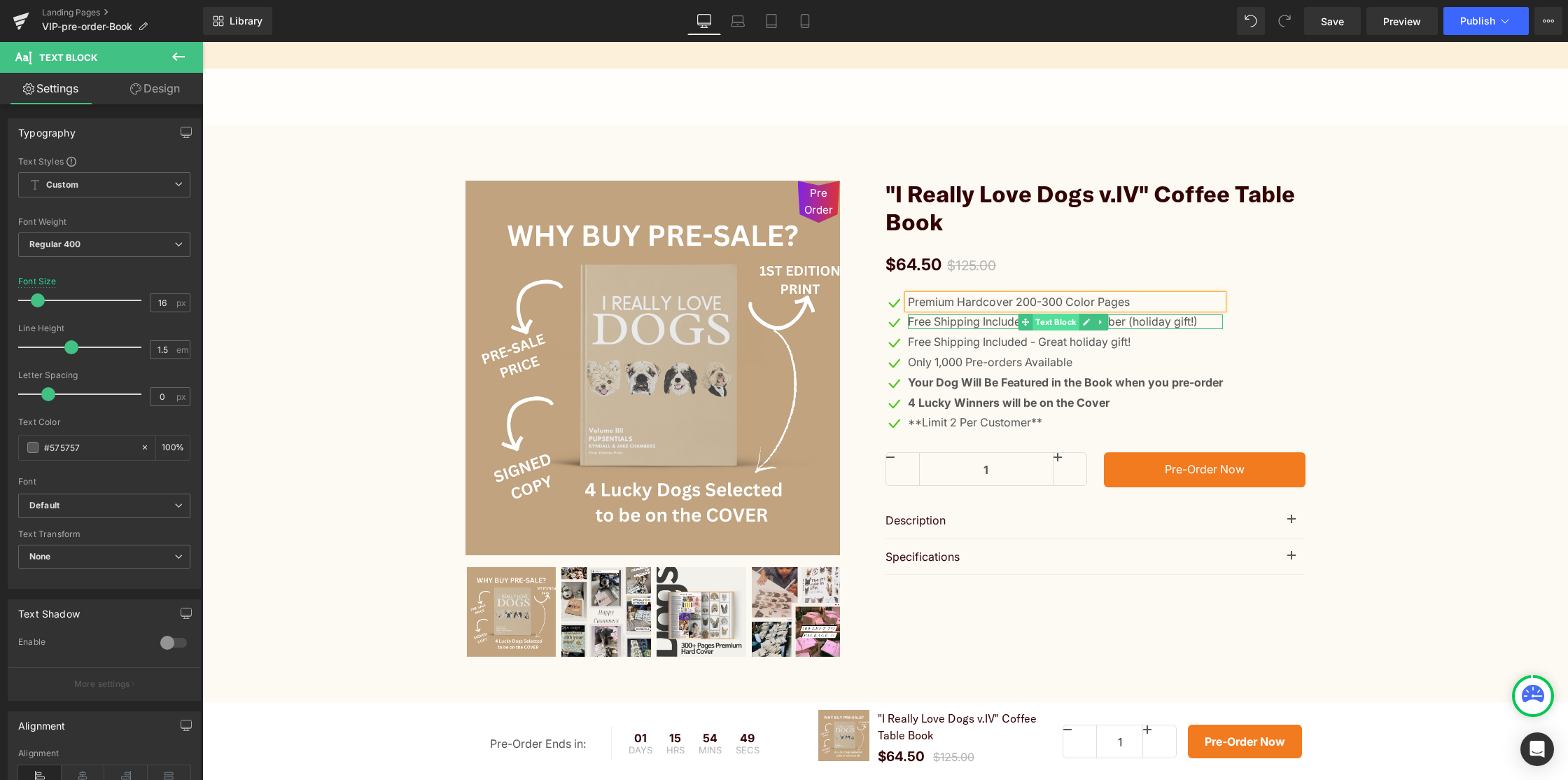
click at [1051, 318] on span "Text Block" at bounding box center [1056, 321] width 46 height 17
click at [1162, 319] on p "Free Shipping Included – Ships November (holiday gift!)" at bounding box center [1065, 321] width 315 height 15
click at [1036, 323] on p "Free Shipping Included – Ships November (holiday gift!)" at bounding box center [1065, 321] width 315 height 15
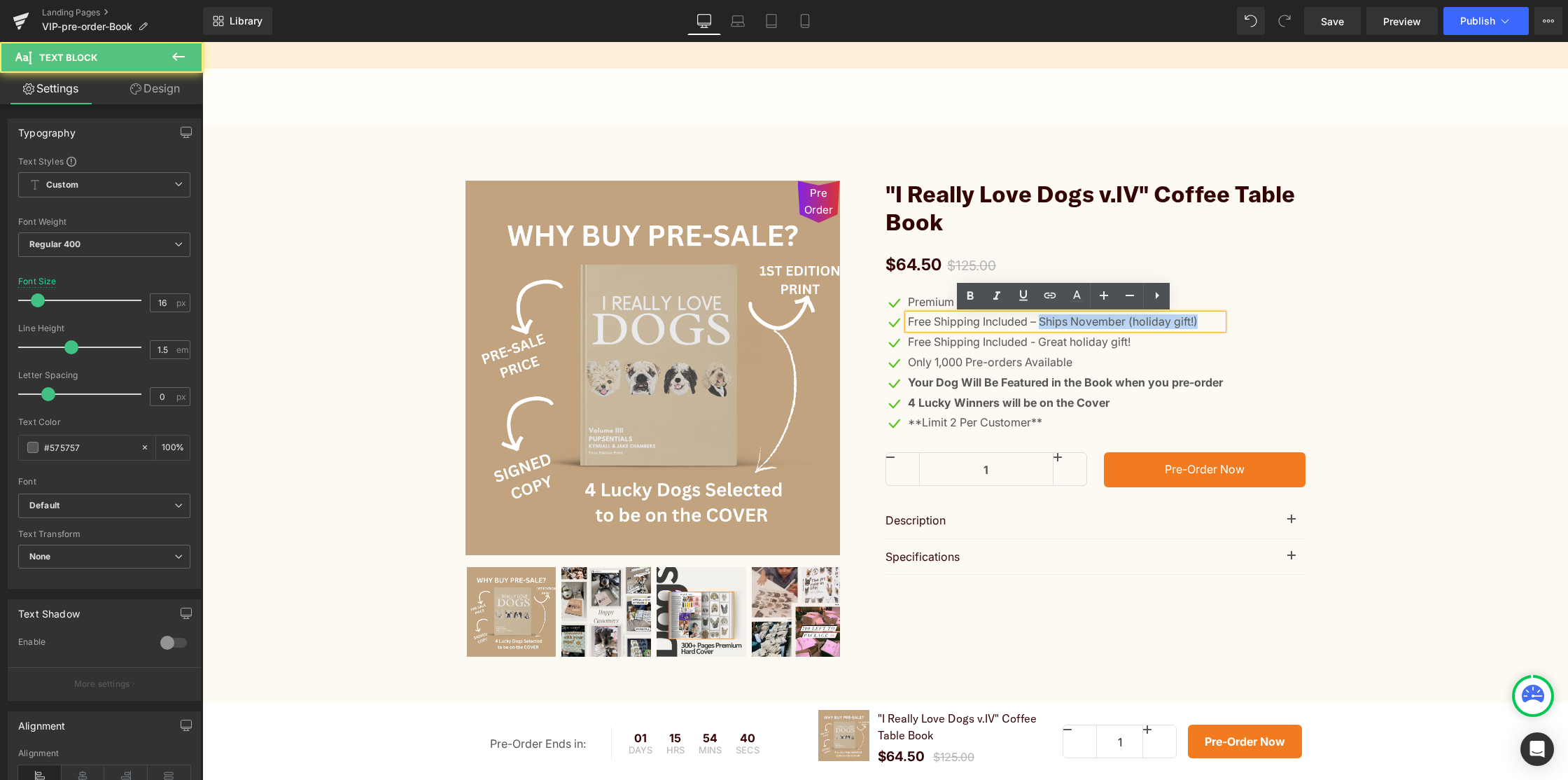
drag, startPoint x: 1037, startPoint y: 321, endPoint x: 1193, endPoint y: 327, distance: 156.1
click at [1193, 327] on p "Free Shipping Included – Ships November (holiday gift!)" at bounding box center [1065, 321] width 315 height 15
click at [1169, 343] on p "Free Shipping Included - Great holiday gift!" at bounding box center [1065, 342] width 315 height 15
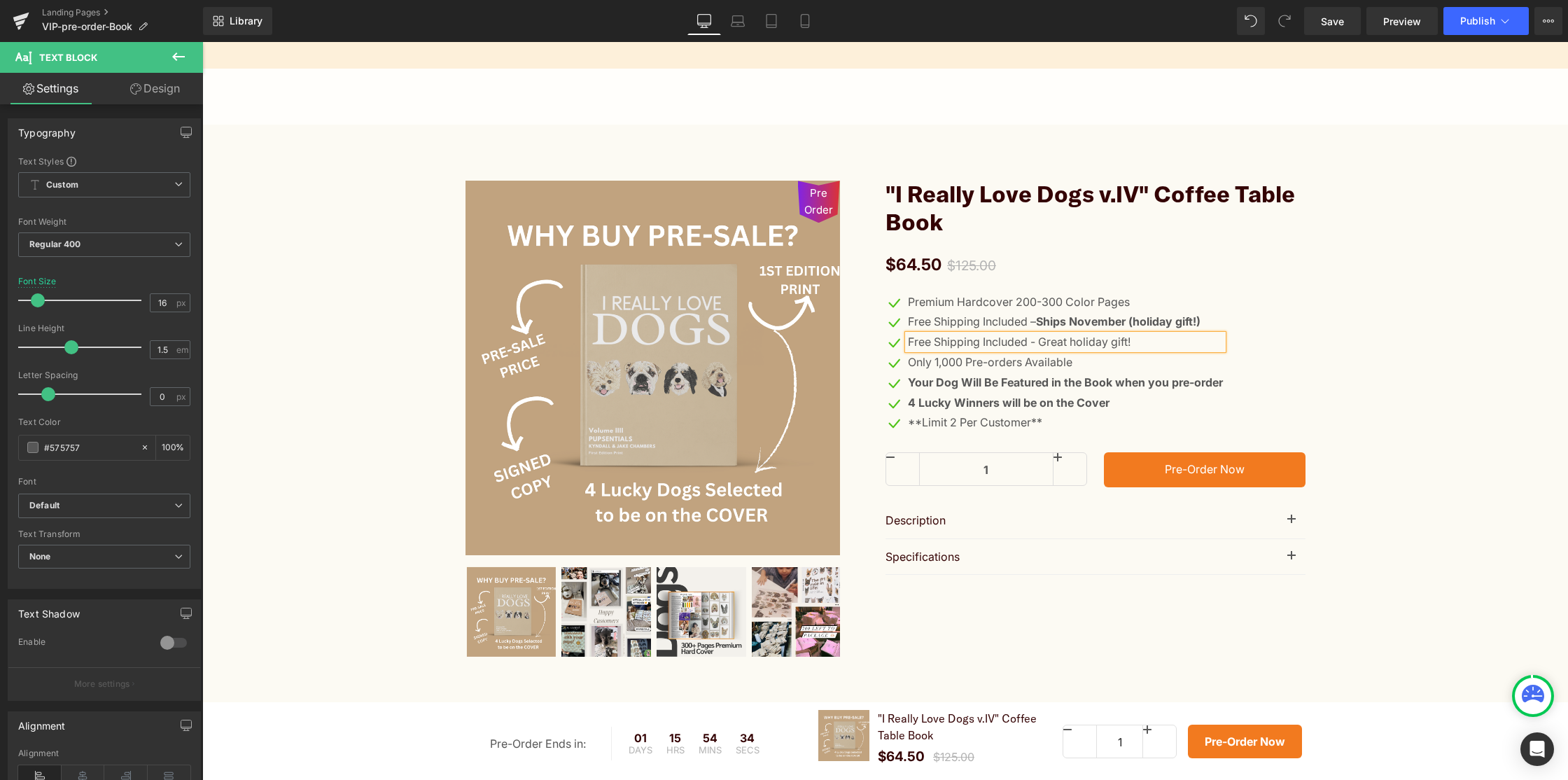
click at [1149, 345] on p "Free Shipping Included - Great holiday gift!" at bounding box center [1065, 342] width 315 height 15
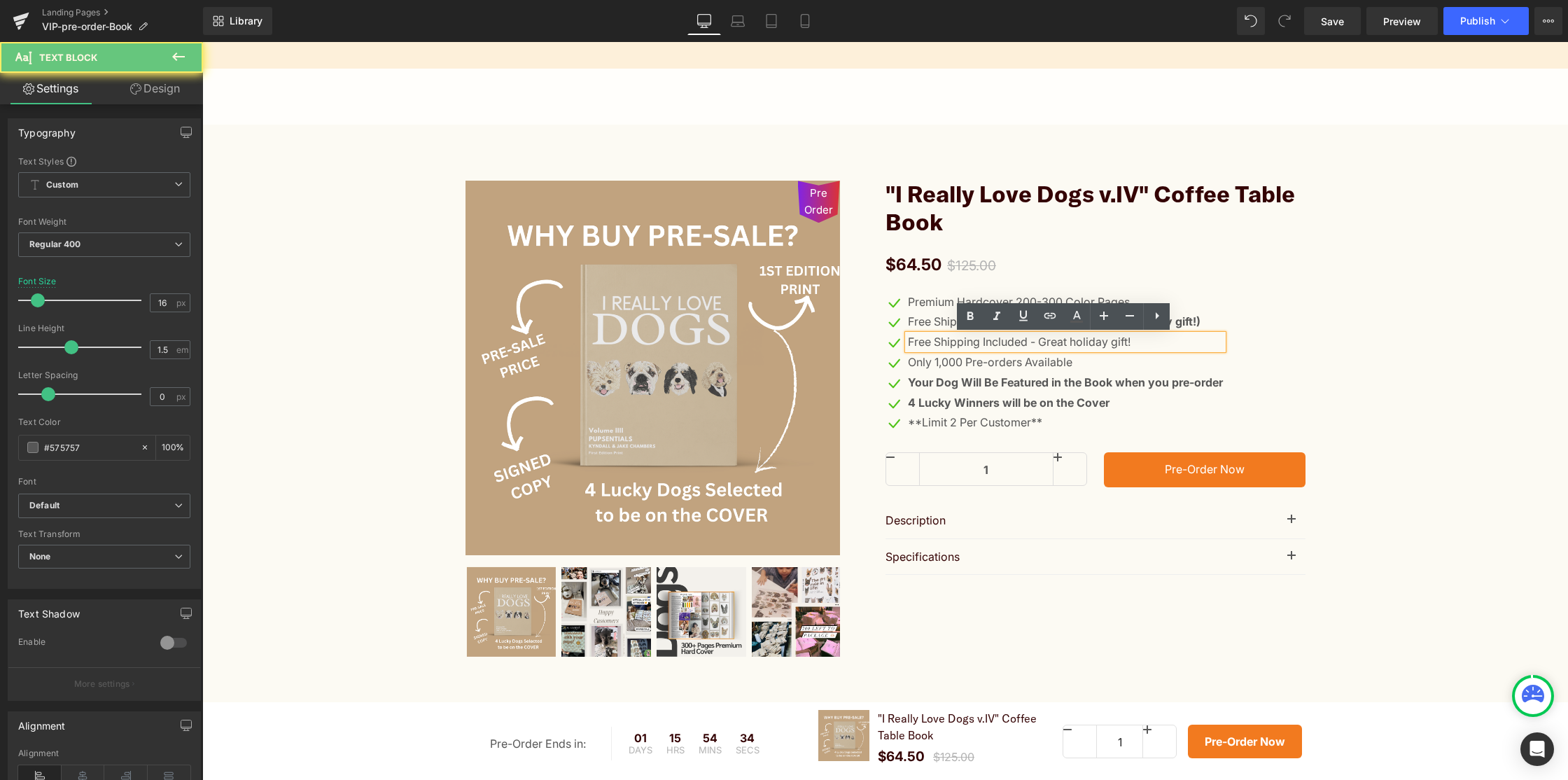
click at [1149, 345] on p "Free Shipping Included - Great holiday gift!" at bounding box center [1065, 342] width 315 height 15
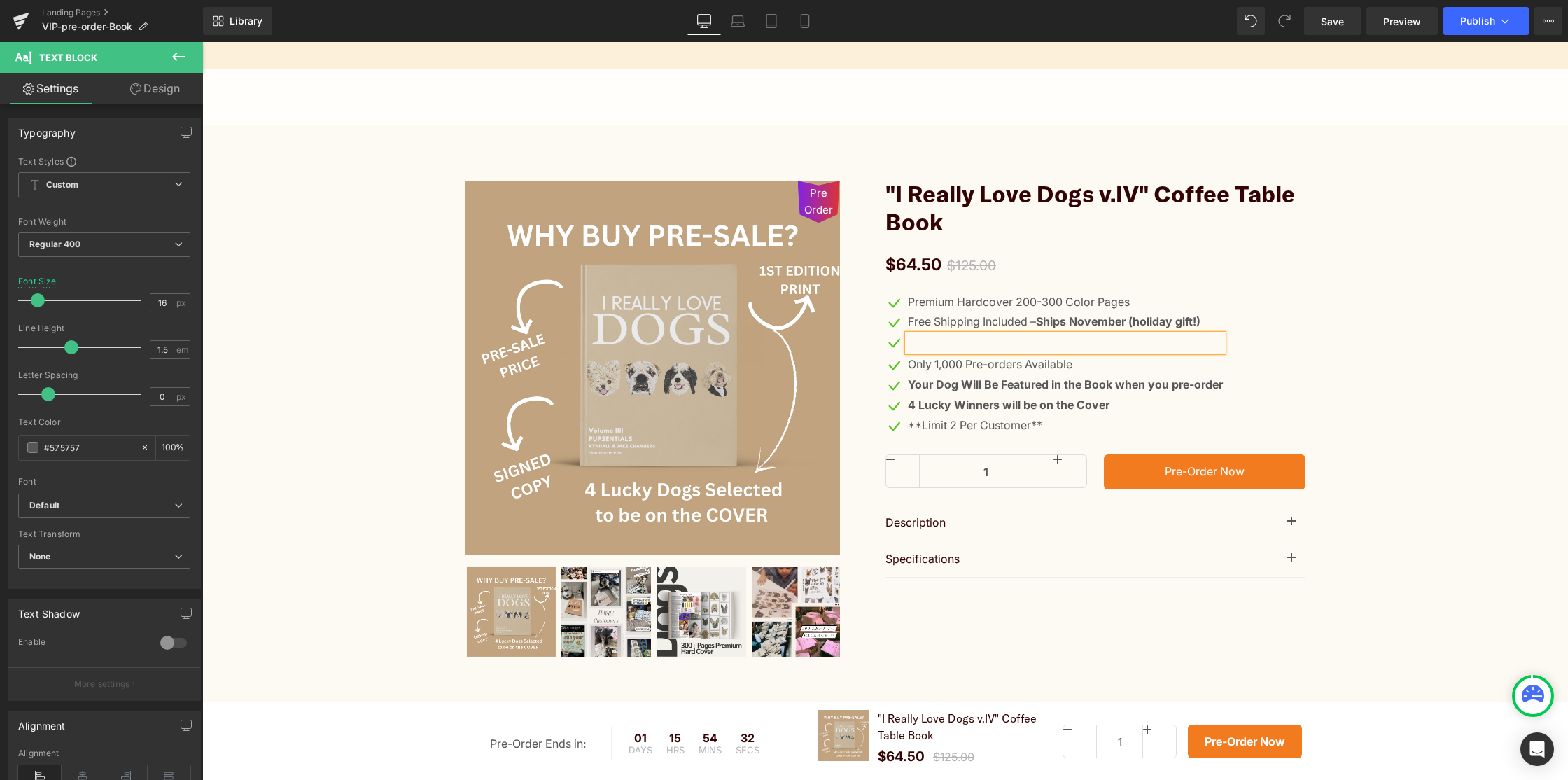
click at [202, 42] on div at bounding box center [202, 42] width 0 height 0
click at [948, 424] on p "**Limit 2 Per Customer**" at bounding box center [1065, 425] width 315 height 15
click at [949, 424] on p "**Limit 2 Per Customer**" at bounding box center [1065, 425] width 315 height 15
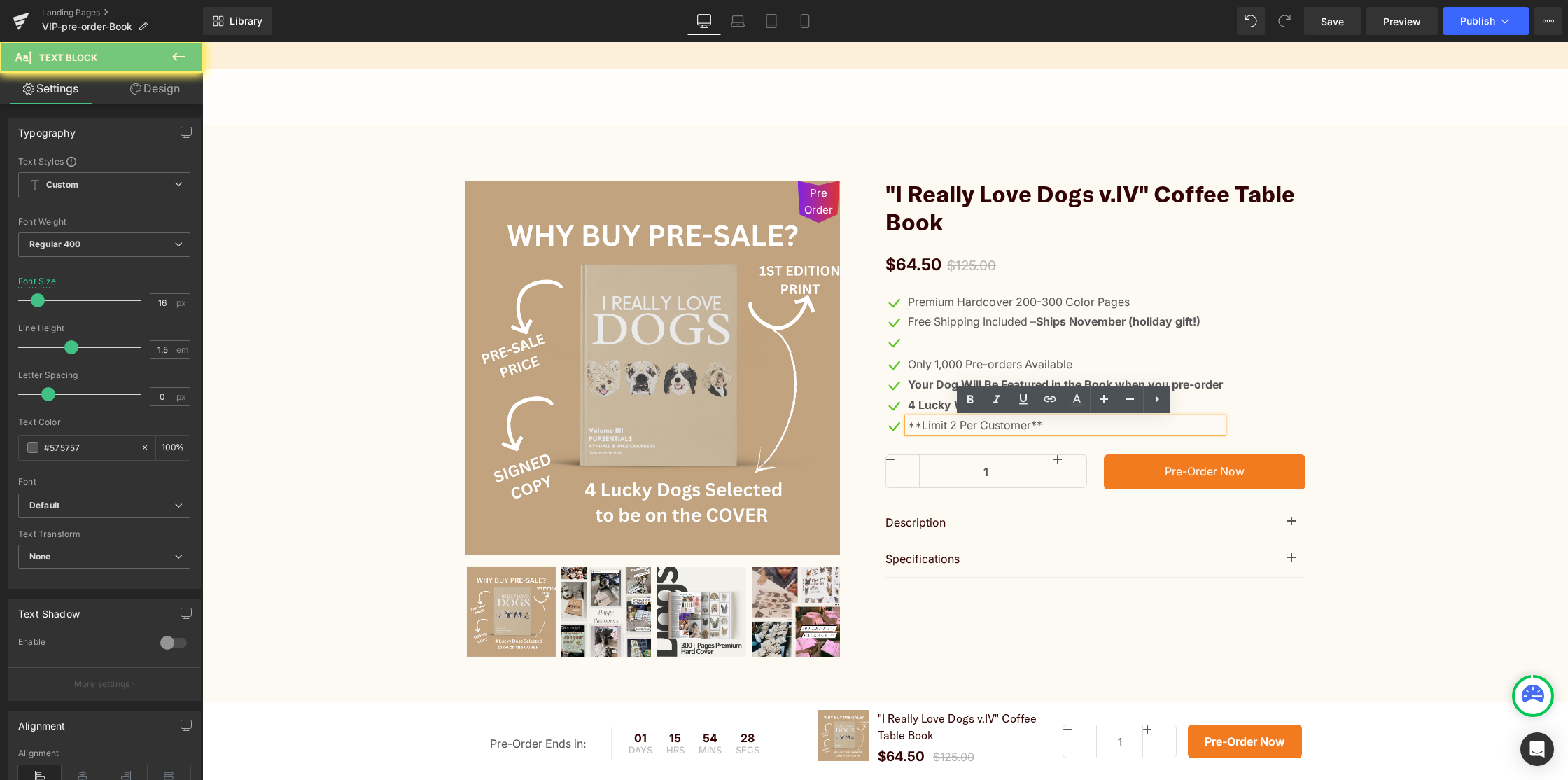
click at [949, 424] on p "**Limit 2 Per Customer**" at bounding box center [1065, 425] width 315 height 15
click at [948, 424] on p "**Limit 2 Per Customer**" at bounding box center [1065, 425] width 315 height 15
copy p "**Limit 2 Per Customer**"
click at [943, 346] on div at bounding box center [1065, 342] width 315 height 17
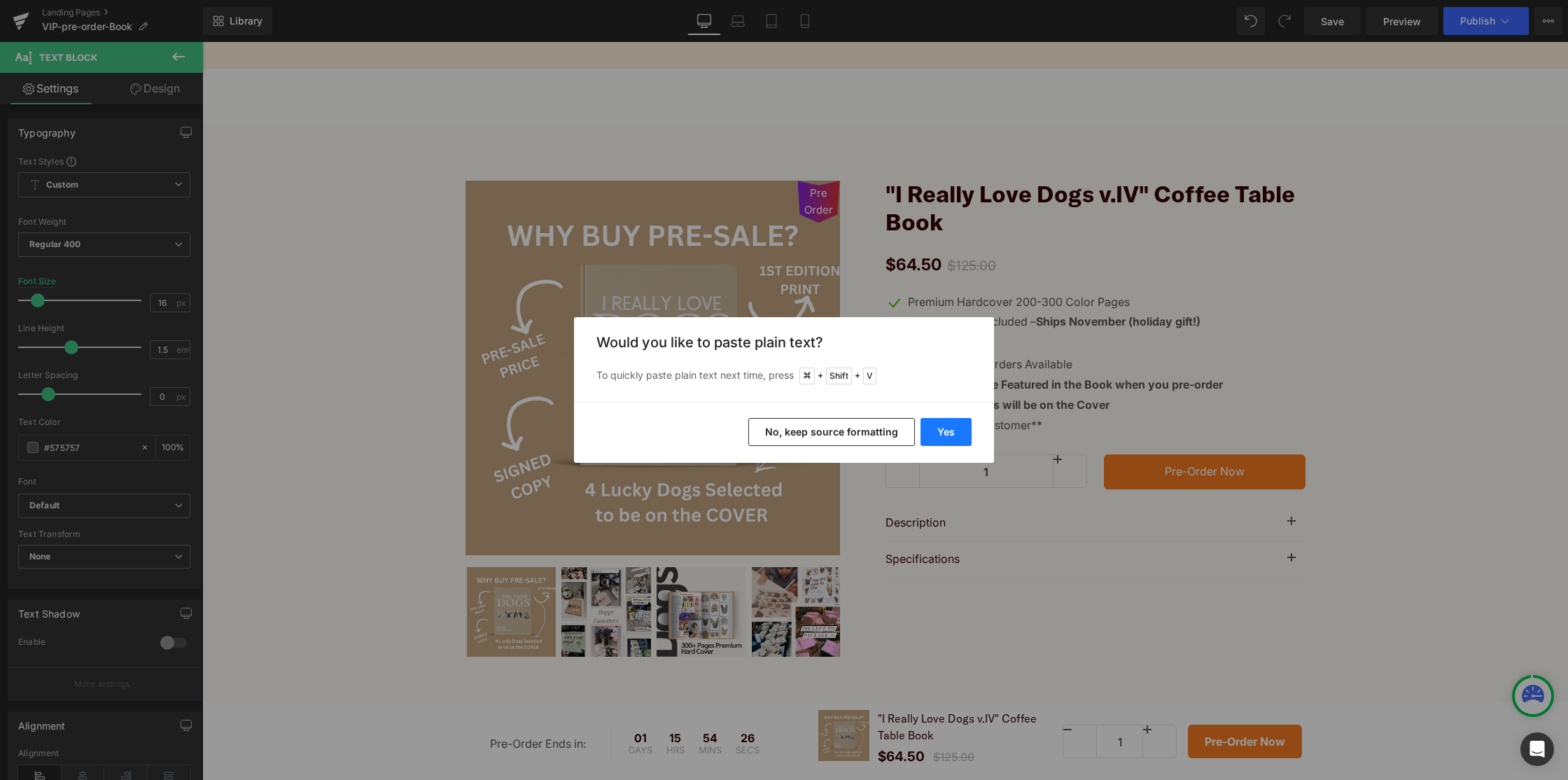
click at [959, 438] on button "Yes" at bounding box center [946, 432] width 51 height 28
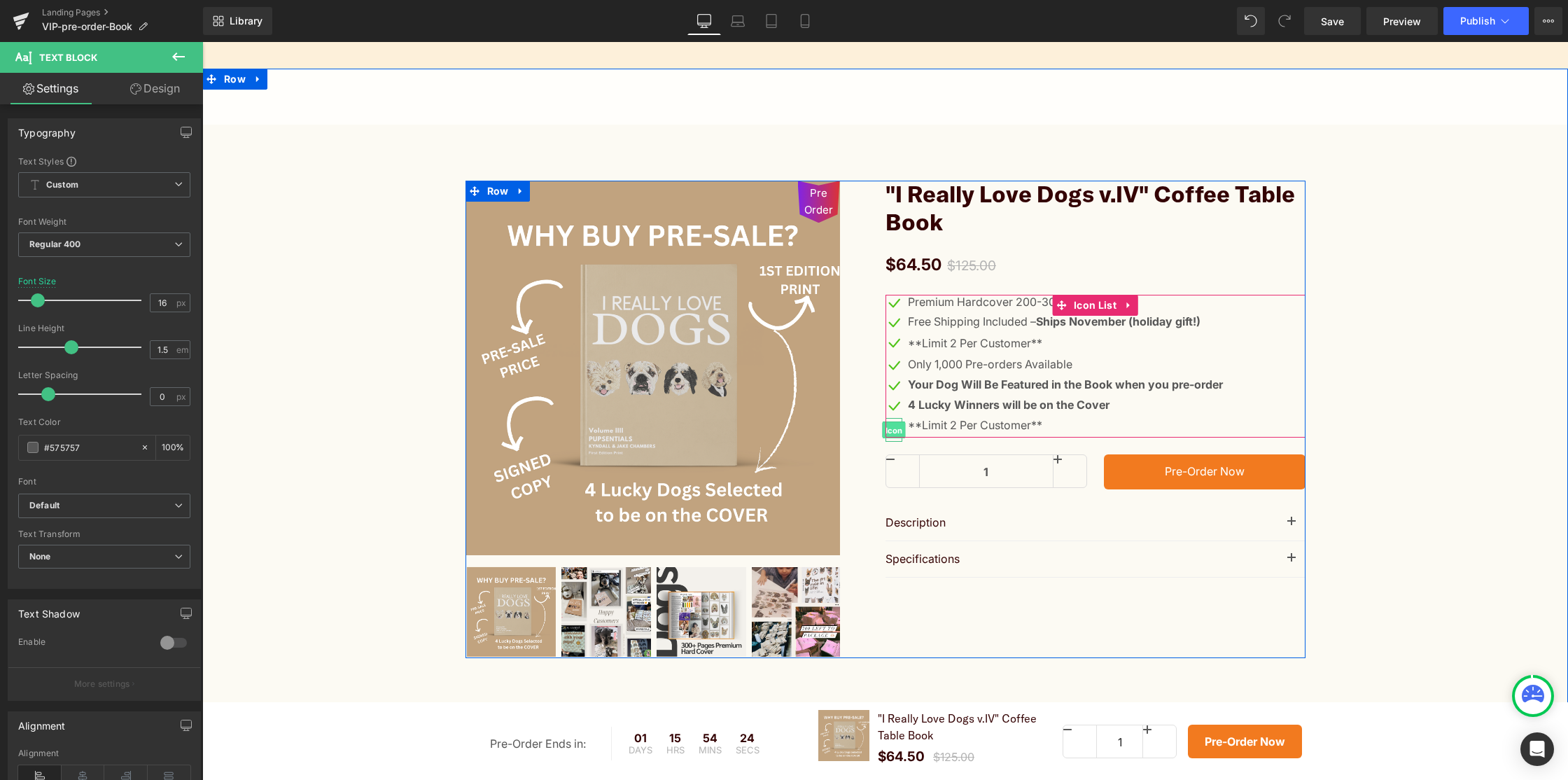
click at [894, 429] on span "Icon" at bounding box center [894, 430] width 23 height 17
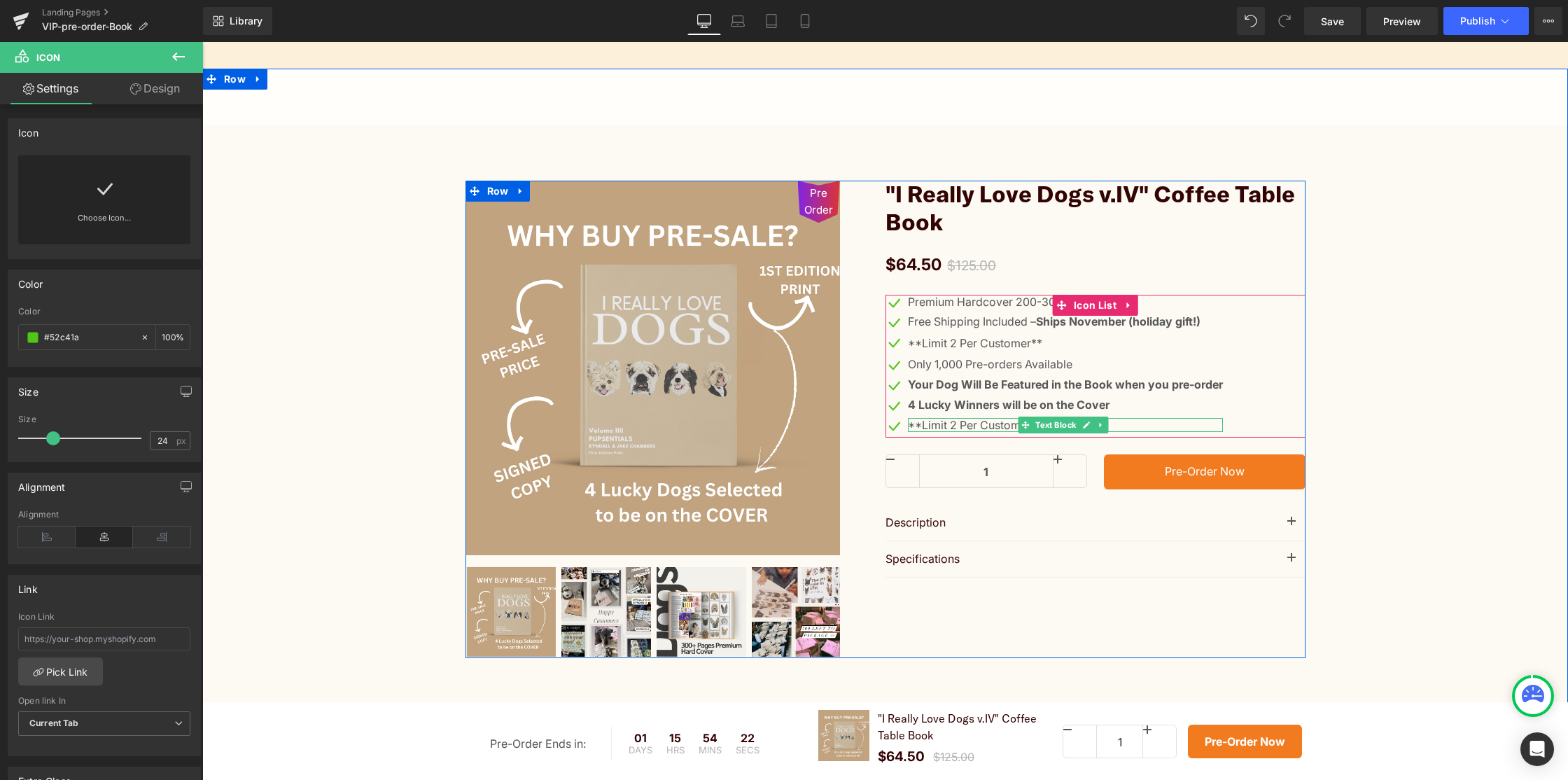
click at [970, 427] on p "**Limit 2 Per Customer**" at bounding box center [1065, 425] width 315 height 15
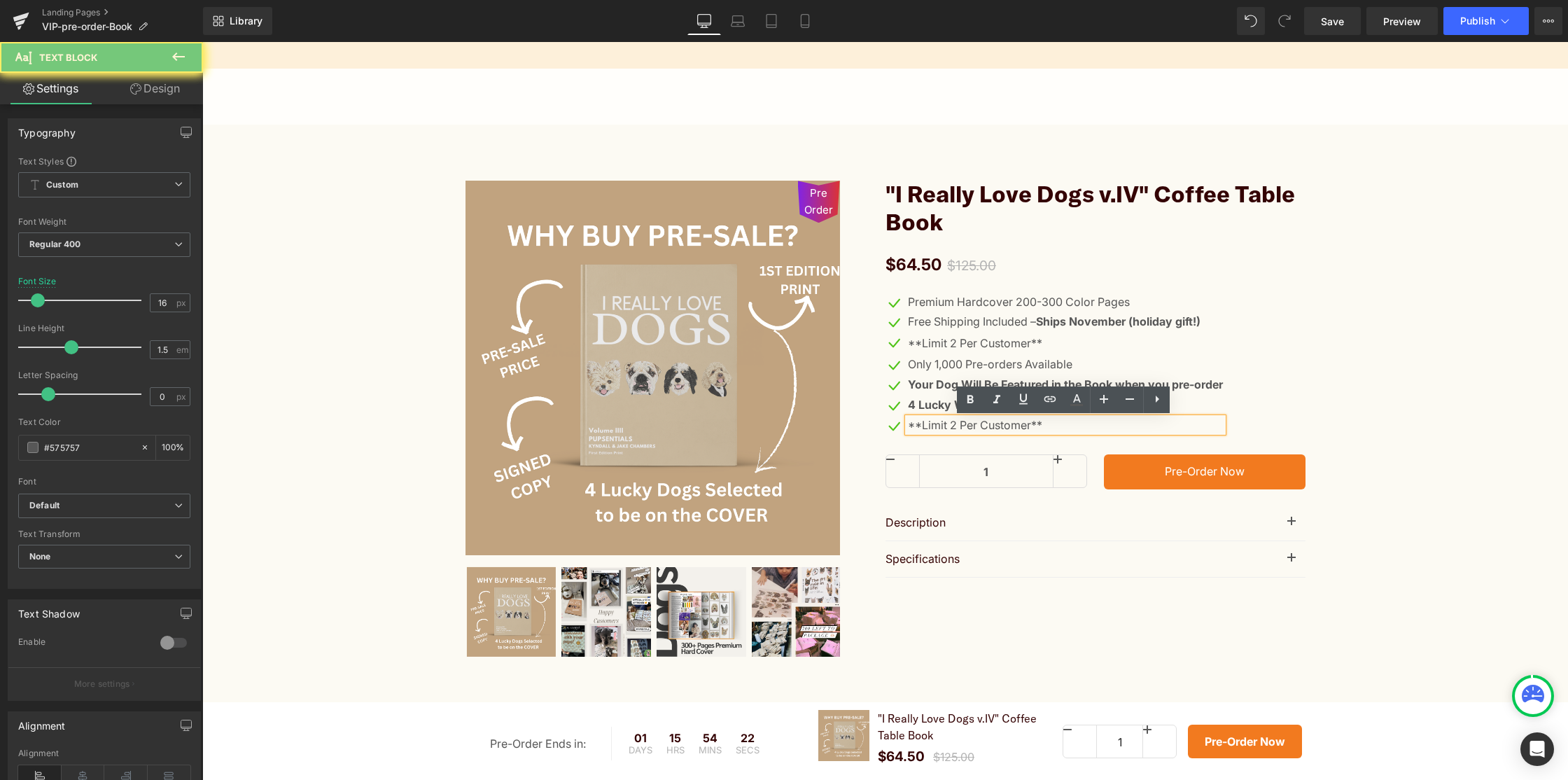
click at [970, 427] on p "**Limit 2 Per Customer**" at bounding box center [1065, 425] width 315 height 15
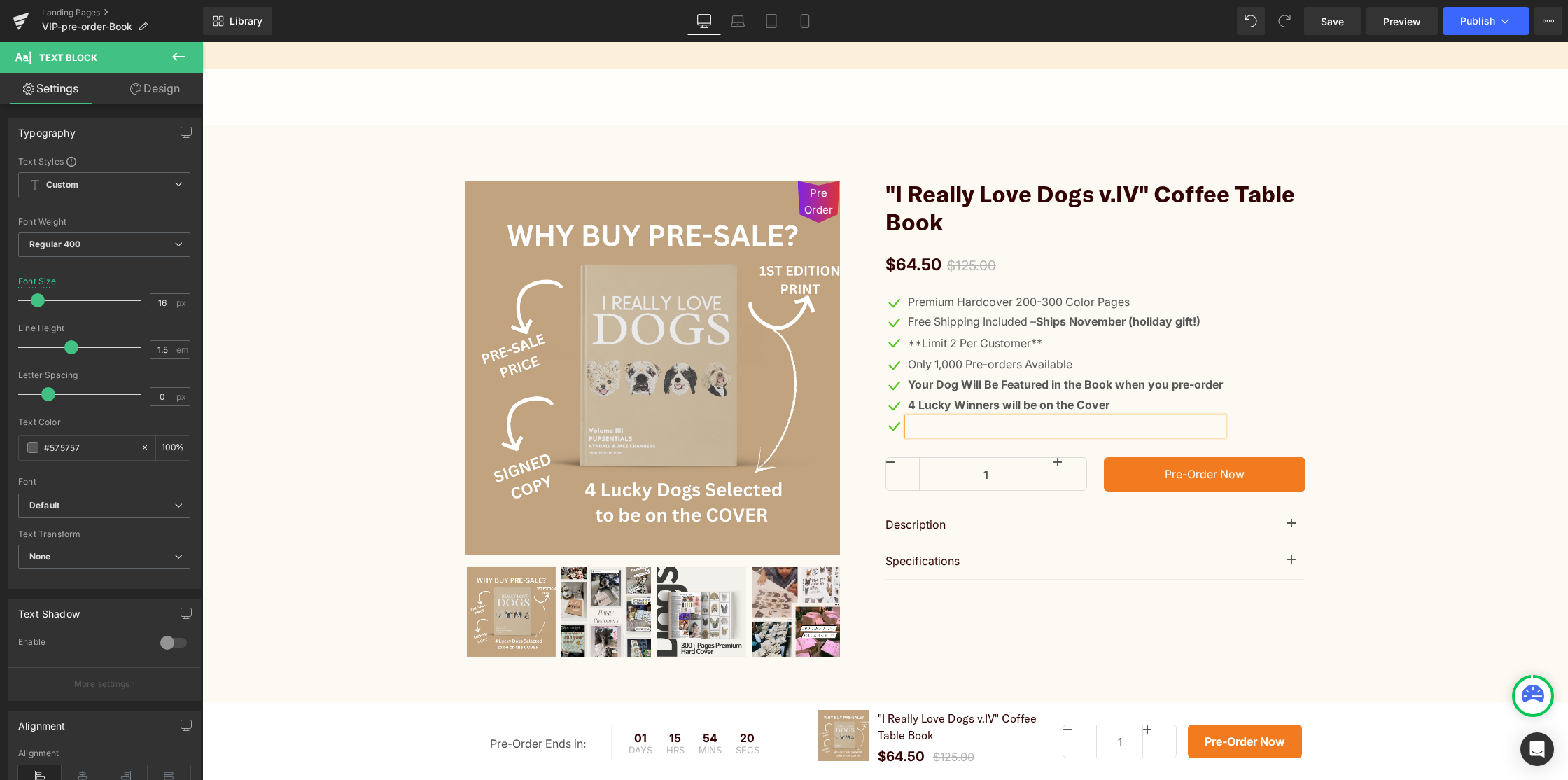
click at [1228, 381] on div "Icon Premium Hardcover 200-300 Color Pages Text Block Icon Free Shipping Includ…" at bounding box center [1096, 367] width 420 height 146
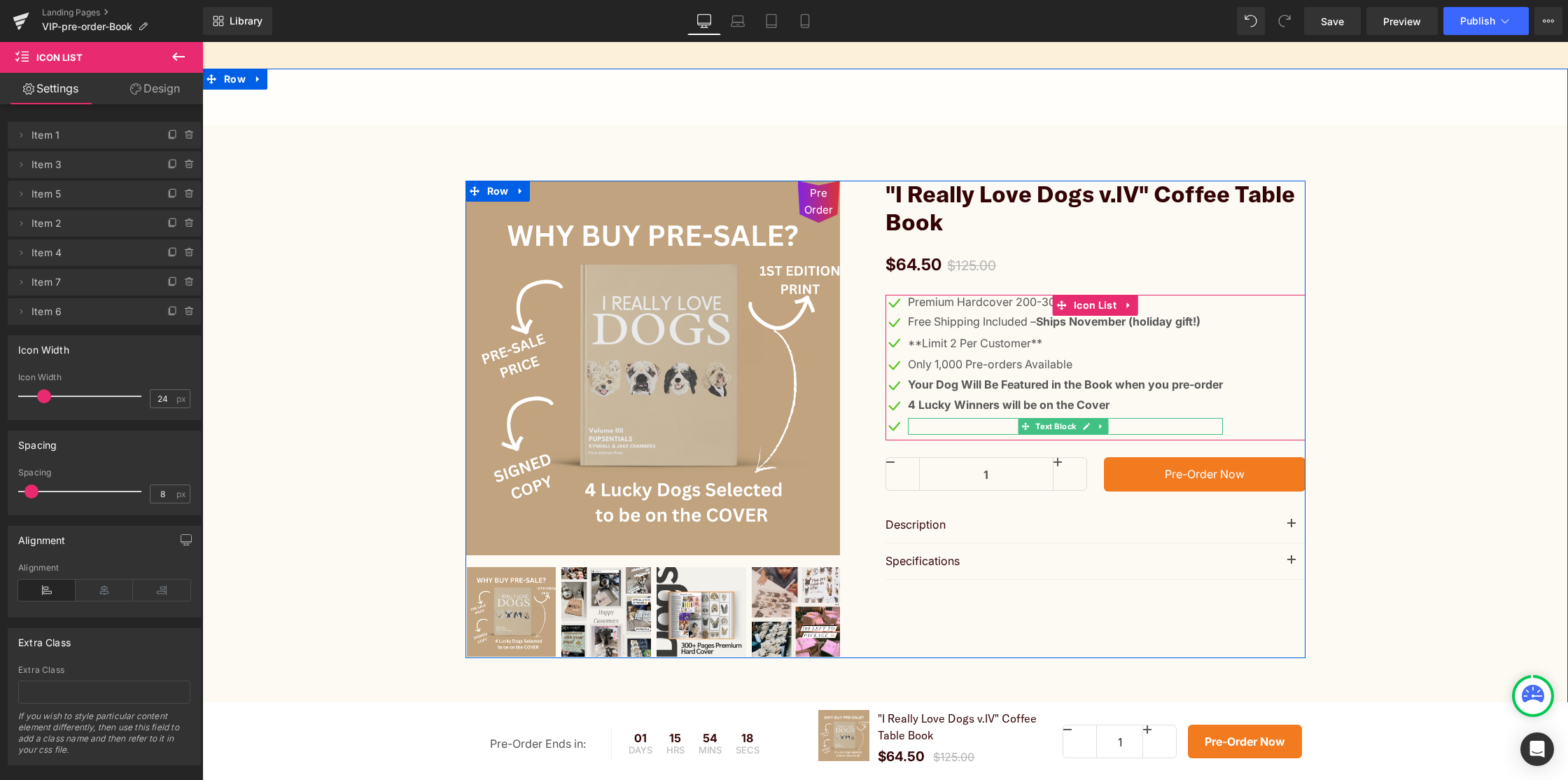
click at [931, 426] on div at bounding box center [1065, 426] width 315 height 17
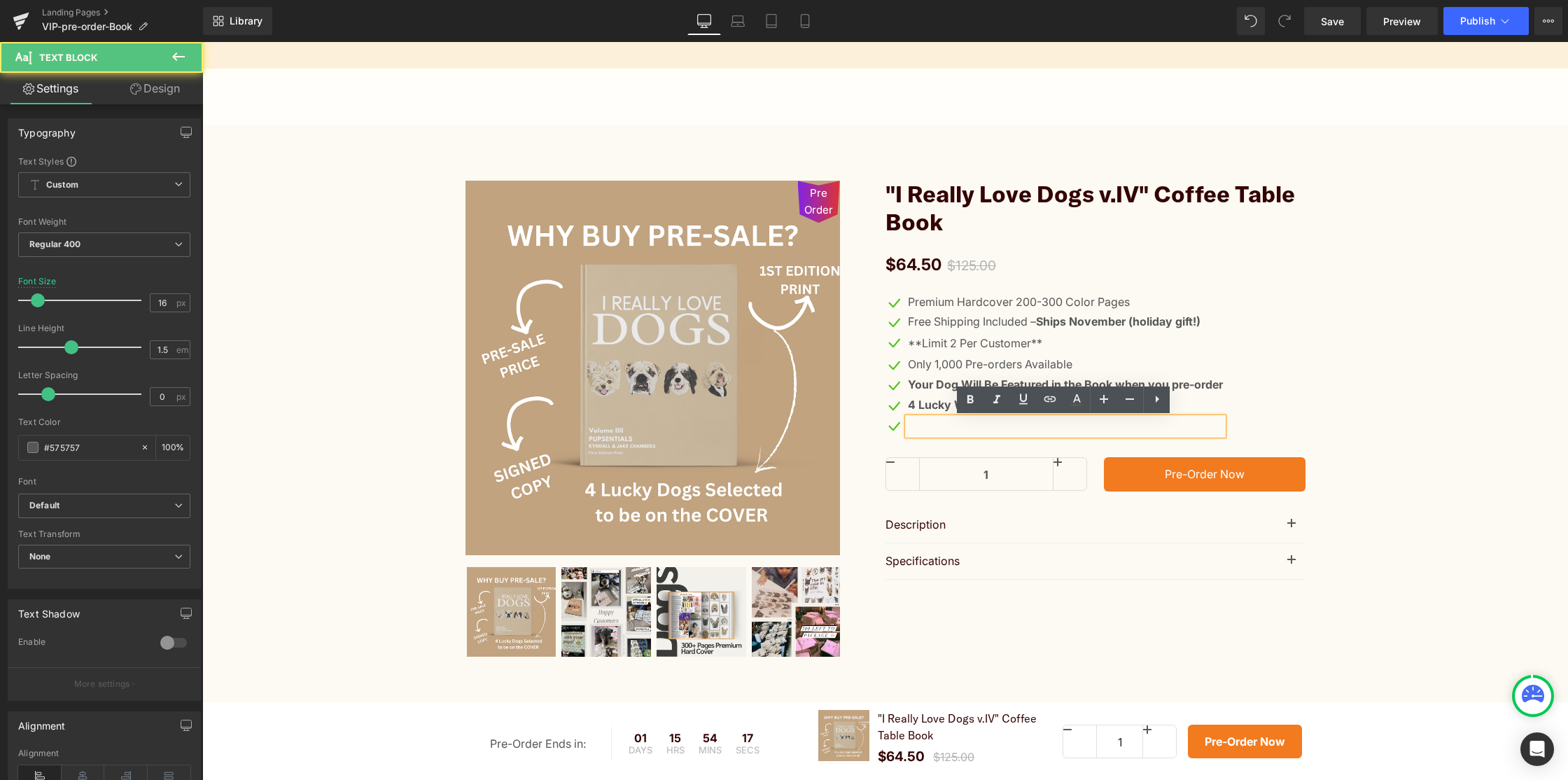
click at [1268, 355] on div "Icon Premium Hardcover 200-300 Color Pages Text Block Icon Free Shipping Includ…" at bounding box center [1096, 367] width 420 height 146
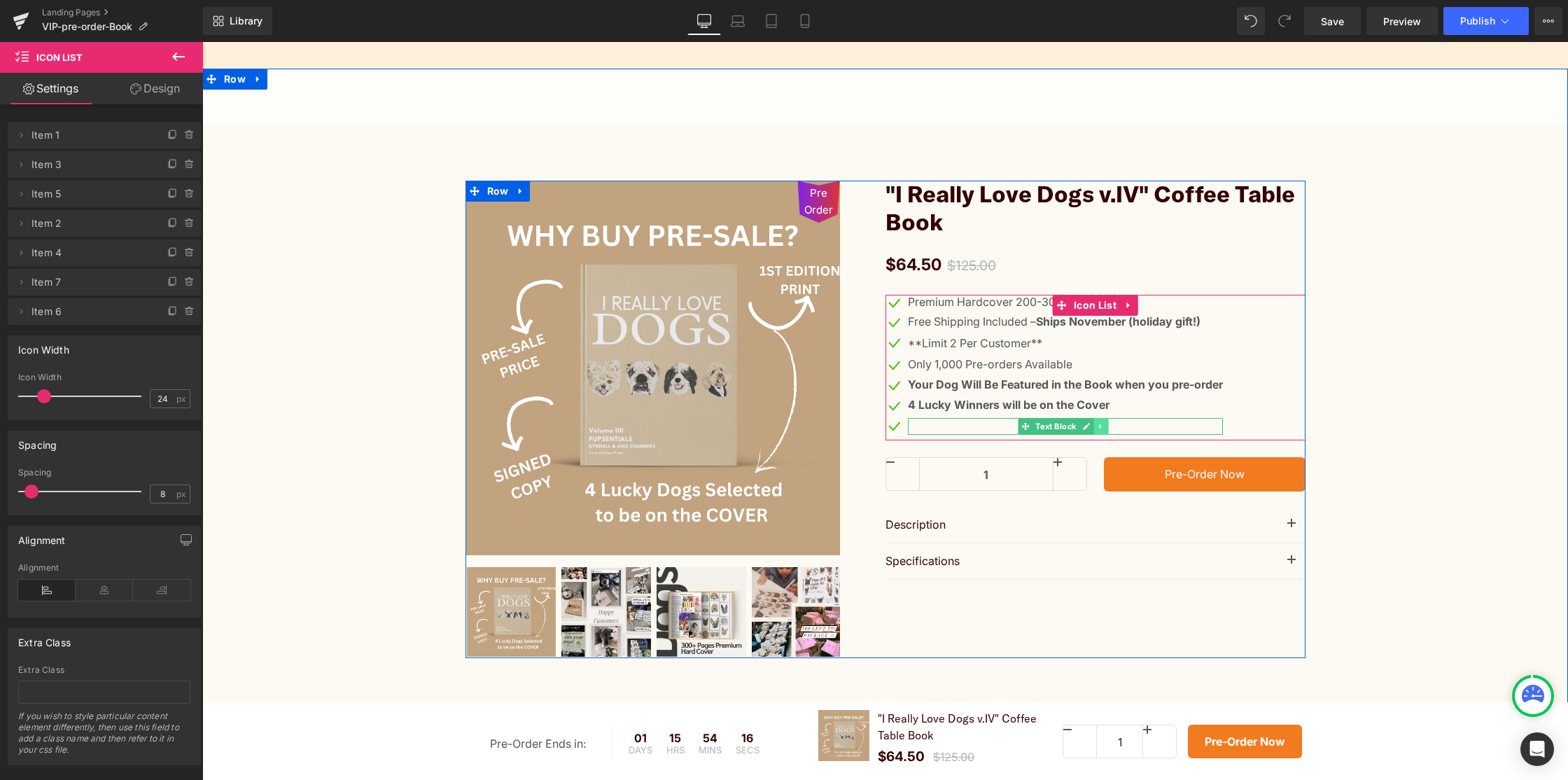
click at [1102, 423] on icon at bounding box center [1101, 427] width 8 height 9
click at [1105, 427] on icon at bounding box center [1109, 426] width 8 height 8
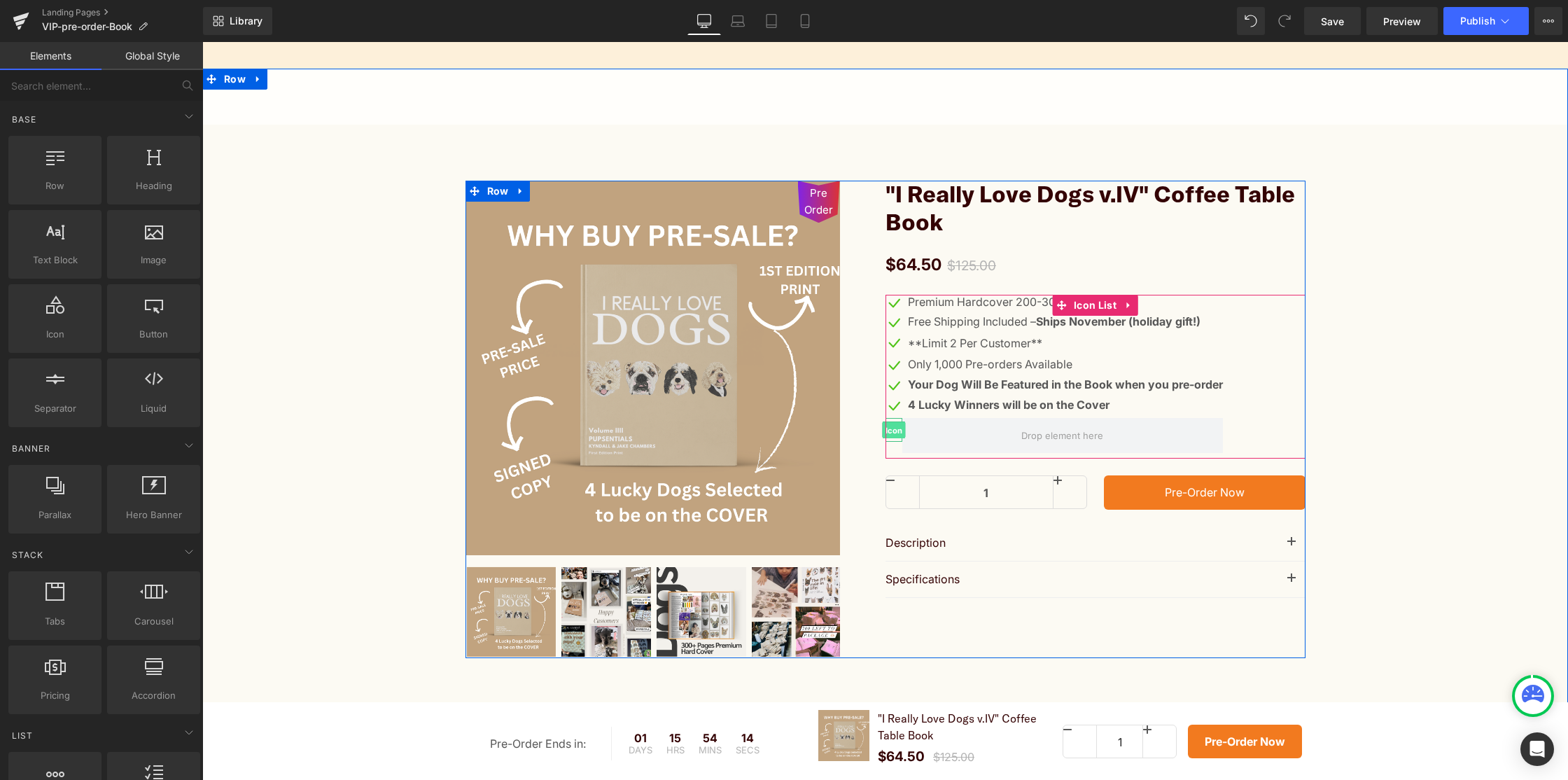
click at [896, 429] on span "Icon" at bounding box center [894, 430] width 23 height 17
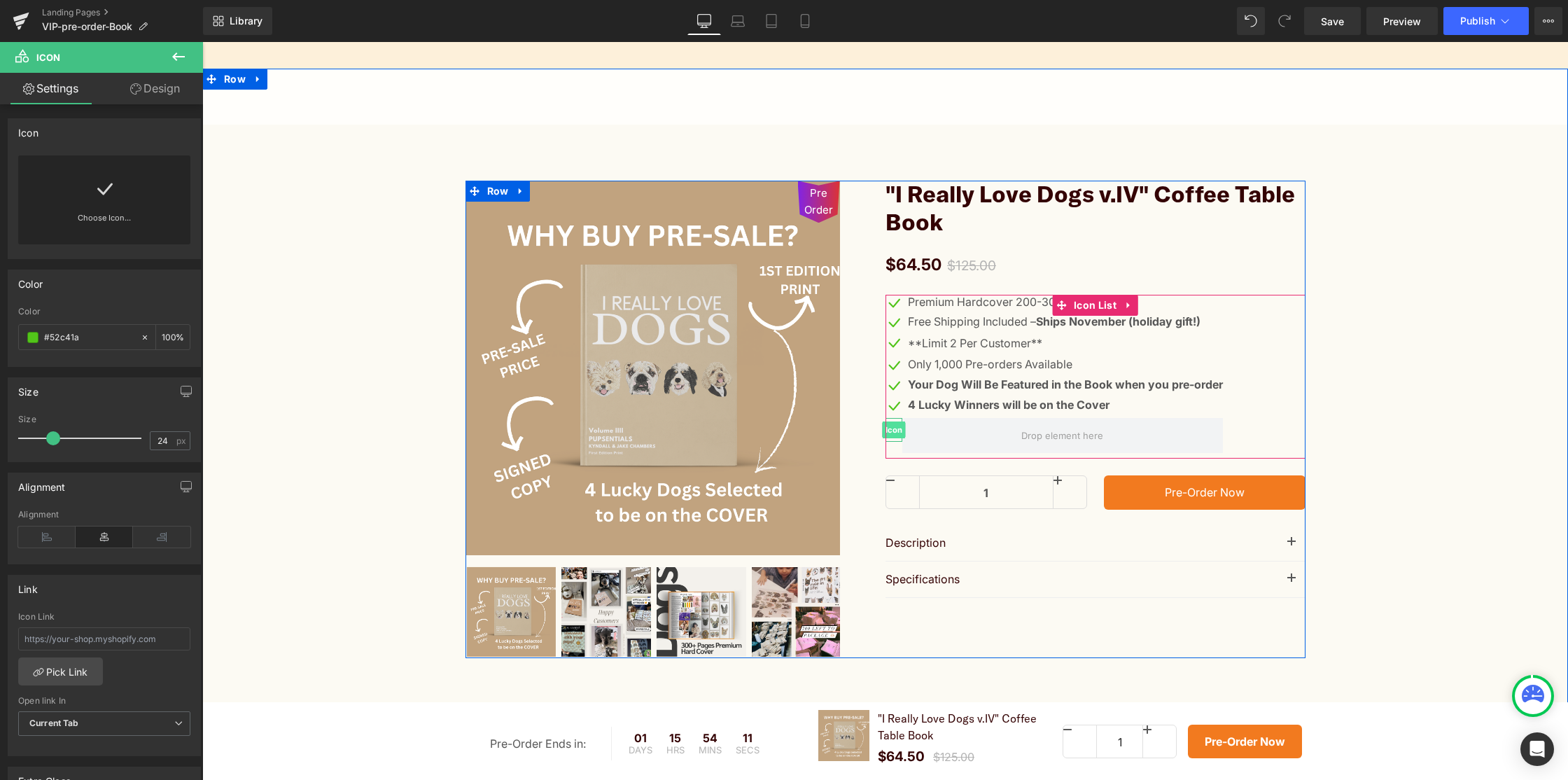
click at [900, 425] on span "Icon" at bounding box center [894, 430] width 23 height 17
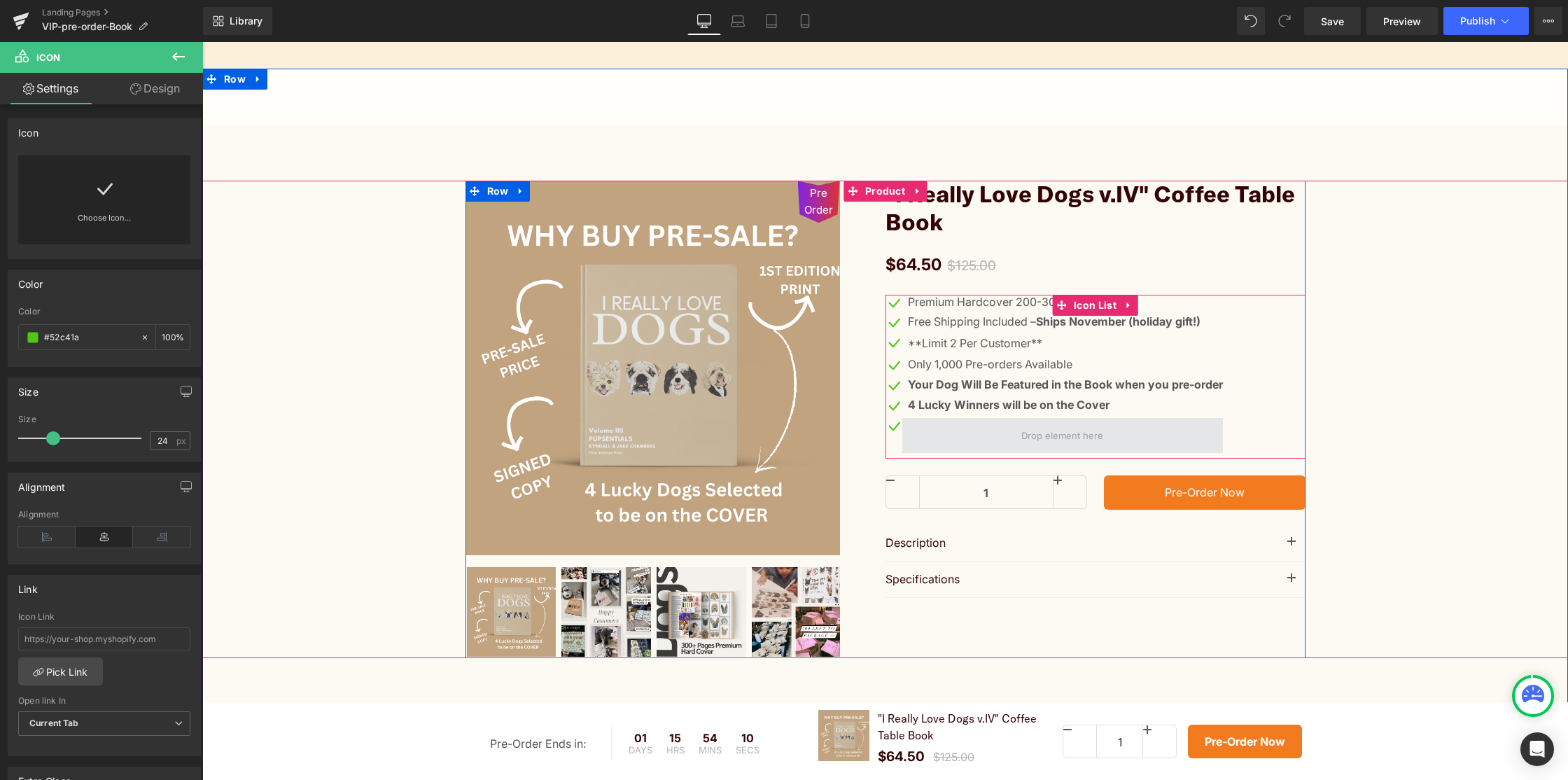
click at [965, 438] on span at bounding box center [1063, 435] width 321 height 35
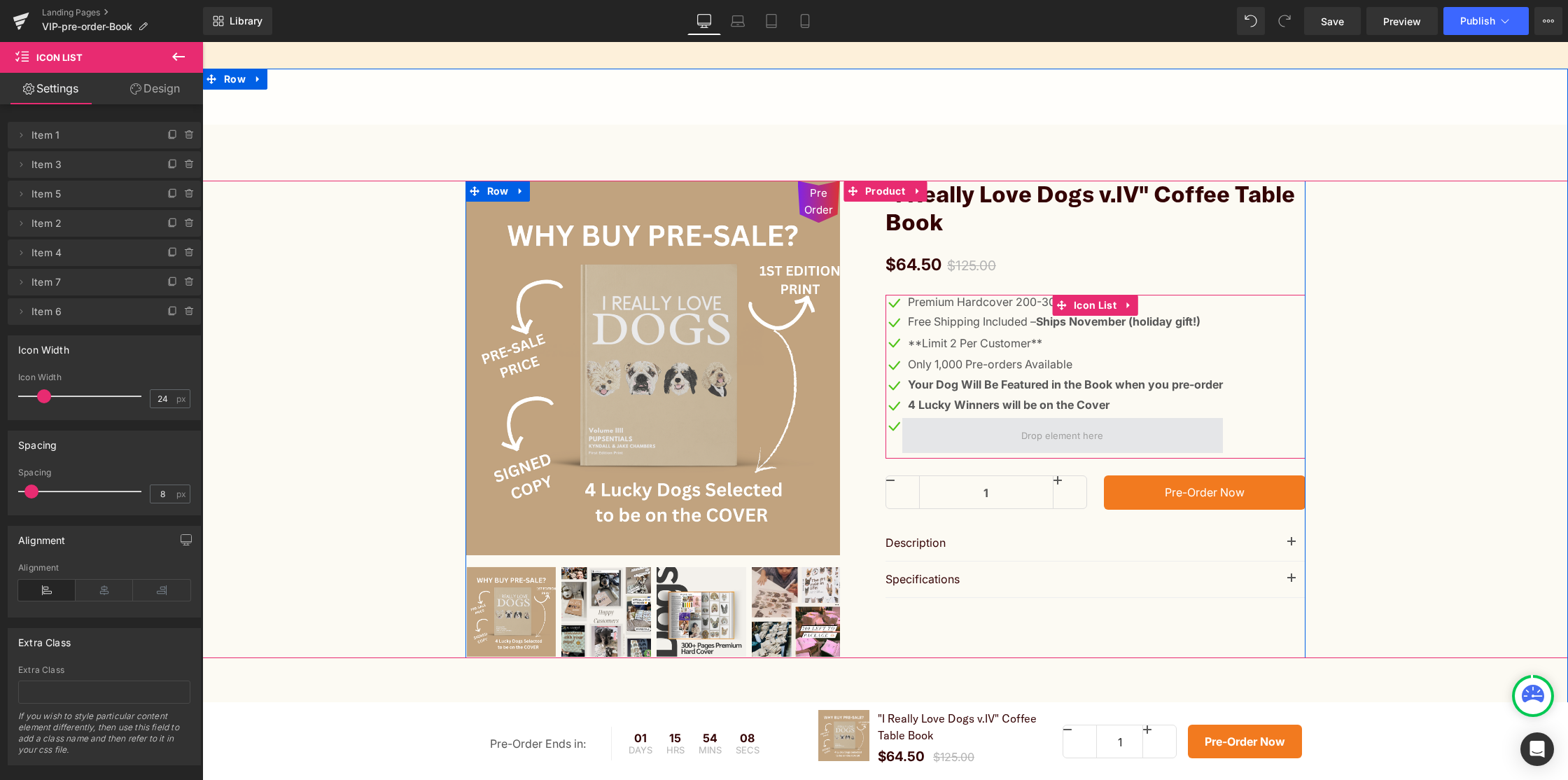
click at [1143, 440] on span at bounding box center [1063, 435] width 321 height 35
click at [1092, 310] on span "Icon List" at bounding box center [1095, 305] width 50 height 21
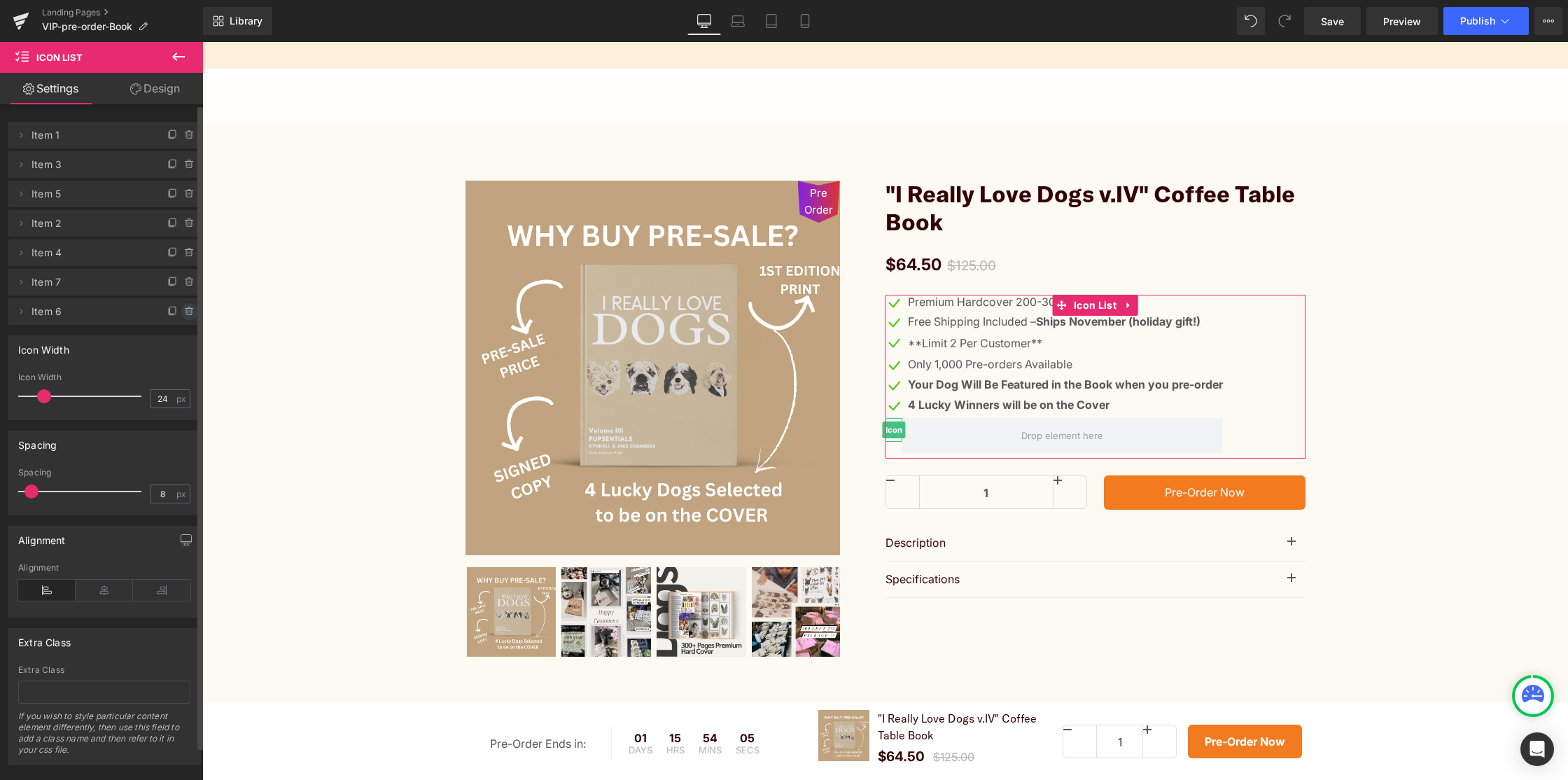
click at [184, 312] on icon at bounding box center [189, 311] width 11 height 11
click at [184, 309] on button "Delete" at bounding box center [174, 312] width 44 height 18
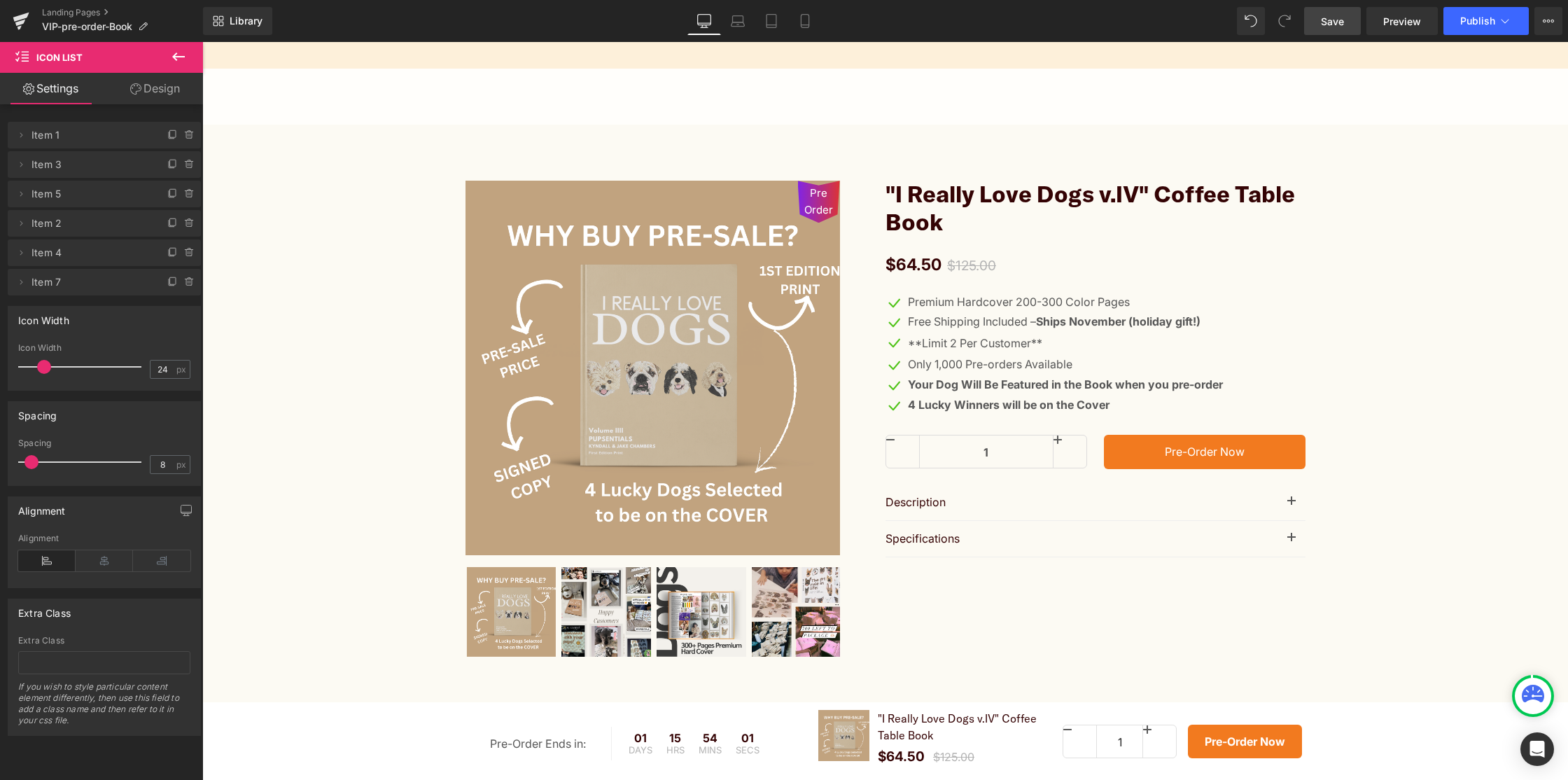
drag, startPoint x: 1331, startPoint y: 21, endPoint x: 1076, endPoint y: 60, distance: 258.0
click at [1331, 21] on span "Save" at bounding box center [1333, 21] width 23 height 15
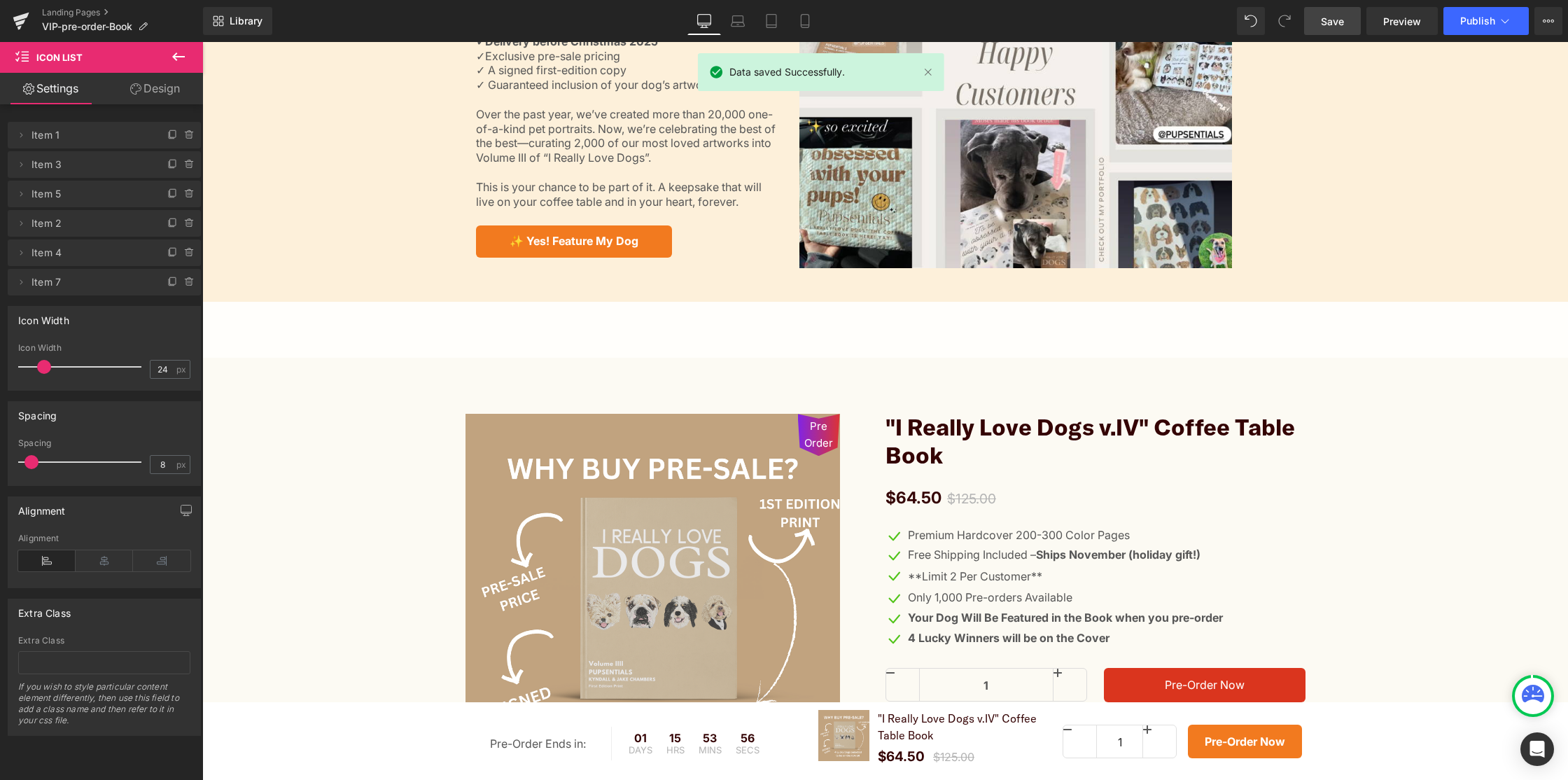
scroll to position [0, 0]
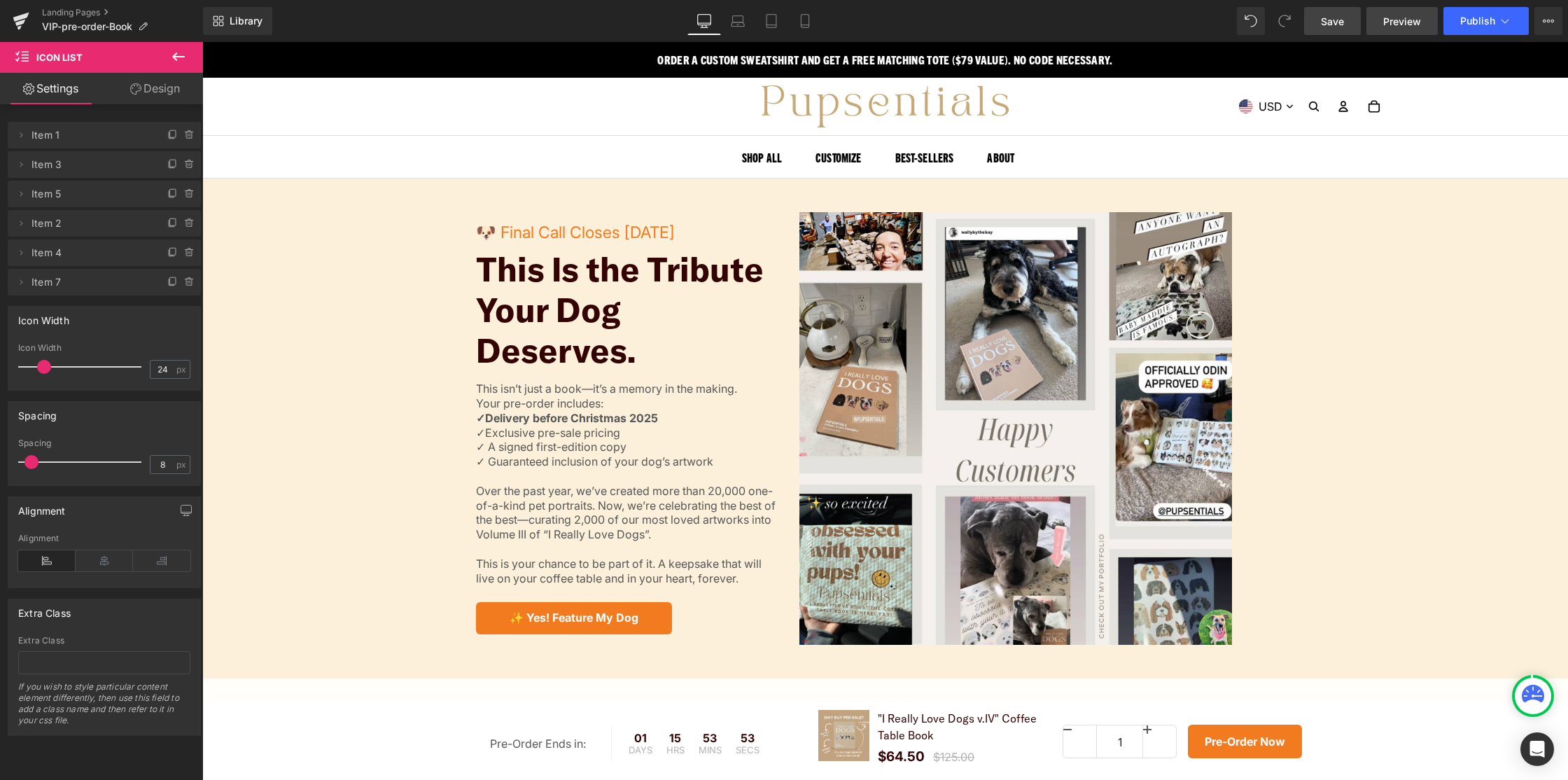
click at [1410, 20] on span "Preview" at bounding box center [1403, 21] width 38 height 15
